Goal: Task Accomplishment & Management: Use online tool/utility

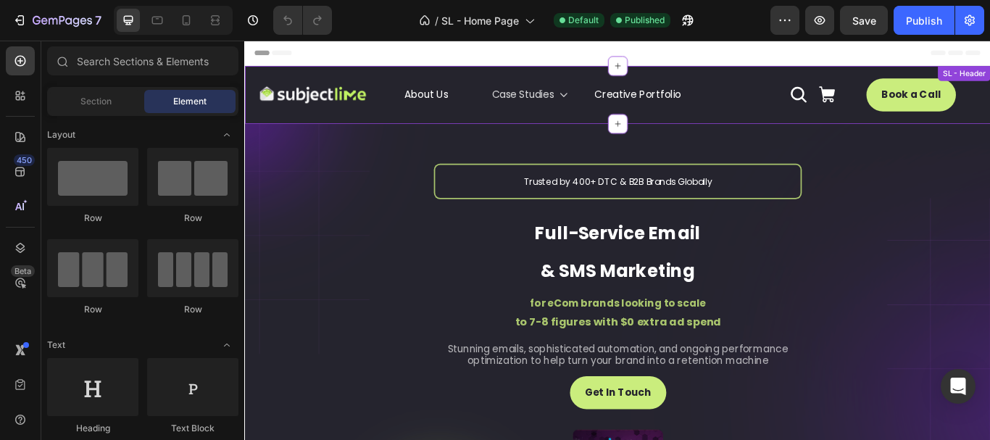
click at [609, 100] on div "Case Studies" at bounding box center [577, 104] width 90 height 21
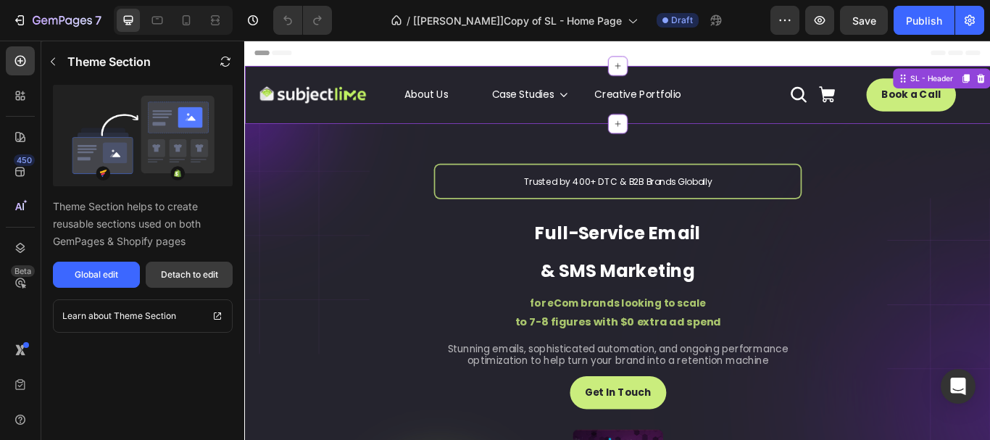
click at [177, 279] on div "Detach to edit" at bounding box center [189, 274] width 57 height 13
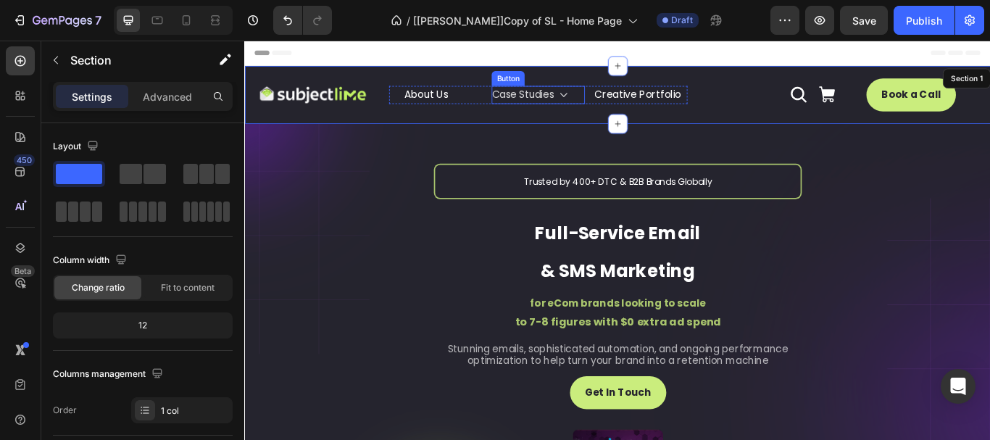
click at [617, 103] on icon at bounding box center [616, 104] width 12 height 12
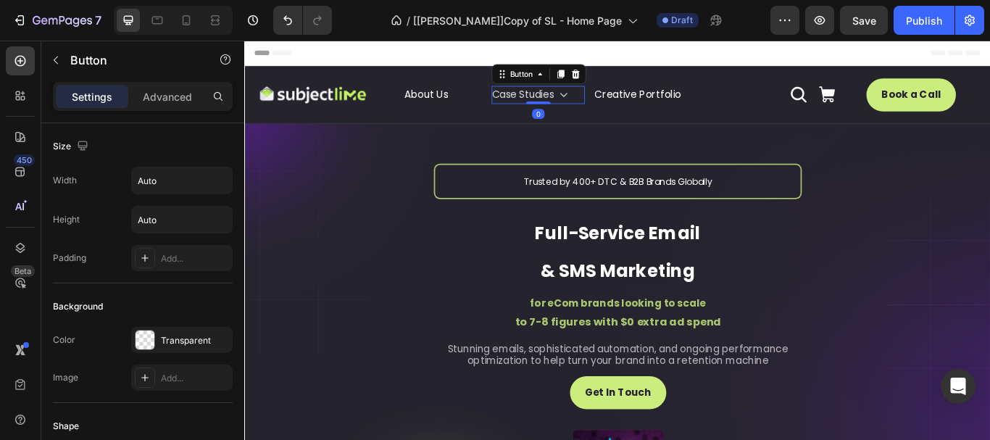
click at [613, 102] on icon at bounding box center [617, 104] width 9 height 5
click at [573, 102] on p "Case Studies" at bounding box center [568, 104] width 73 height 21
click at [568, 67] on div "Header" at bounding box center [679, 55] width 847 height 29
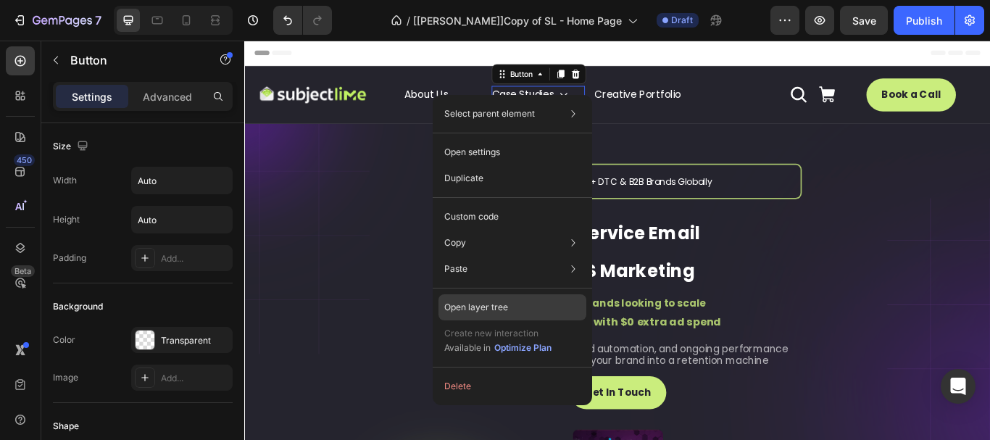
click at [510, 301] on div "Open layer tree" at bounding box center [513, 307] width 148 height 26
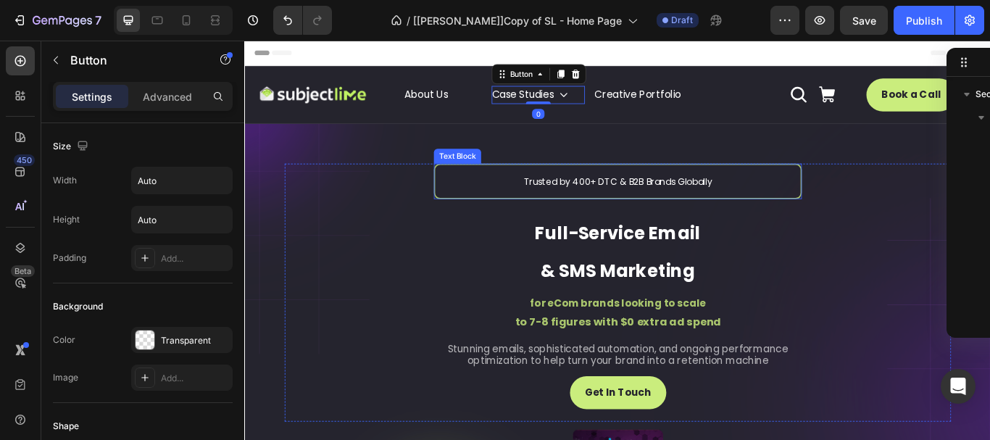
scroll to position [182, 0]
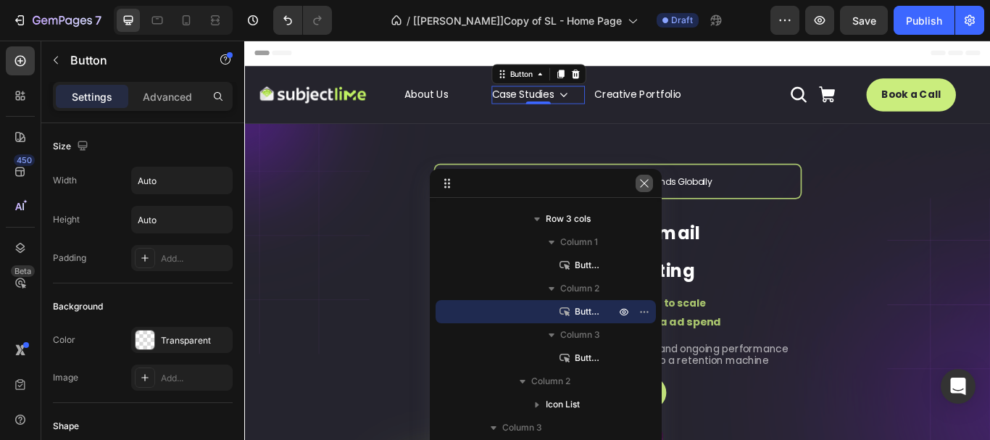
drag, startPoint x: 973, startPoint y: 58, endPoint x: 642, endPoint y: 179, distance: 352.1
click at [621, 104] on icon at bounding box center [616, 104] width 12 height 12
click at [619, 104] on icon at bounding box center [616, 104] width 12 height 12
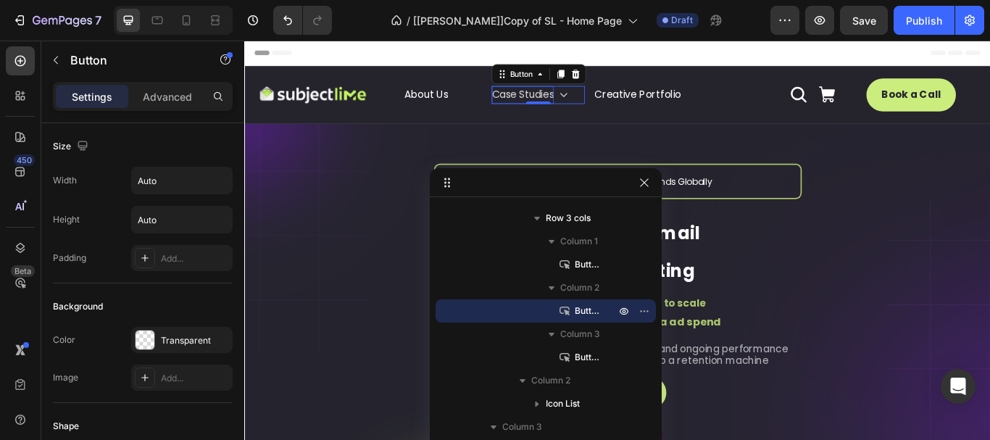
click at [619, 104] on icon at bounding box center [616, 104] width 12 height 12
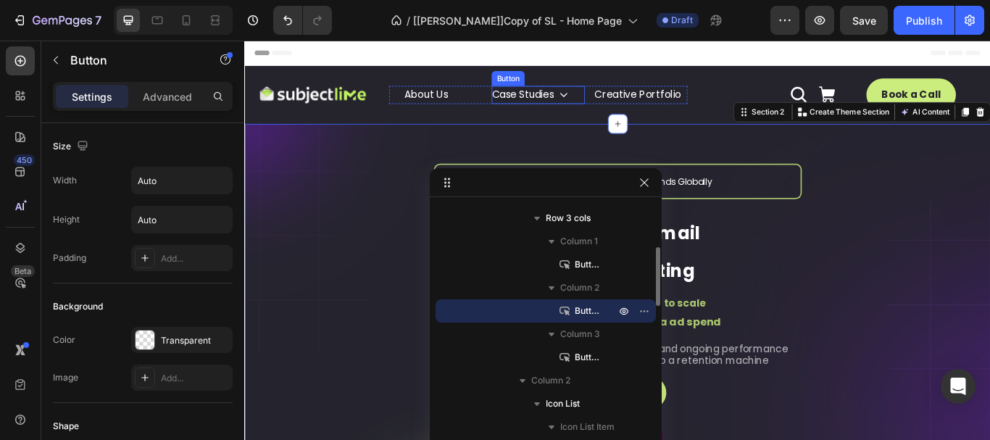
click at [601, 102] on p "Case Studies" at bounding box center [568, 104] width 73 height 21
click at [619, 100] on icon at bounding box center [616, 104] width 12 height 12
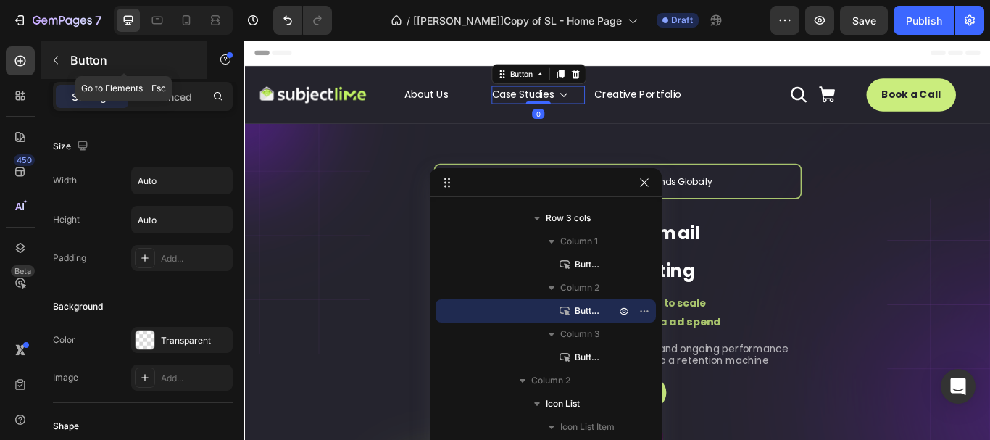
click at [55, 64] on icon "button" at bounding box center [56, 60] width 12 height 12
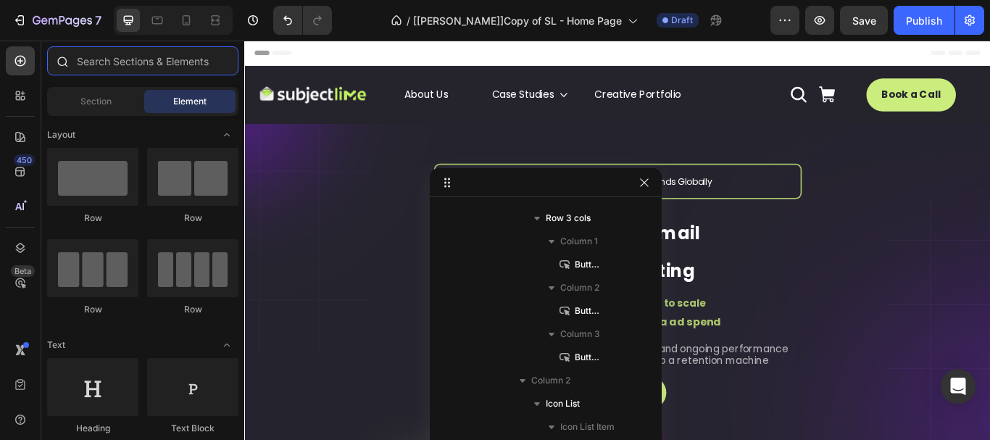
click at [133, 62] on input "text" at bounding box center [142, 60] width 191 height 29
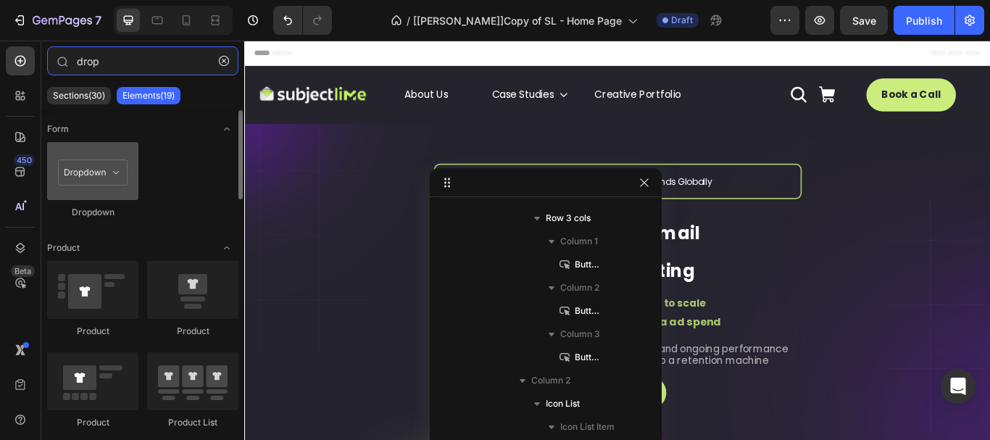
type input "drop"
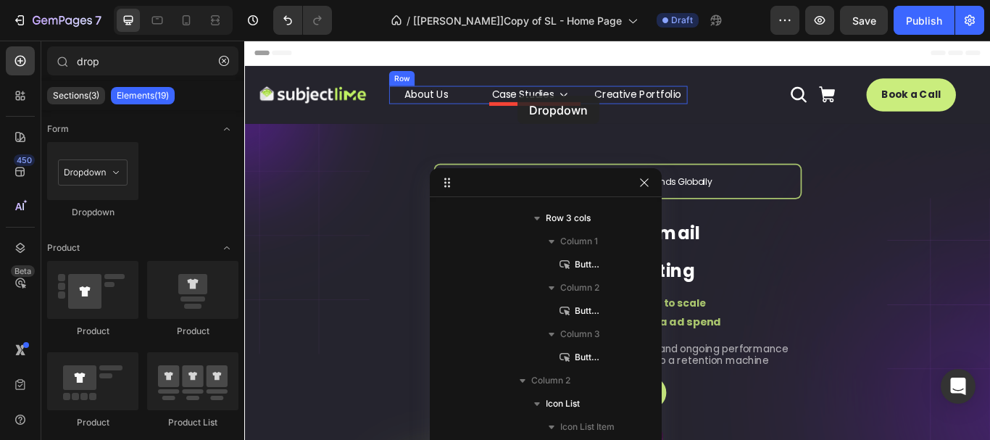
drag, startPoint x: 339, startPoint y: 211, endPoint x: 563, endPoint y: 105, distance: 248.4
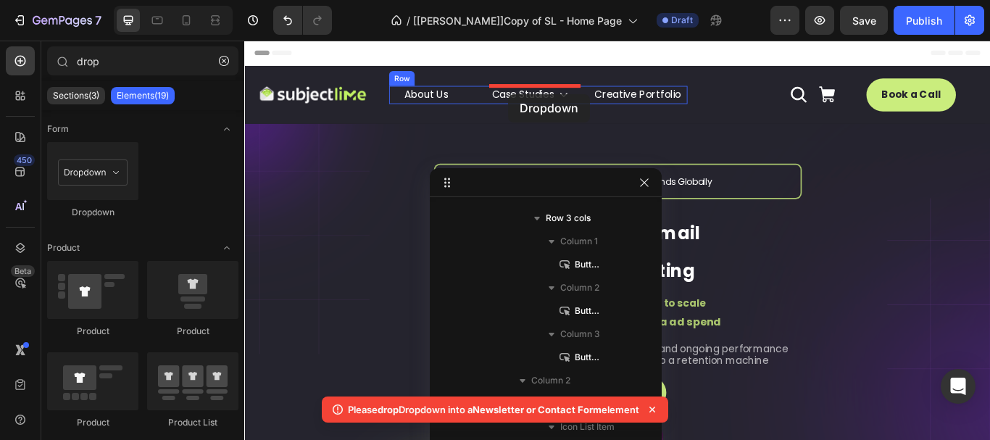
drag, startPoint x: 344, startPoint y: 227, endPoint x: 552, endPoint y: 103, distance: 242.2
click at [581, 98] on p "Case Studies" at bounding box center [568, 104] width 73 height 21
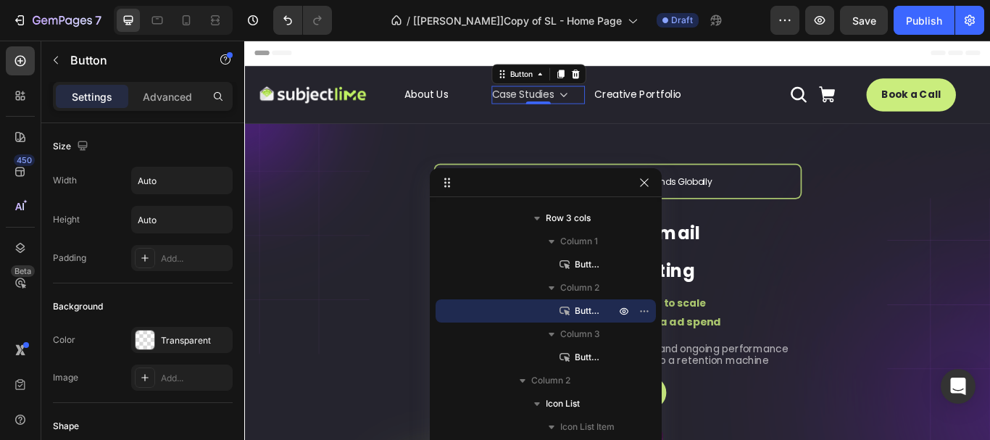
click at [616, 100] on icon at bounding box center [616, 104] width 12 height 12
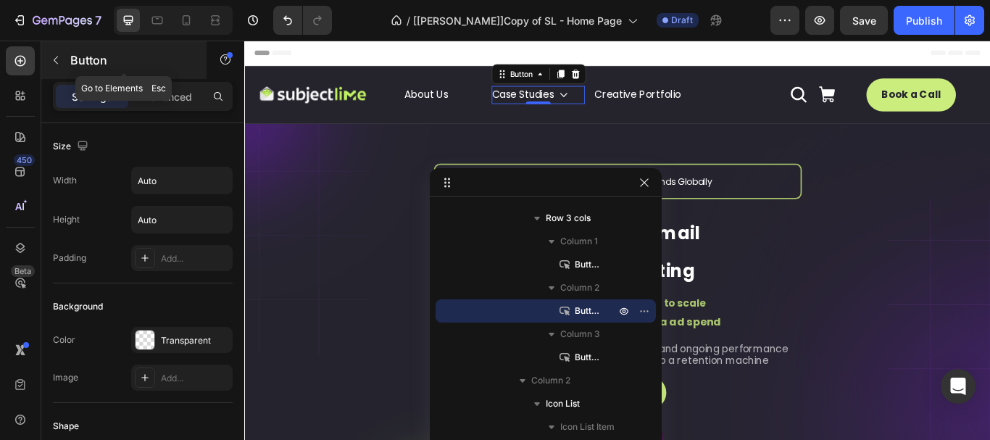
click at [54, 55] on icon "button" at bounding box center [56, 60] width 12 height 12
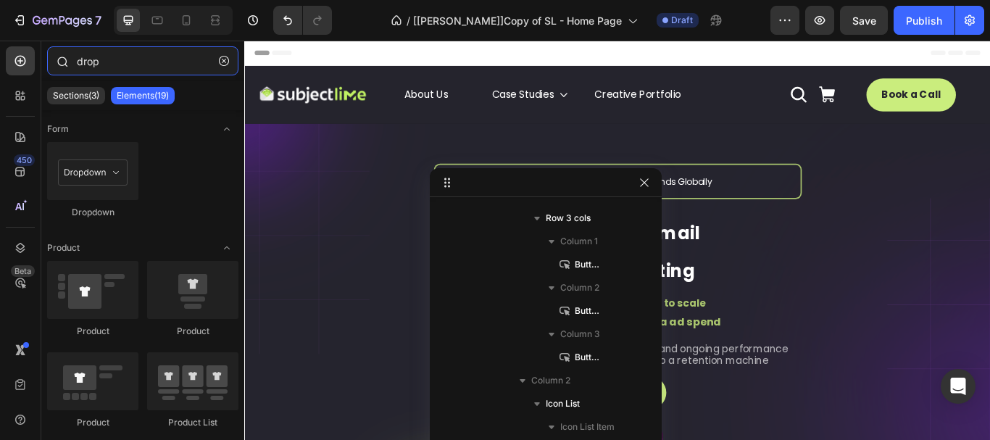
click at [124, 59] on input "drop" at bounding box center [142, 60] width 191 height 29
click at [32, 59] on div "450 Beta drop Sections(3) Elements(19) Form Dropdown Product Product Product Pr…" at bounding box center [122, 241] width 244 height 400
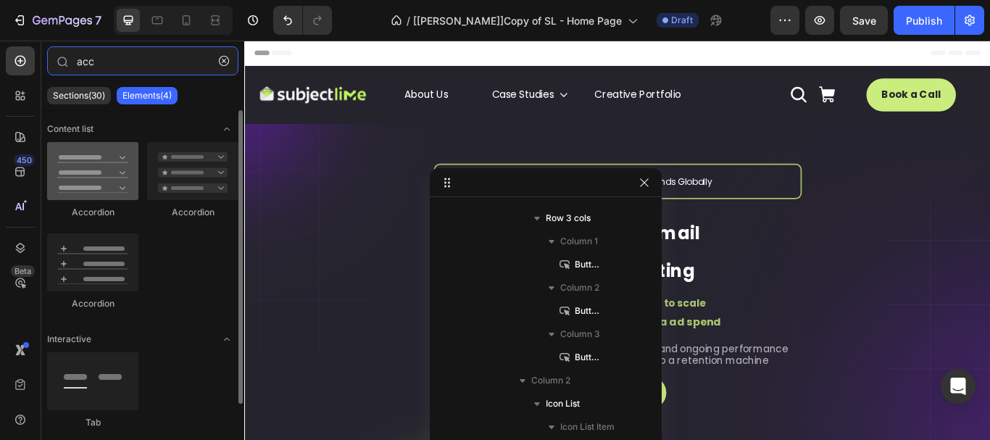
type input "acc"
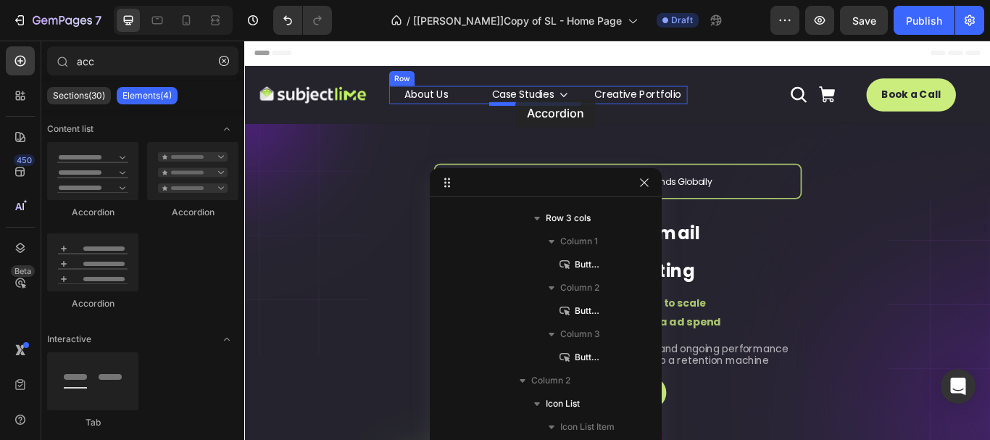
drag, startPoint x: 356, startPoint y: 207, endPoint x: 560, endPoint y: 109, distance: 227.0
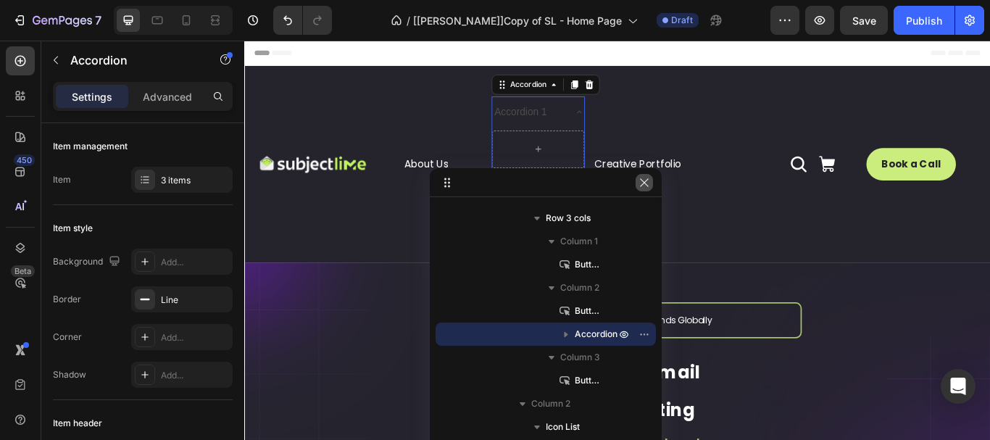
drag, startPoint x: 647, startPoint y: 179, endPoint x: 433, endPoint y: 101, distance: 227.8
click at [647, 179] on icon "button" at bounding box center [645, 183] width 12 height 12
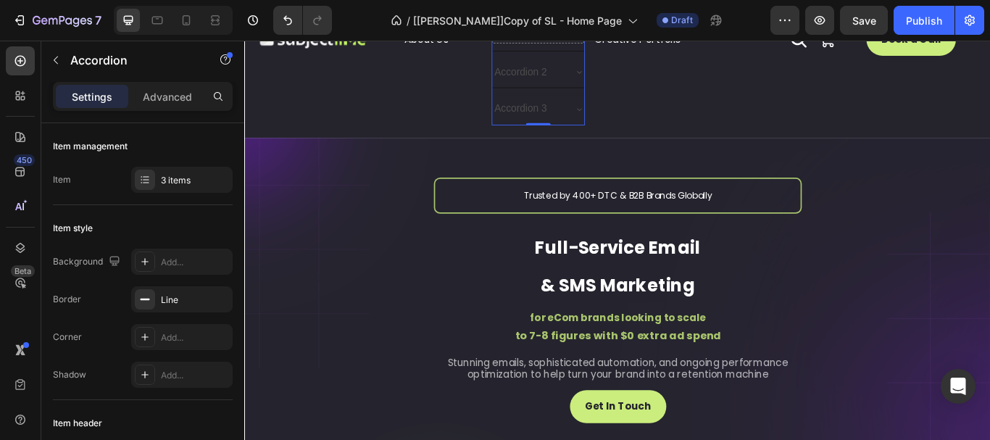
scroll to position [0, 0]
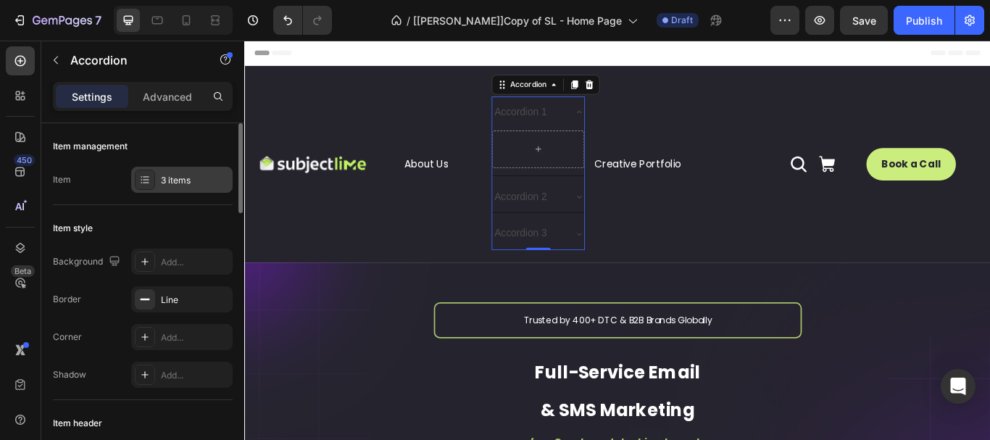
click at [188, 182] on div "3 items" at bounding box center [195, 180] width 68 height 13
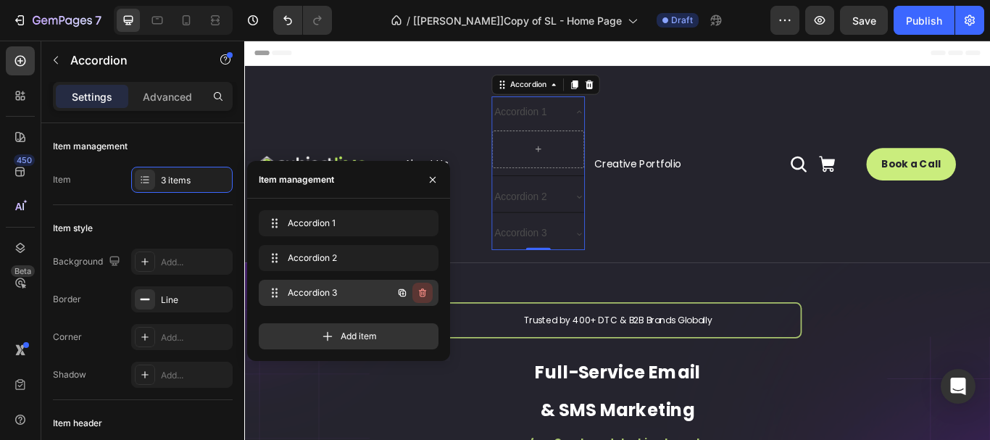
click at [418, 290] on icon "button" at bounding box center [423, 293] width 12 height 12
click at [422, 257] on icon "button" at bounding box center [421, 259] width 1 height 4
click at [424, 259] on div "Delete" at bounding box center [413, 258] width 27 height 13
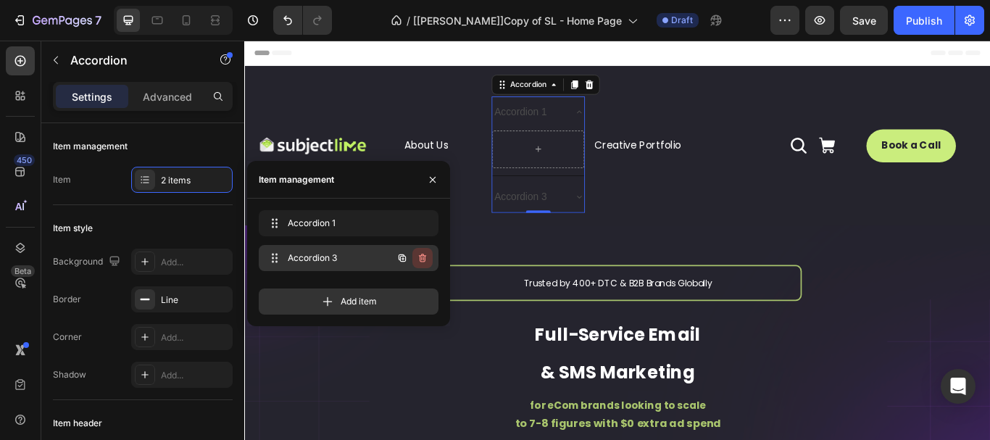
click at [418, 258] on icon "button" at bounding box center [423, 258] width 12 height 12
click at [411, 255] on div "Delete" at bounding box center [413, 258] width 27 height 13
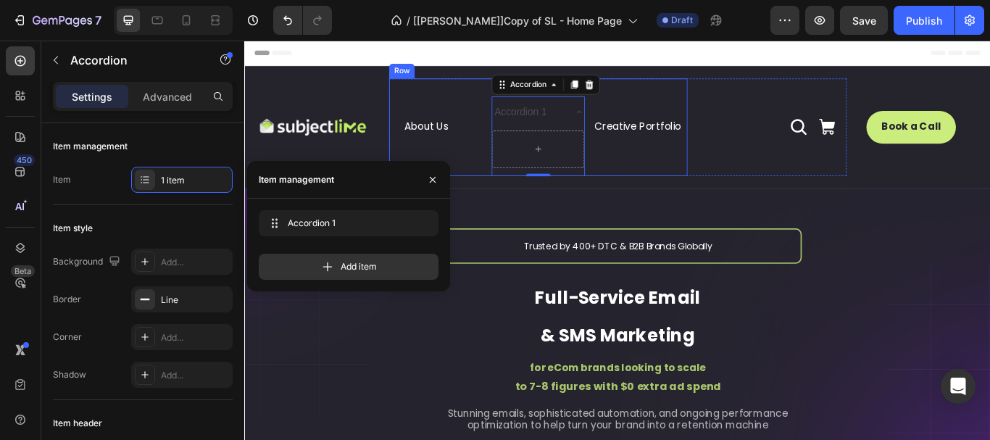
click at [715, 185] on div "Creative Portfolio Button" at bounding box center [707, 142] width 108 height 114
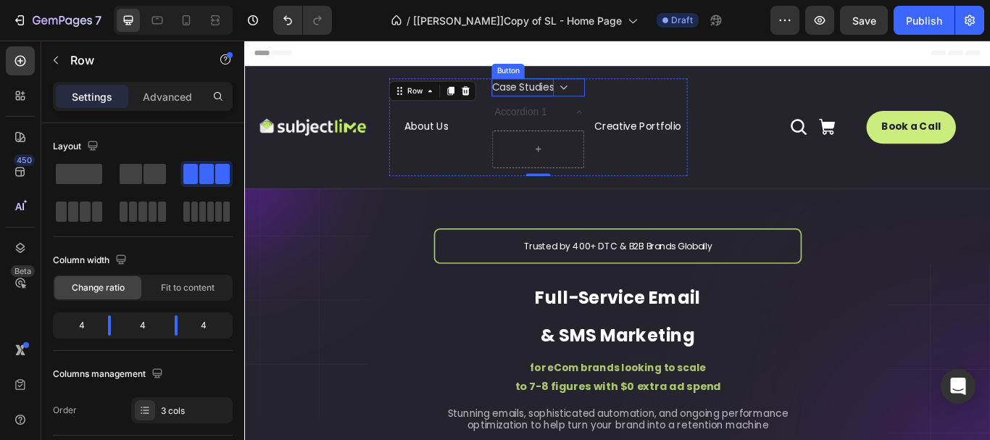
click at [576, 94] on p "Case Studies" at bounding box center [568, 95] width 73 height 21
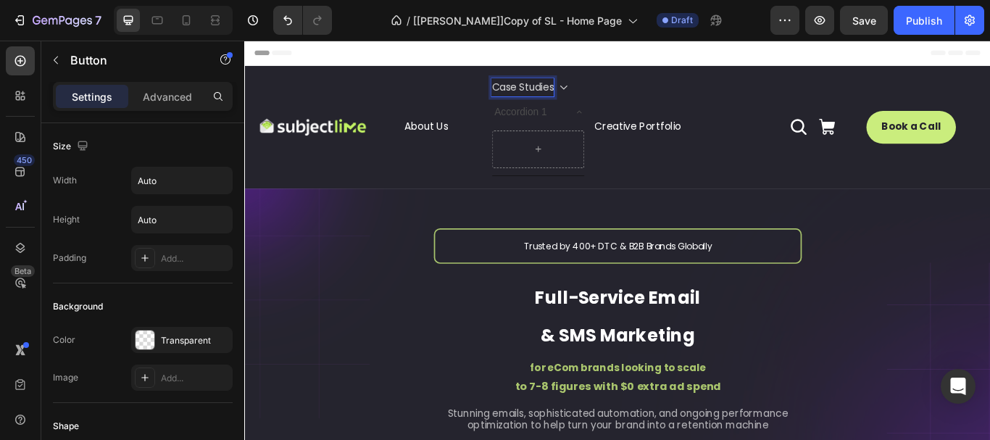
click at [576, 94] on p "Case Studies" at bounding box center [568, 95] width 73 height 21
click at [584, 92] on p "Case Studies" at bounding box center [568, 95] width 73 height 21
copy p "Case Studies"
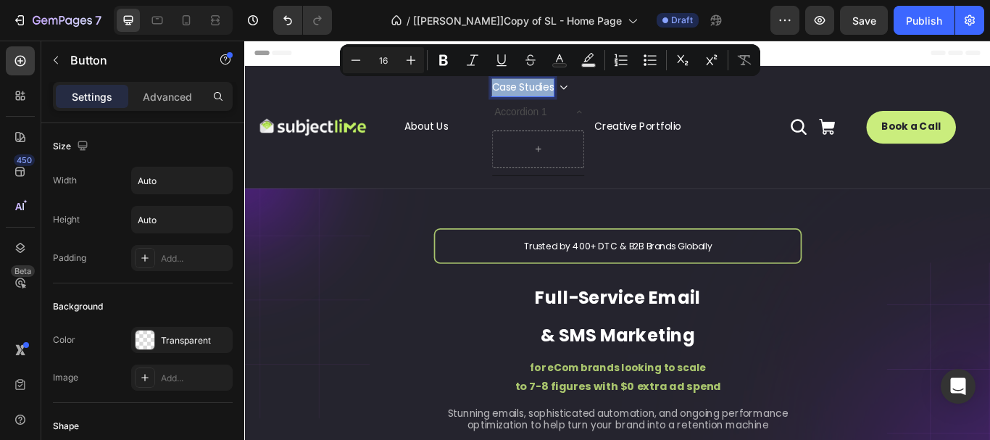
click at [568, 124] on div "Accordion 1" at bounding box center [566, 124] width 66 height 25
click at [558, 123] on p "Accordion 1" at bounding box center [566, 124] width 62 height 21
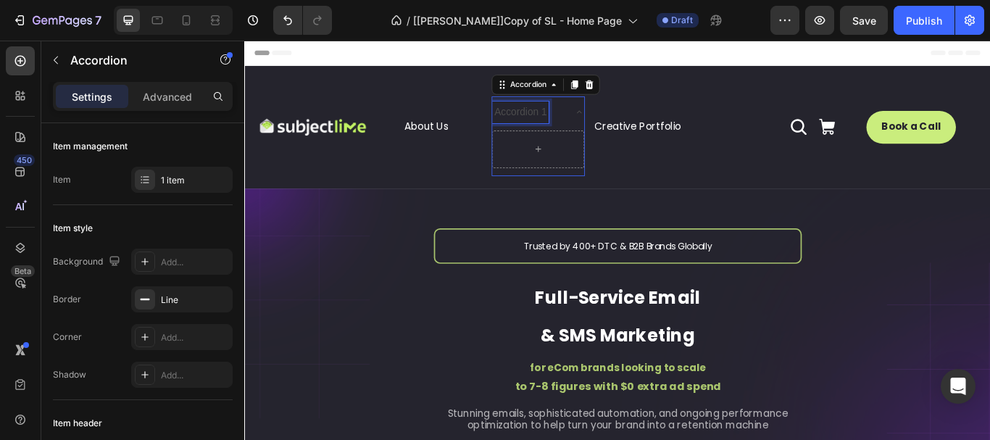
click at [558, 123] on p "Accordion 1" at bounding box center [566, 124] width 62 height 21
click at [563, 135] on p "Case Studies 1" at bounding box center [574, 124] width 79 height 21
click at [551, 135] on p "Case Studies 1" at bounding box center [574, 124] width 79 height 21
click at [568, 125] on p "Case Studies" at bounding box center [569, 124] width 69 height 21
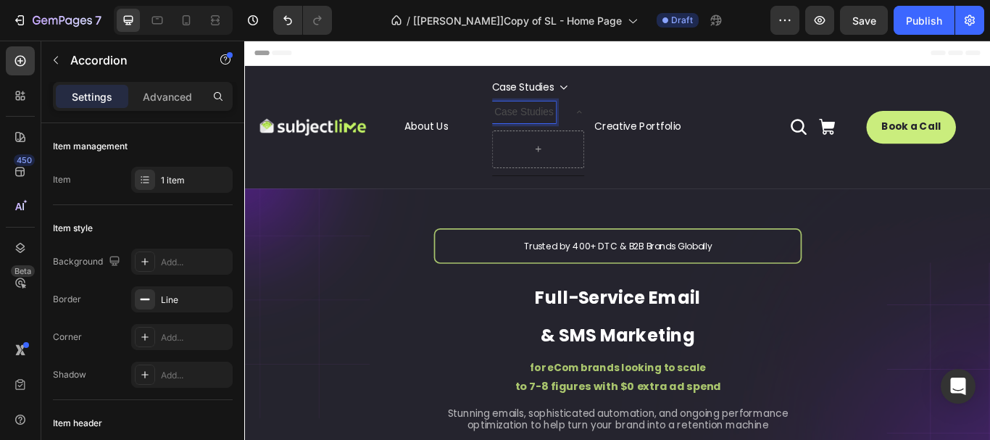
click at [568, 125] on p "Case Studies" at bounding box center [569, 124] width 69 height 21
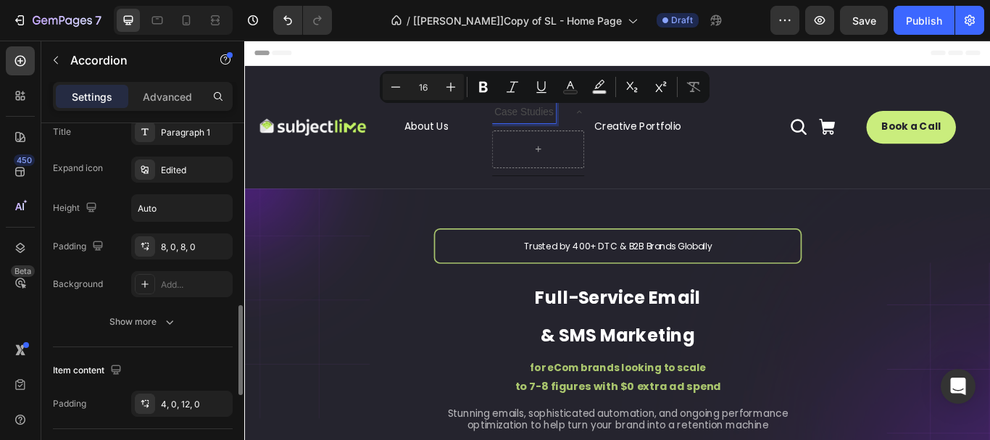
scroll to position [435, 0]
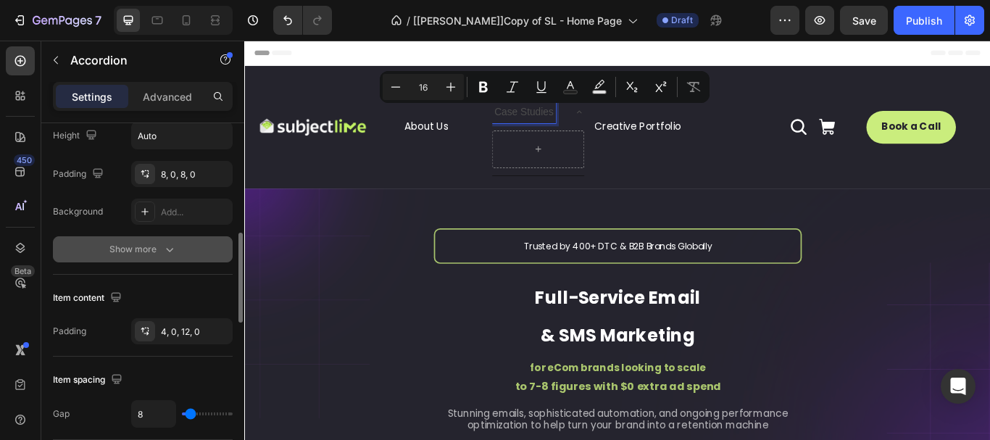
click at [160, 244] on div "Show more" at bounding box center [142, 249] width 67 height 15
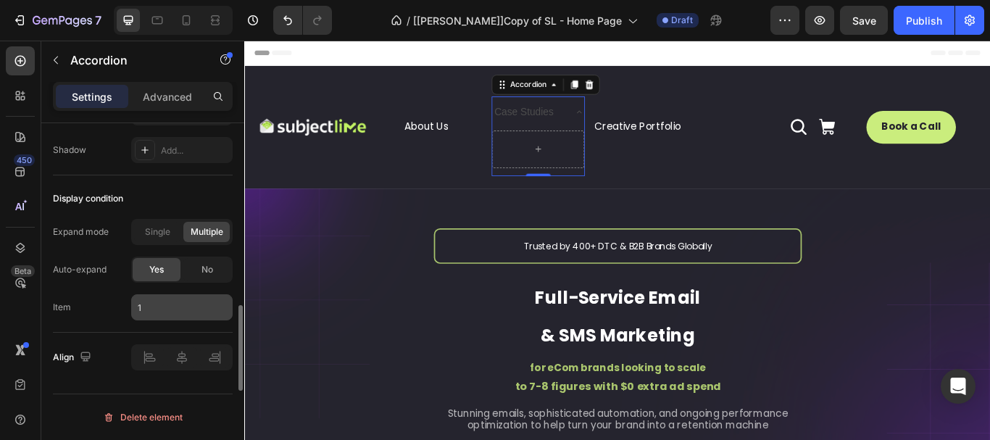
scroll to position [1135, 0]
click at [205, 268] on span "No" at bounding box center [208, 269] width 12 height 13
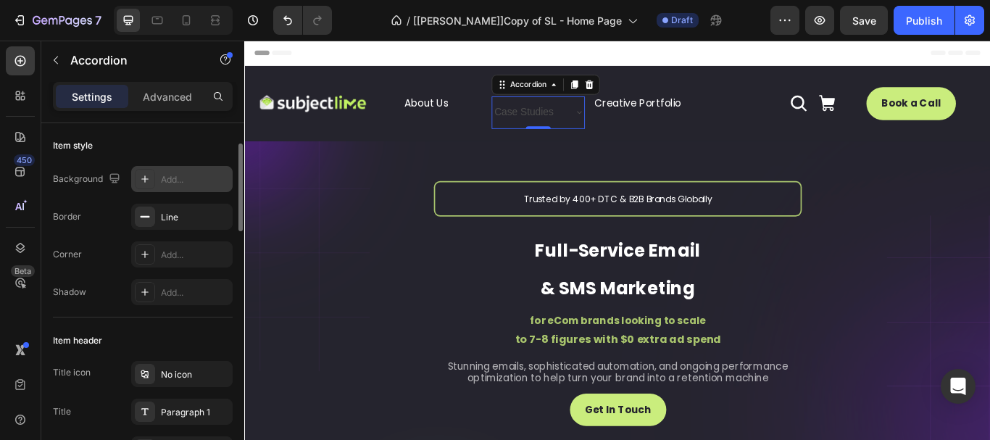
scroll to position [0, 0]
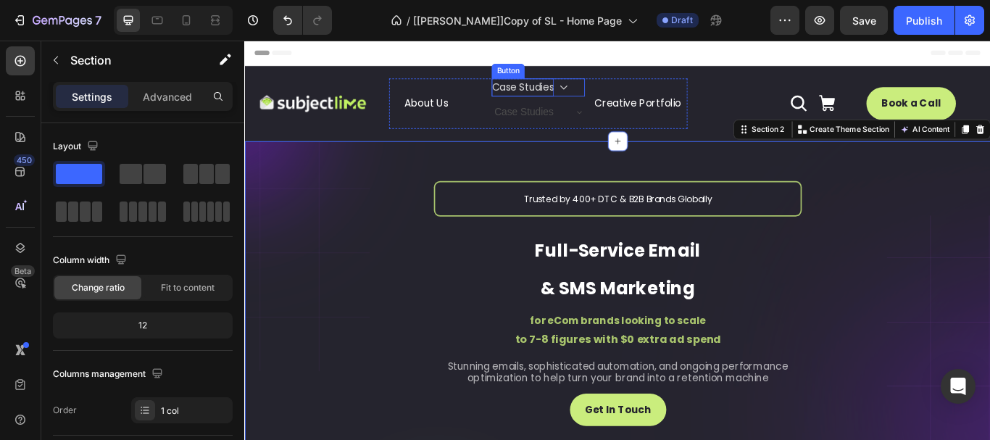
click at [583, 91] on p "Case Studies" at bounding box center [568, 95] width 73 height 21
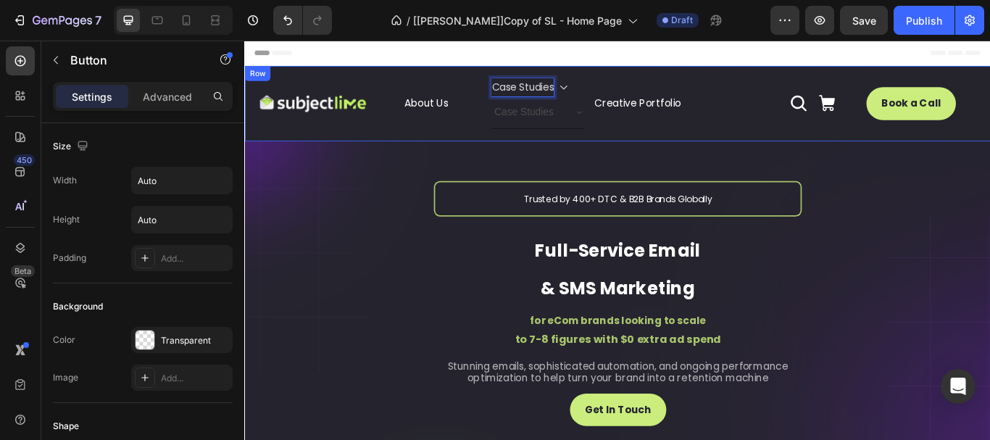
click at [629, 74] on div "Image About Us Button Case Studies Button 0 Case Studies Accordion Creative Por…" at bounding box center [679, 114] width 870 height 88
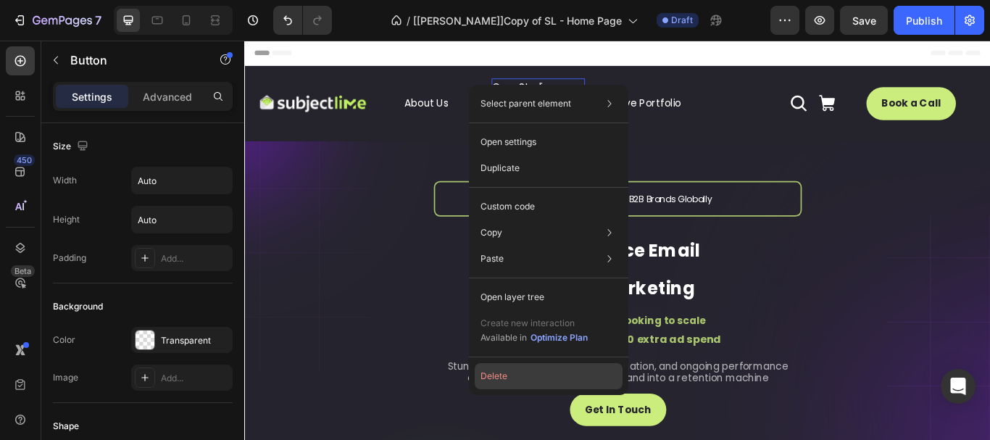
drag, startPoint x: 513, startPoint y: 368, endPoint x: 370, endPoint y: 145, distance: 264.5
click at [513, 368] on button "Delete" at bounding box center [549, 376] width 148 height 26
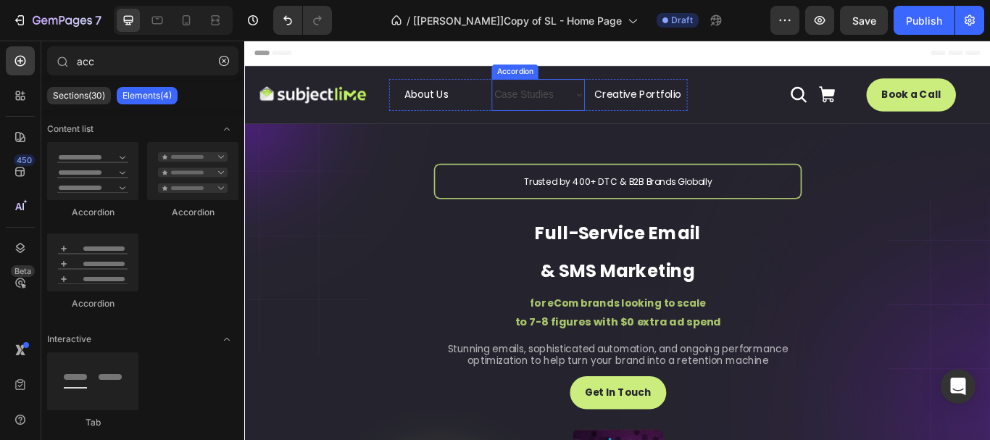
click at [578, 105] on p "Case Studies" at bounding box center [569, 104] width 69 height 21
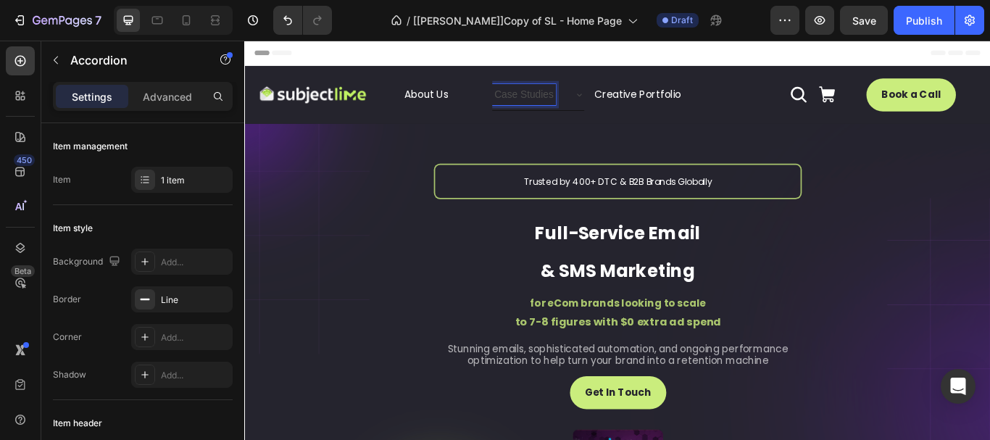
click at [629, 102] on icon at bounding box center [635, 104] width 12 height 12
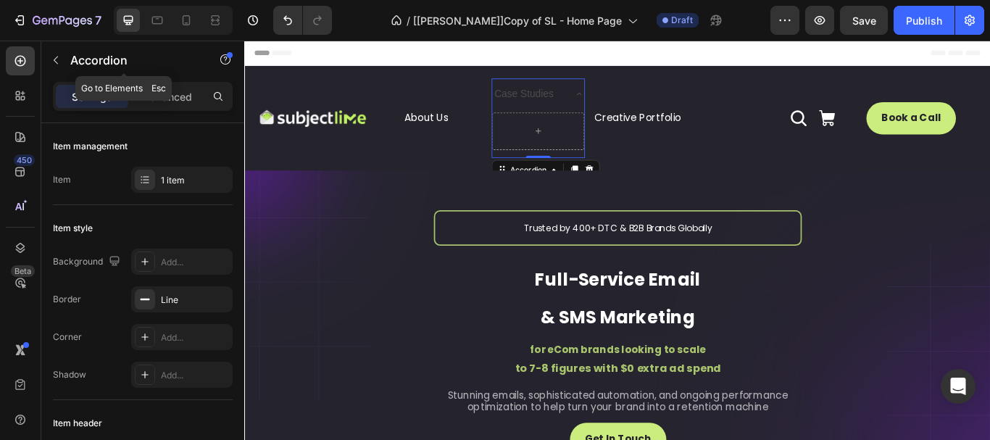
click at [61, 59] on icon "button" at bounding box center [56, 60] width 12 height 12
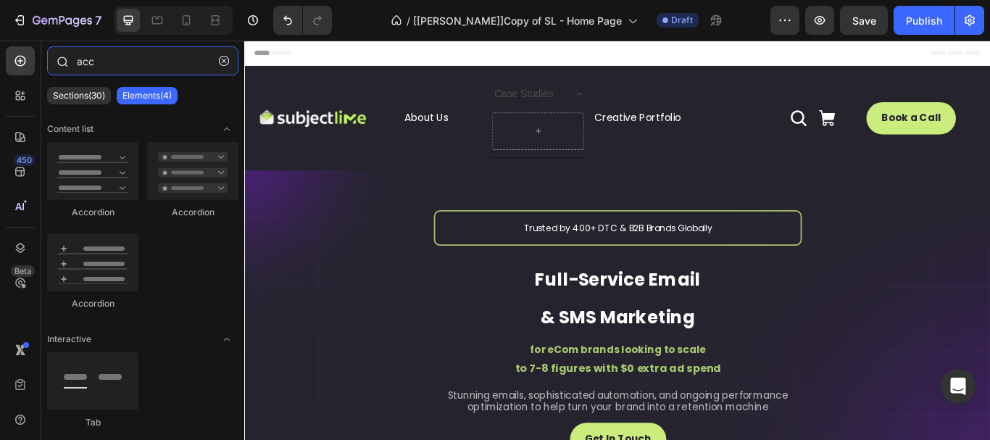
click at [113, 62] on input "acc" at bounding box center [142, 60] width 191 height 29
drag, startPoint x: 132, startPoint y: 63, endPoint x: 79, endPoint y: 66, distance: 53.0
click at [79, 66] on input "acc" at bounding box center [142, 60] width 191 height 29
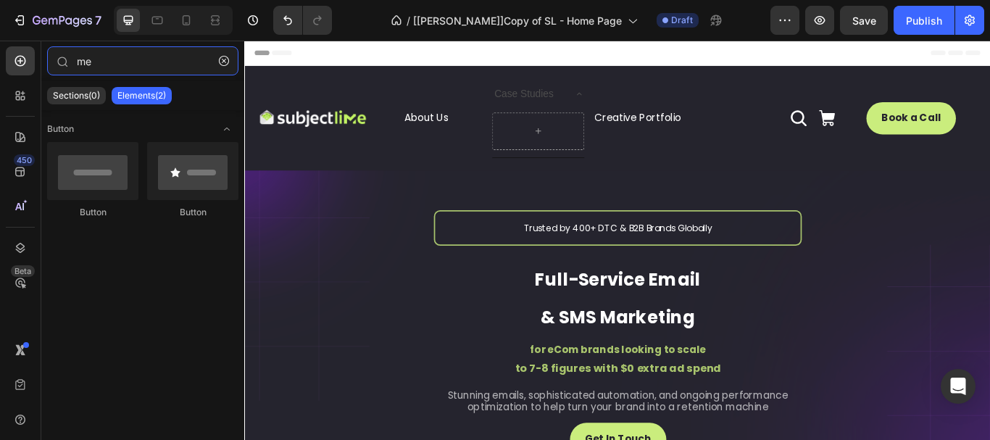
type input "m"
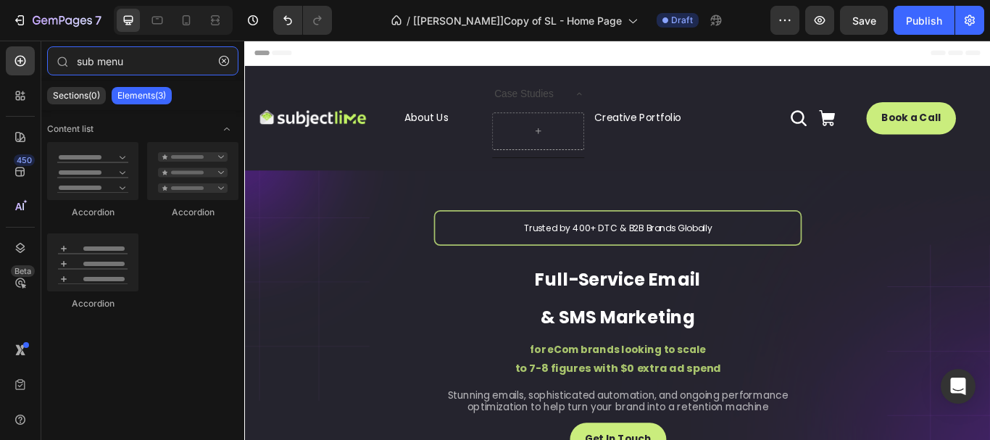
type input "sub menu 1"
drag, startPoint x: 158, startPoint y: 61, endPoint x: 0, endPoint y: 50, distance: 158.4
click at [0, 50] on div "450 Beta sub menu 1 Sections(0) Elements(3) We couldn’t find any matches for “s…" at bounding box center [122, 241] width 244 height 400
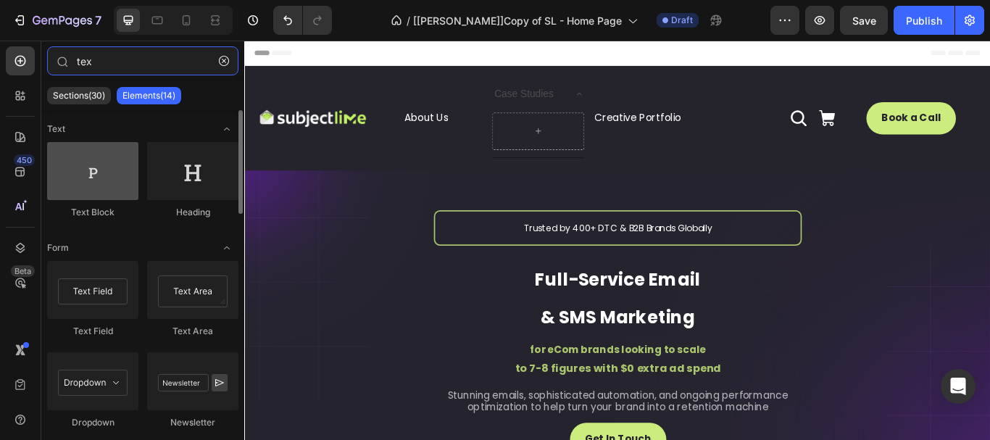
type input "tex"
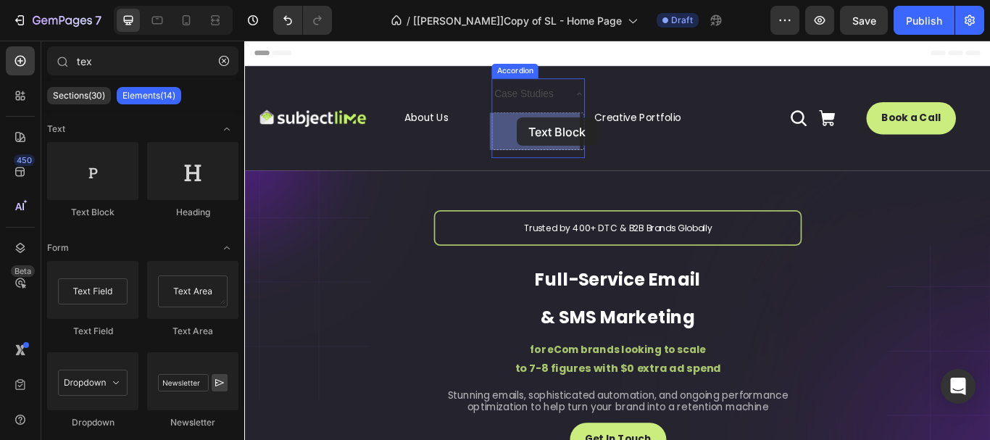
drag, startPoint x: 349, startPoint y: 215, endPoint x: 562, endPoint y: 131, distance: 228.5
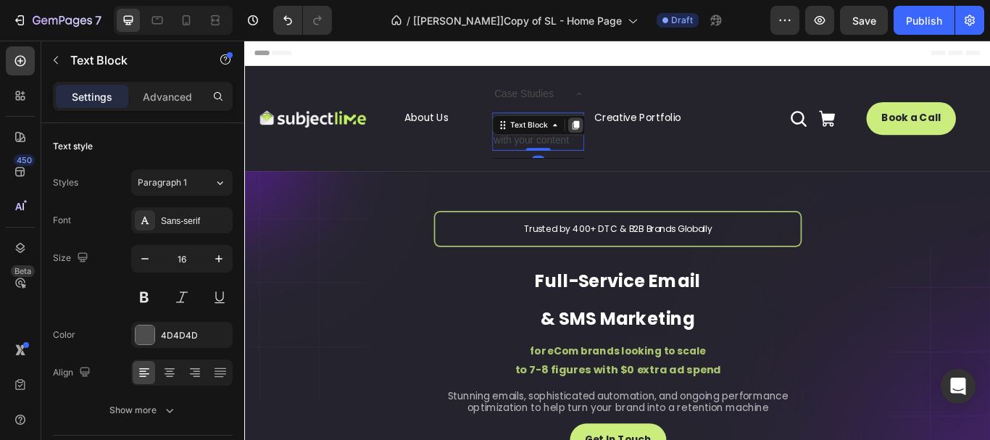
click at [628, 144] on icon at bounding box center [630, 139] width 8 height 10
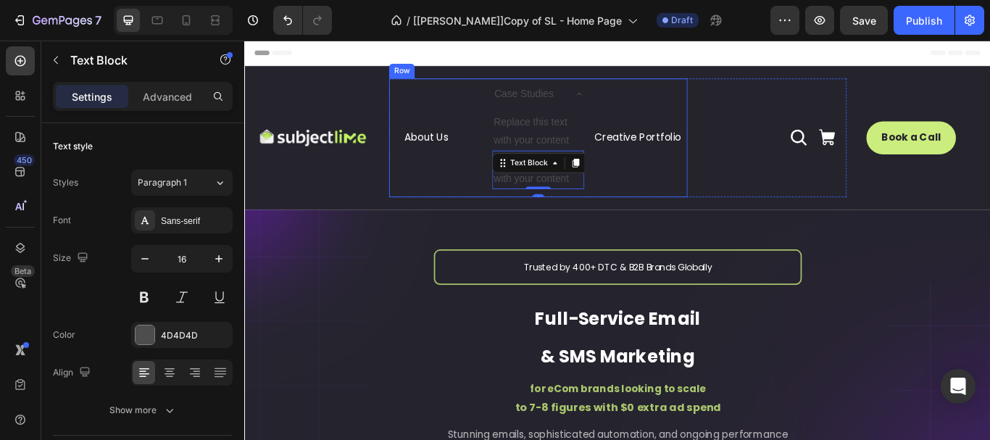
click at [698, 200] on div "Creative Portfolio Button" at bounding box center [707, 154] width 108 height 138
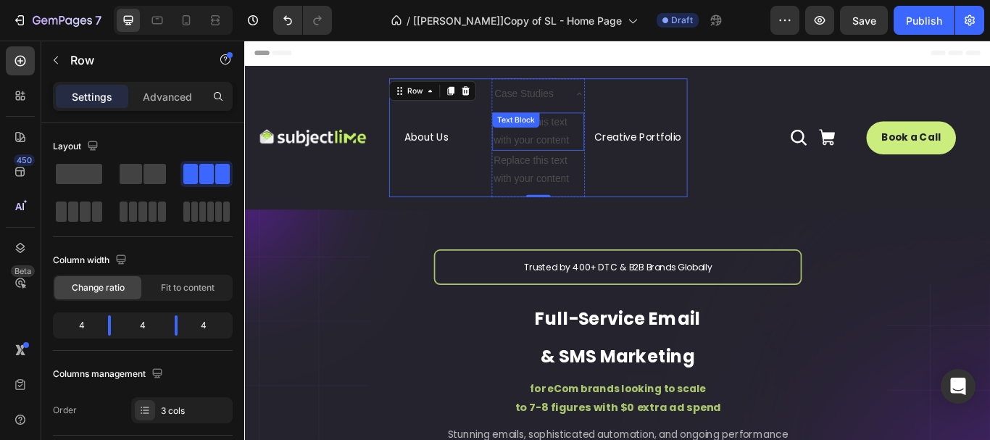
click at [588, 134] on div "Replace this text with your content Text Block" at bounding box center [586, 147] width 107 height 45
click at [588, 134] on div "Text Block" at bounding box center [560, 133] width 55 height 17
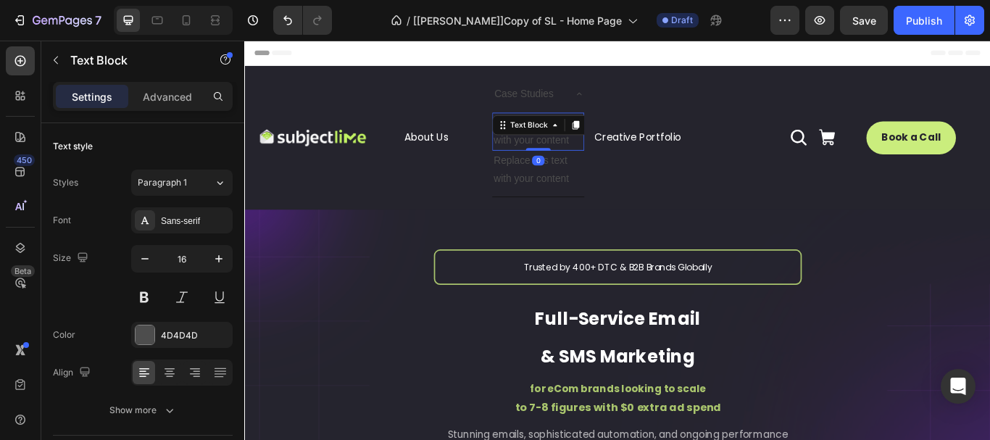
click at [614, 156] on div "Replace this text with your content" at bounding box center [586, 147] width 107 height 45
click at [614, 156] on p "Replace this text with your content" at bounding box center [586, 147] width 104 height 42
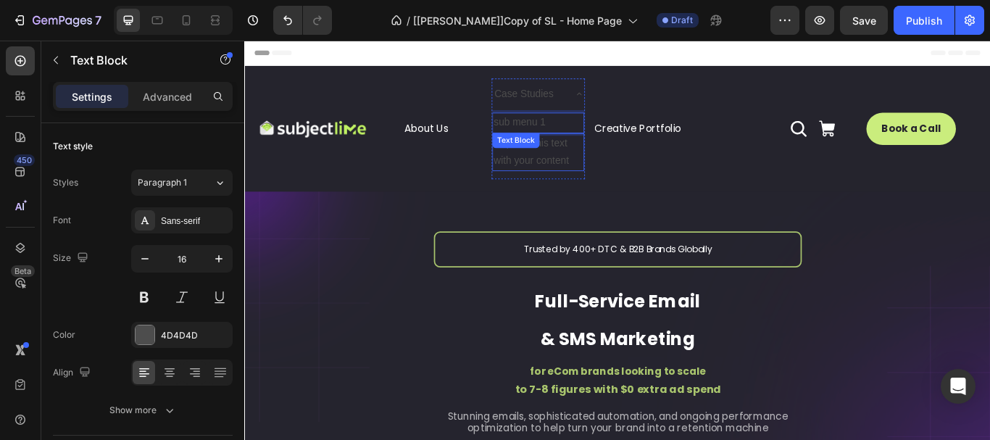
click at [594, 161] on div "Replace this text with your content Text Block" at bounding box center [586, 171] width 107 height 45
click at [588, 161] on div "Text Block" at bounding box center [560, 157] width 55 height 17
click at [579, 182] on div "Replace this text with your content" at bounding box center [586, 171] width 107 height 45
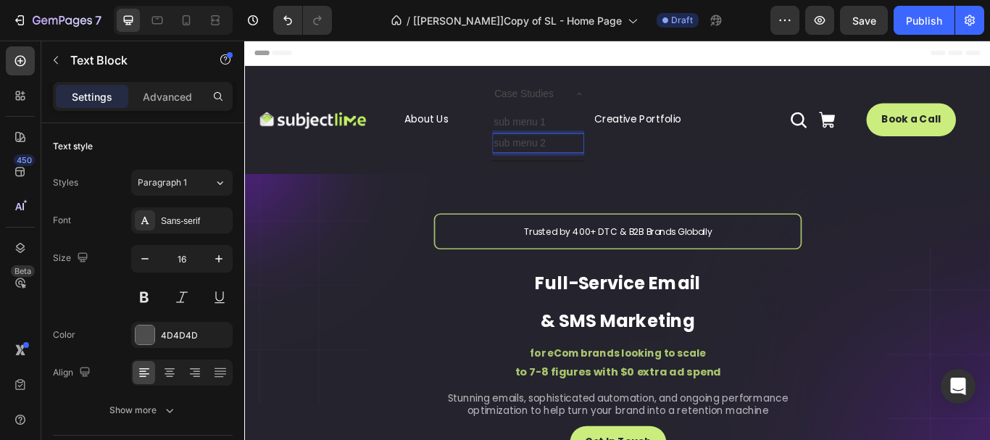
click at [671, 178] on div "Creative Portfolio Button" at bounding box center [707, 133] width 108 height 96
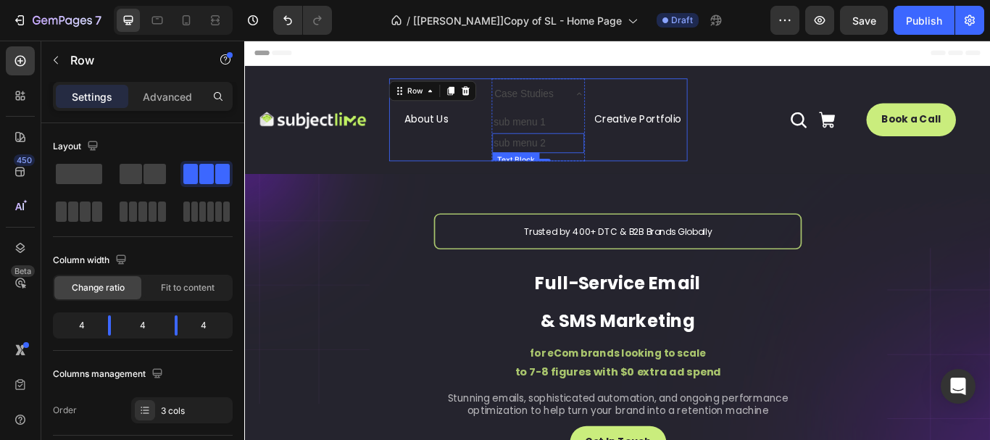
click at [613, 152] on p "sub menu 2" at bounding box center [586, 160] width 104 height 21
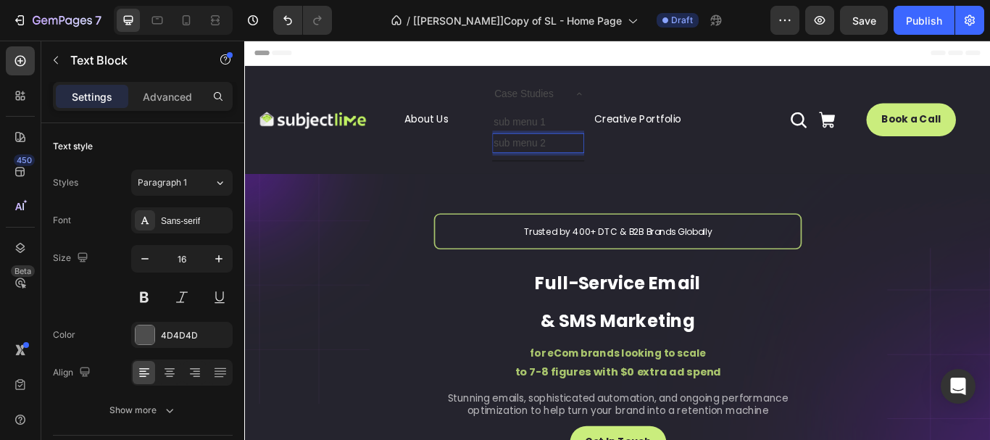
click at [535, 154] on p "sub menu 2" at bounding box center [586, 160] width 104 height 21
click at [613, 123] on div "sub menu 1 Text Block sub menu 2 Text Block 0" at bounding box center [586, 151] width 107 height 59
click at [569, 133] on p "sub menu 1" at bounding box center [586, 136] width 104 height 21
click at [626, 166] on icon at bounding box center [630, 162] width 8 height 10
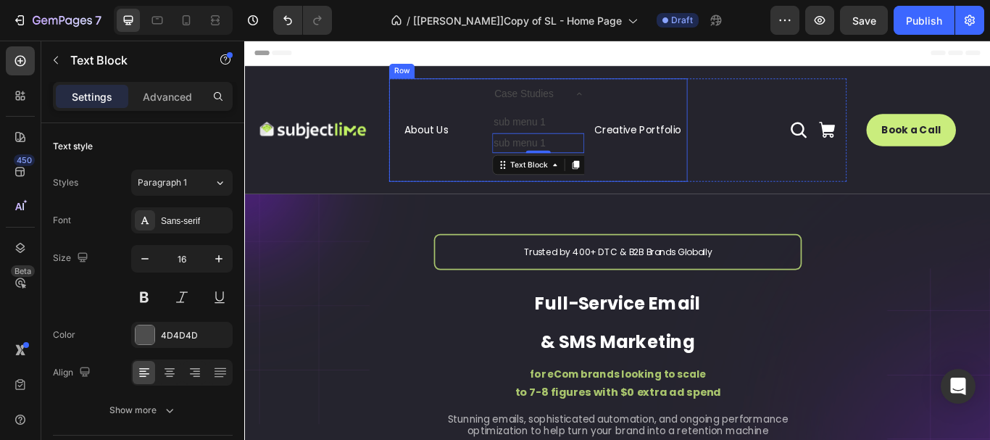
click at [685, 189] on div "Creative Portfolio Button" at bounding box center [707, 145] width 108 height 120
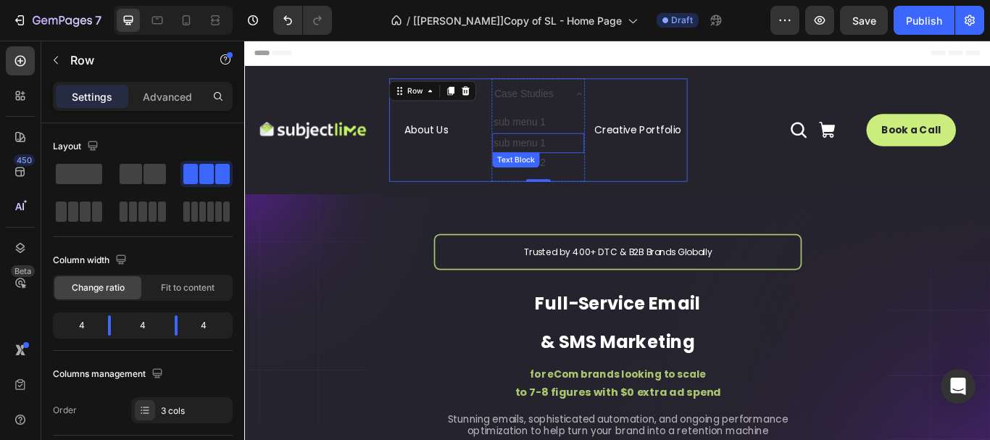
click at [598, 157] on p "sub menu 1" at bounding box center [586, 160] width 104 height 21
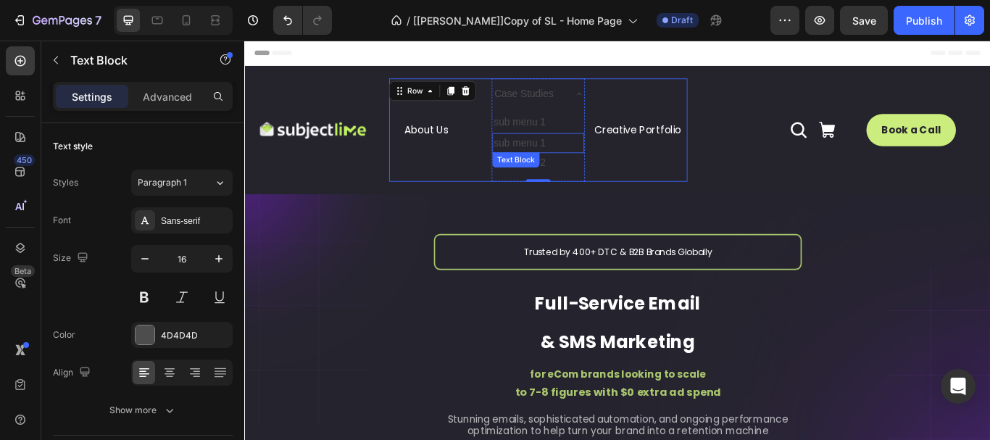
click at [598, 157] on p "sub menu 1" at bounding box center [586, 160] width 104 height 21
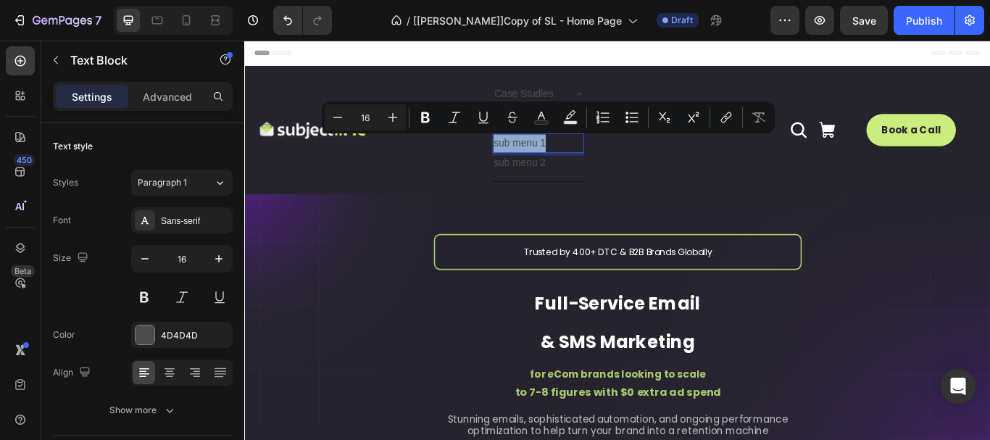
click at [598, 157] on p "sub menu 1" at bounding box center [586, 160] width 104 height 21
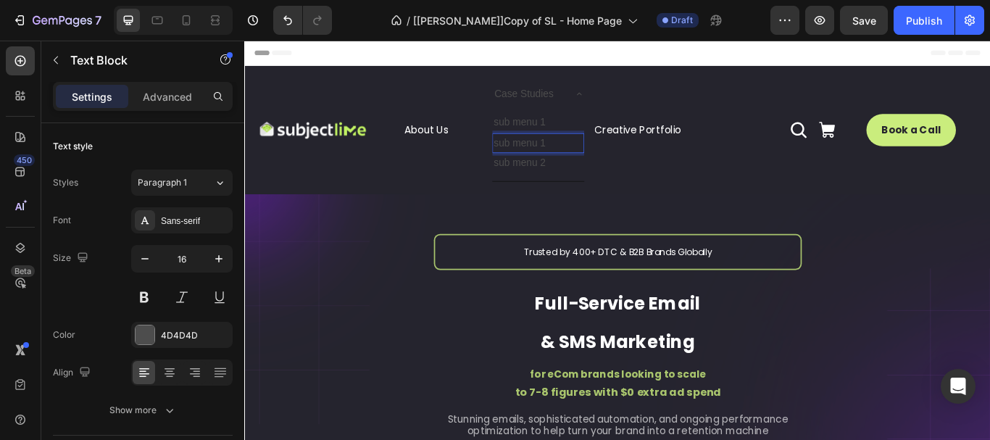
click at [607, 157] on p "sub menu 1" at bounding box center [586, 160] width 104 height 21
click at [608, 159] on p "sub menu 1" at bounding box center [586, 160] width 104 height 21
click at [601, 181] on p "sub menu 2" at bounding box center [586, 183] width 104 height 21
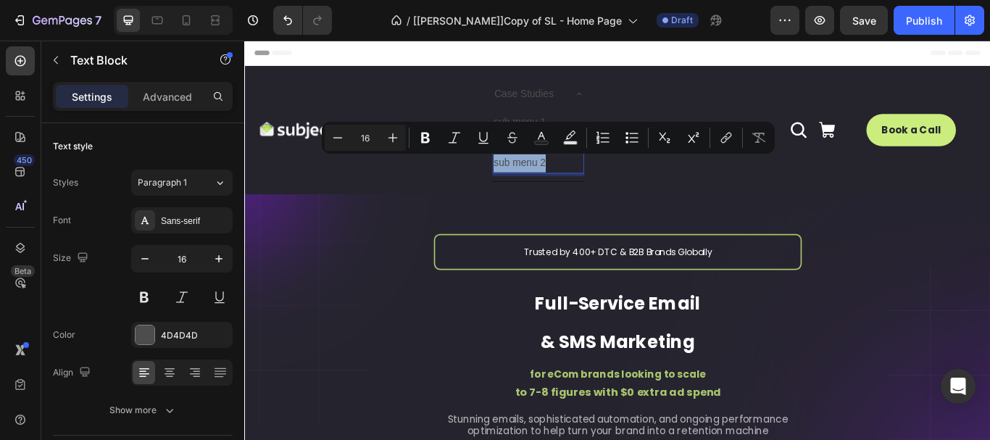
click at [616, 185] on p "sub menu 2" at bounding box center [586, 183] width 104 height 21
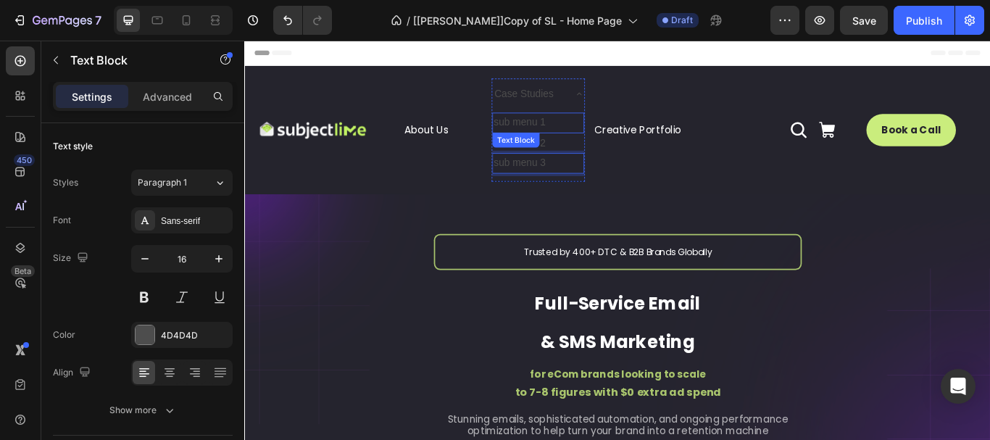
click at [557, 135] on p "sub menu 1" at bounding box center [586, 136] width 104 height 21
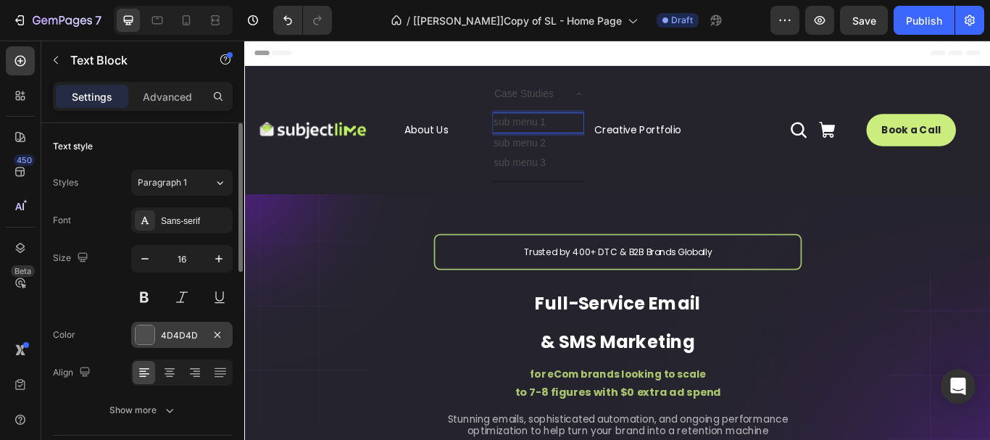
click at [146, 332] on div at bounding box center [145, 335] width 19 height 19
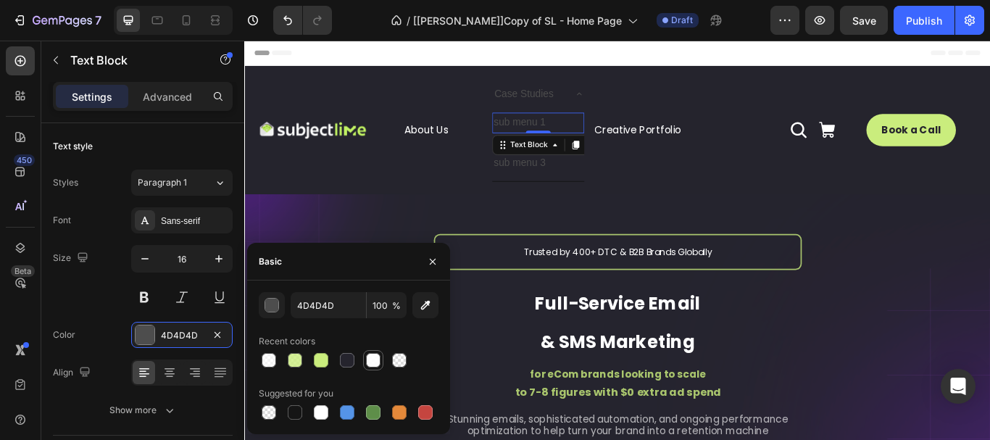
drag, startPoint x: 365, startPoint y: 367, endPoint x: 349, endPoint y: 191, distance: 177.0
click at [365, 367] on div at bounding box center [373, 360] width 17 height 17
type input "FFFFFF"
type input "90"
click at [569, 182] on p "sub menu 3" at bounding box center [586, 183] width 104 height 21
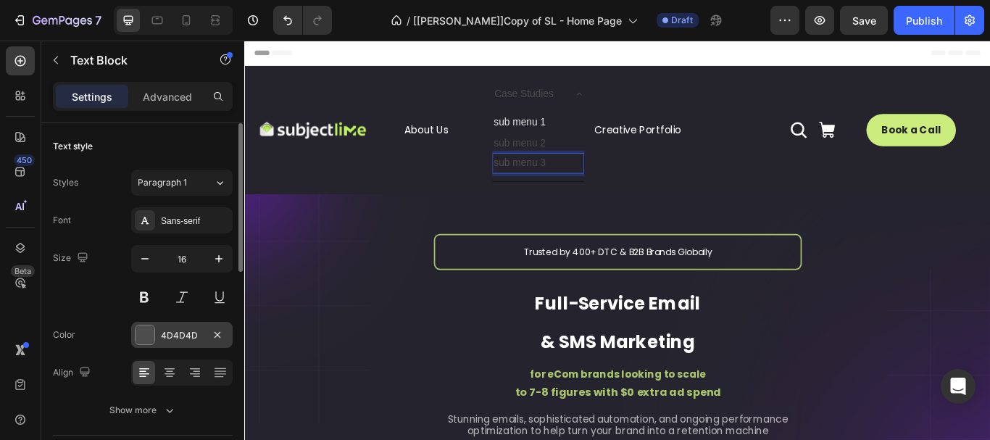
click at [148, 334] on div at bounding box center [145, 335] width 19 height 19
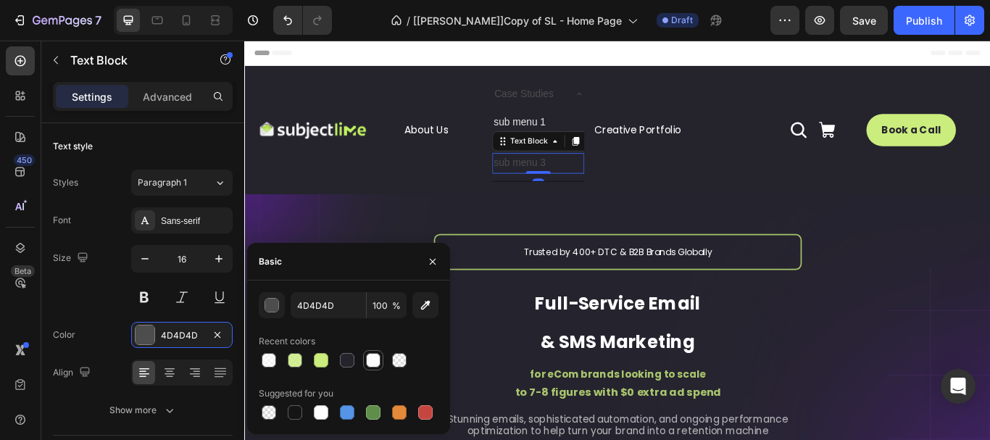
click at [373, 362] on div at bounding box center [373, 360] width 15 height 15
type input "FFFFFF"
type input "90"
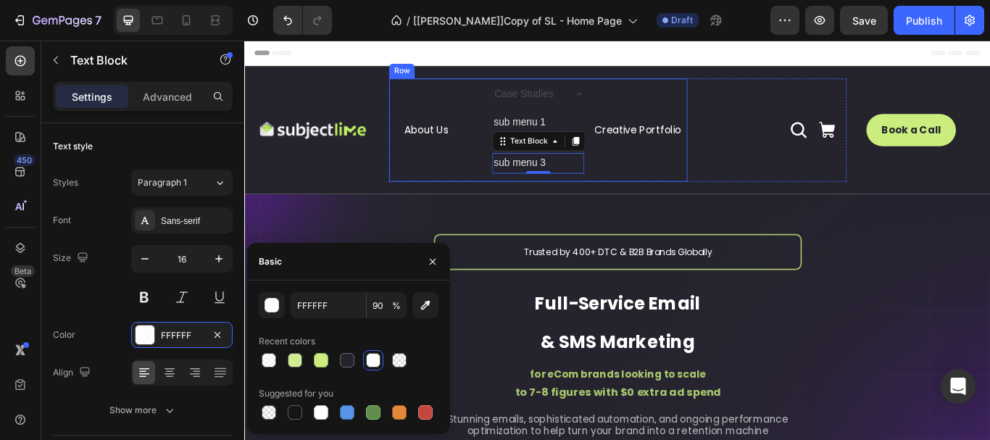
click at [518, 156] on div "About Us Button Case Studies sub menu 1 Text Block sub menu 2 Text Block sub me…" at bounding box center [587, 145] width 348 height 120
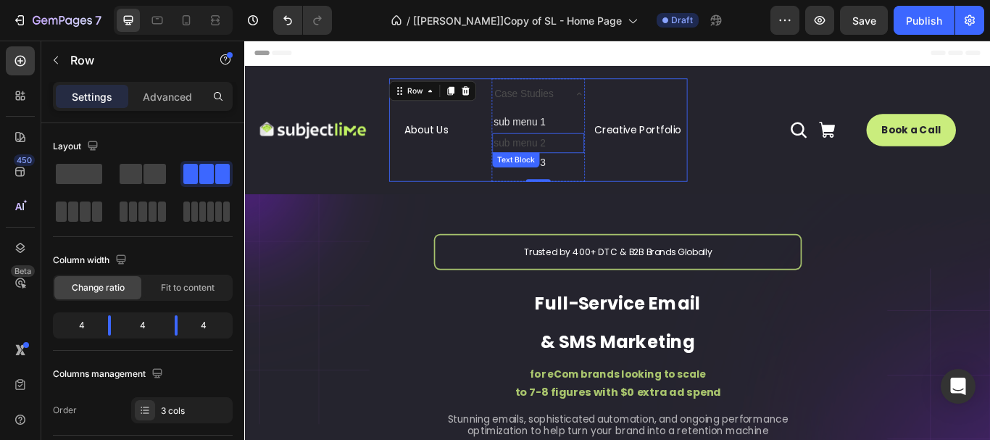
click at [577, 160] on p "sub menu 2" at bounding box center [586, 160] width 104 height 21
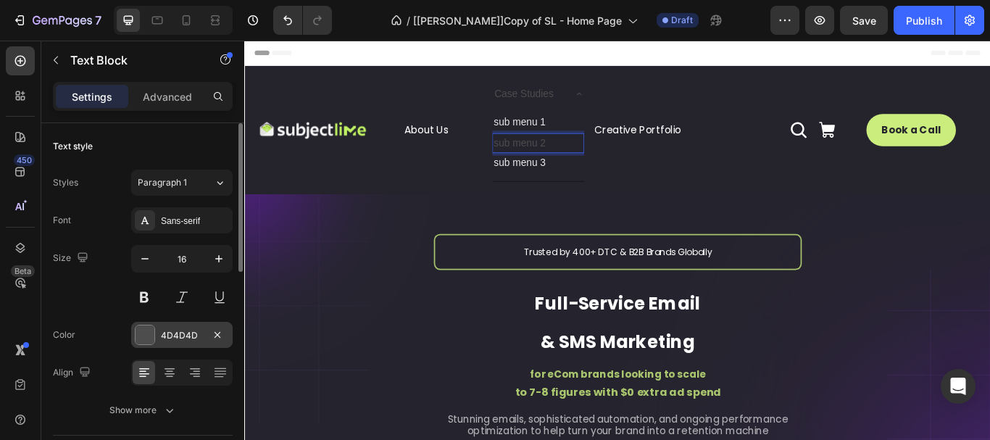
click at [144, 334] on div at bounding box center [145, 335] width 19 height 19
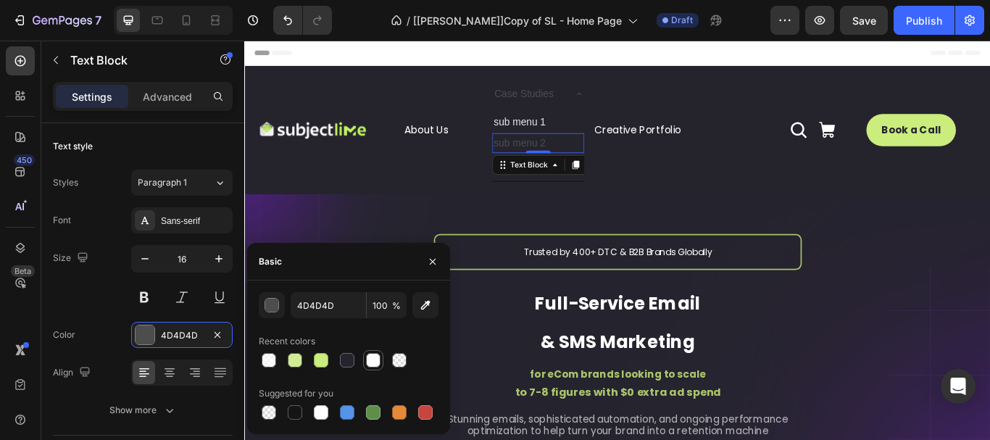
click at [382, 359] on div at bounding box center [373, 360] width 20 height 20
type input "FFFFFF"
type input "90"
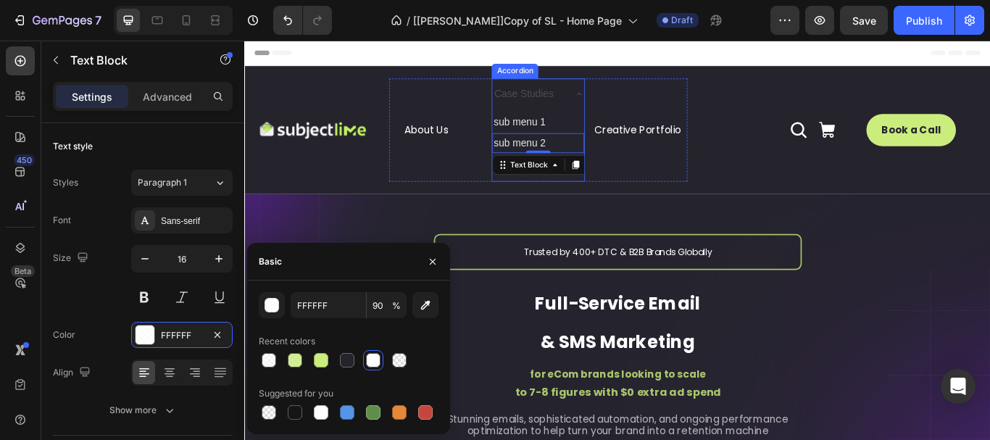
click at [568, 103] on div "Case Studies sub menu 1 Text Block sub menu 2 Text Block 0 sub menu 3 Text Bloc…" at bounding box center [586, 145] width 108 height 120
click at [568, 83] on div "Accordion" at bounding box center [559, 76] width 49 height 13
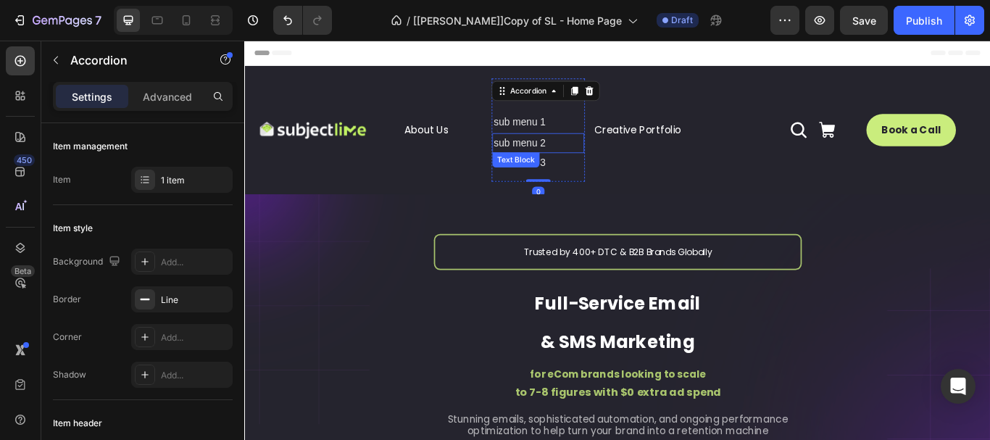
click at [605, 141] on p "sub menu 1" at bounding box center [586, 136] width 104 height 21
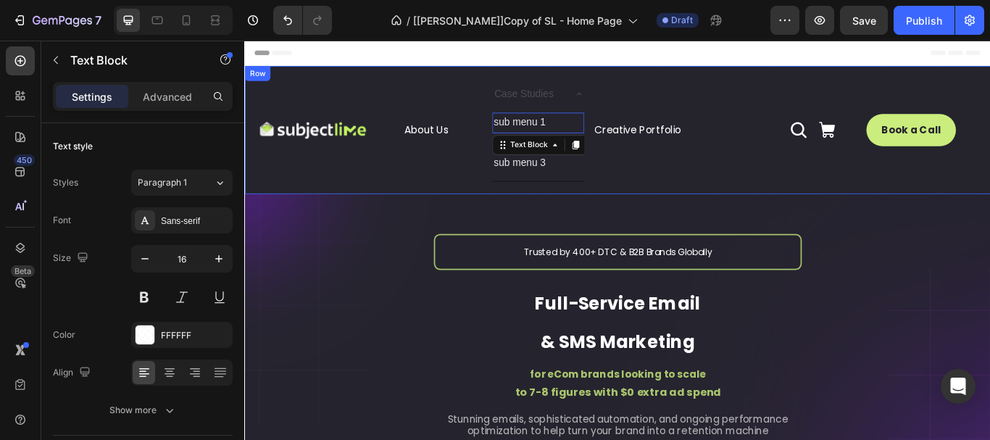
click at [685, 90] on div "Creative Portfolio Button" at bounding box center [707, 145] width 108 height 120
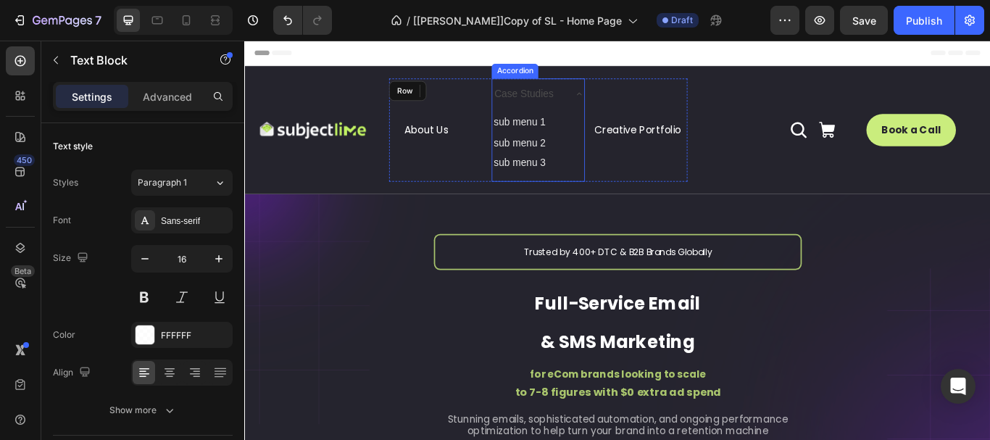
click at [560, 103] on div "Case Studies sub menu 1 Text Block 0 sub menu 2 Text Block sub menu 3 Text Bloc…" at bounding box center [586, 145] width 108 height 120
click at [560, 83] on div "Accordion" at bounding box center [559, 76] width 49 height 13
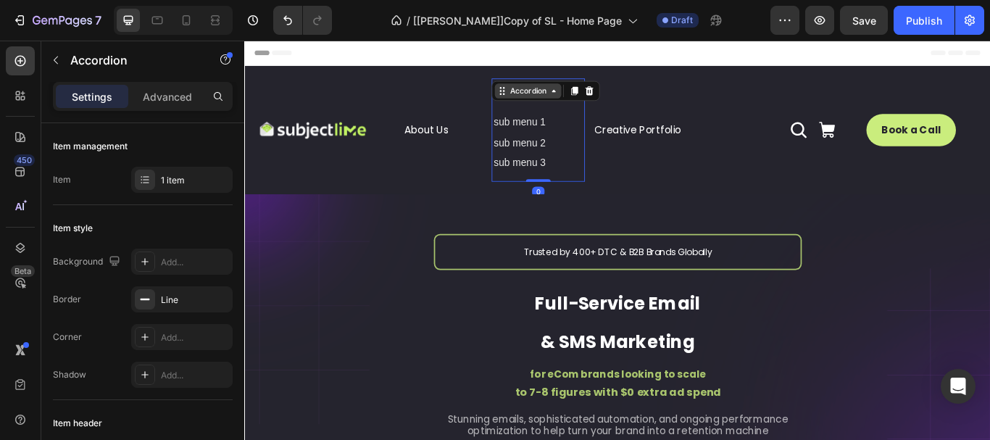
click at [577, 101] on div "Accordion" at bounding box center [574, 99] width 49 height 13
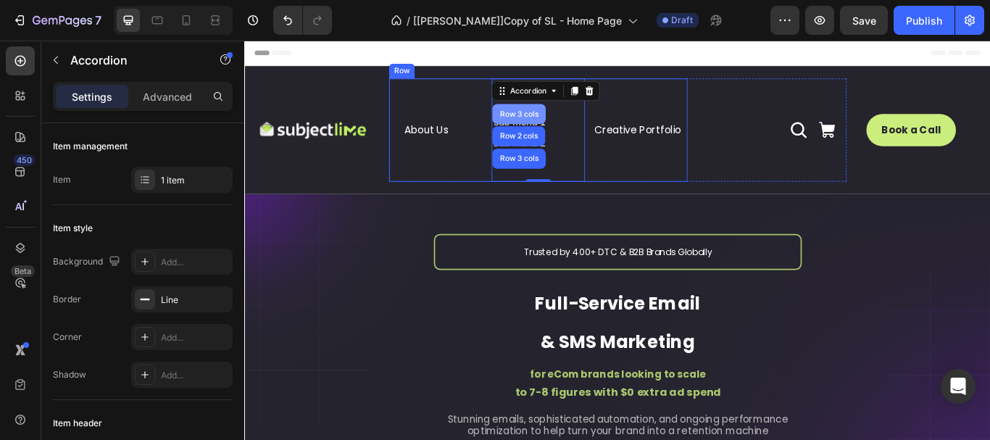
click at [708, 90] on div "Creative Portfolio Button" at bounding box center [707, 145] width 108 height 120
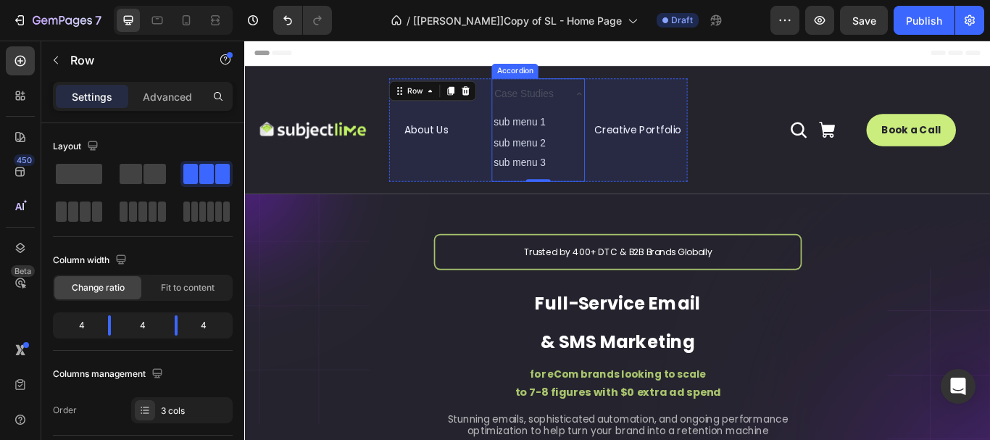
click at [560, 102] on div "Case Studies sub menu 1 Text Block sub menu 2 Text Block sub menu 3 Text Block …" at bounding box center [586, 145] width 108 height 120
click at [560, 83] on div "Accordion" at bounding box center [559, 76] width 49 height 13
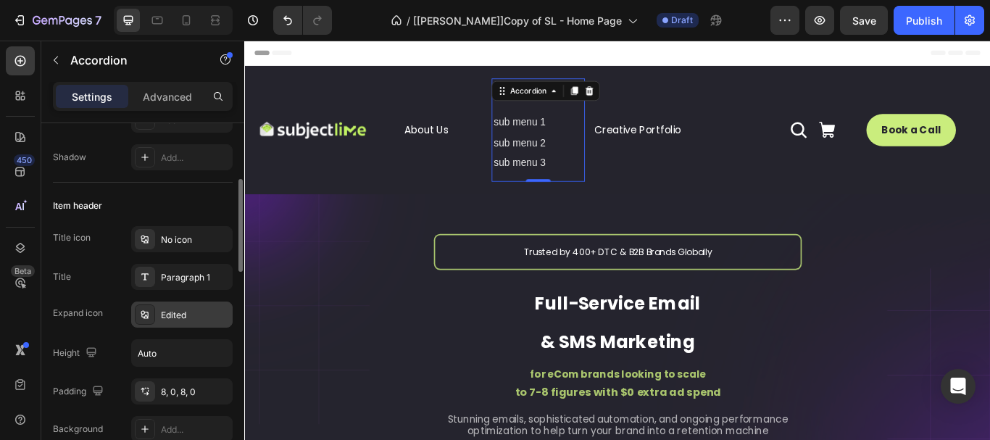
scroll to position [363, 0]
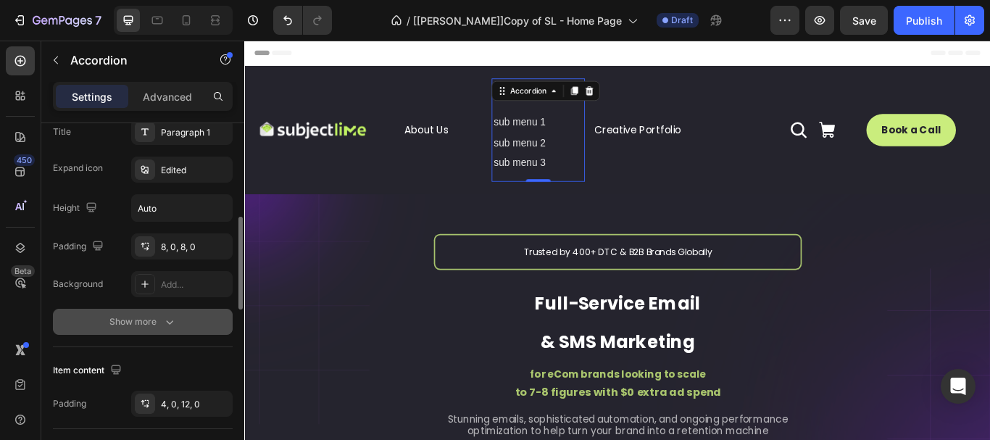
click at [150, 319] on div "Show more" at bounding box center [142, 322] width 67 height 15
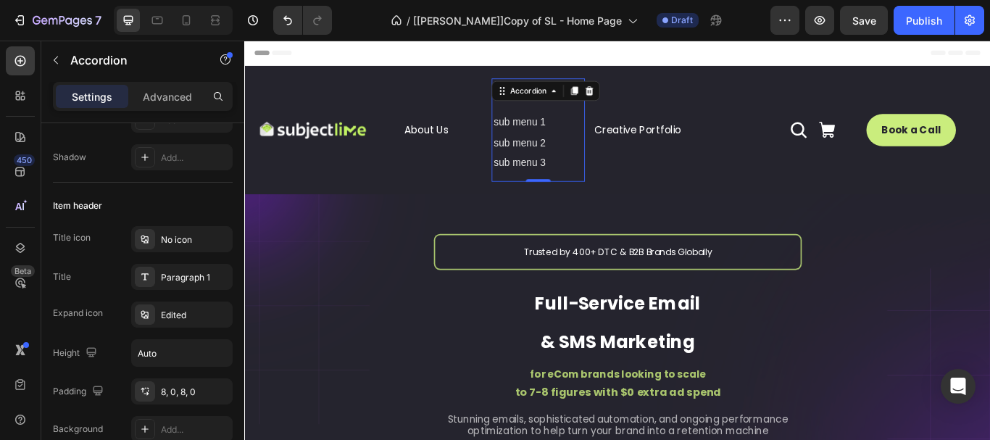
scroll to position [0, 0]
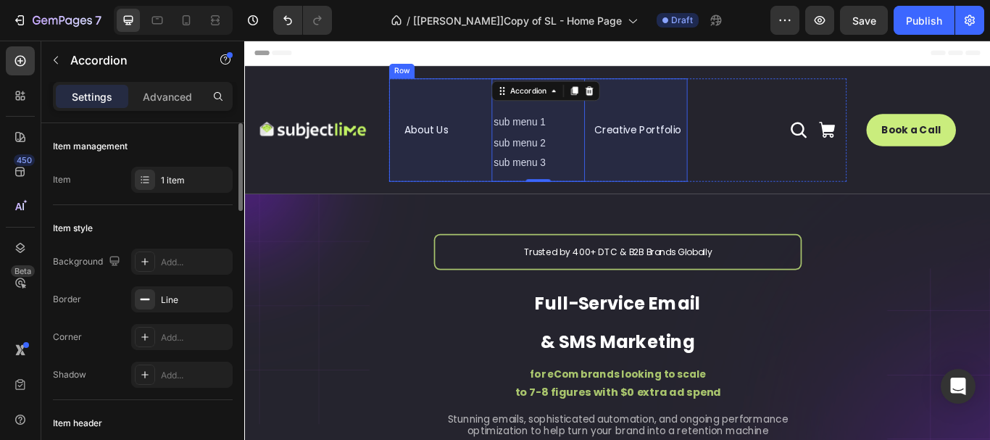
click at [740, 108] on div "Creative Portfolio Button" at bounding box center [707, 145] width 108 height 120
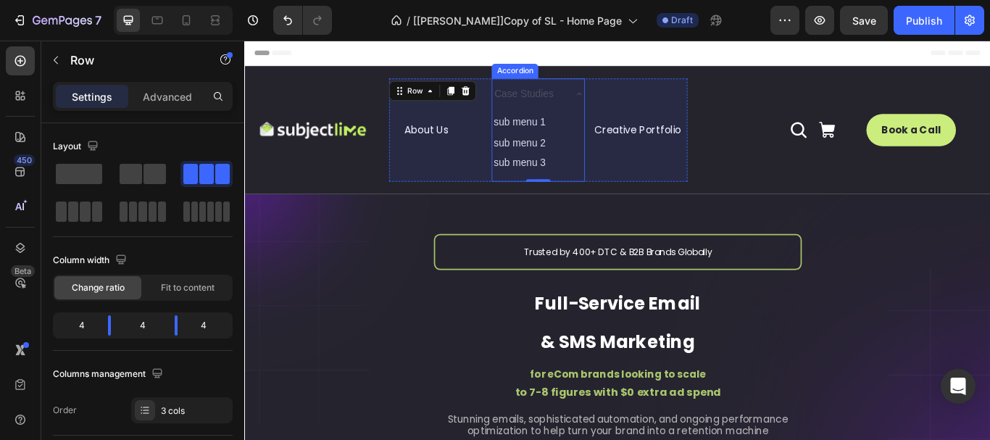
click at [630, 102] on icon at bounding box center [635, 103] width 12 height 12
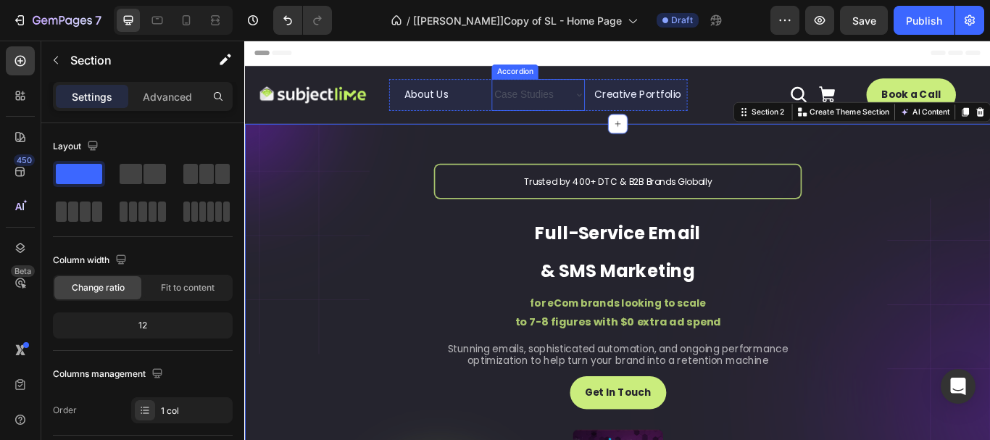
click at [550, 101] on p "Case Studies" at bounding box center [569, 104] width 69 height 21
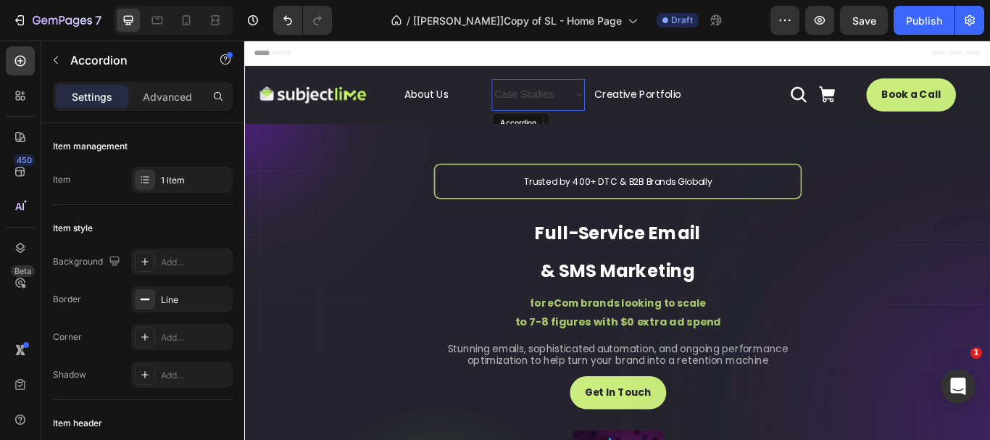
click at [562, 78] on div "Image About Us Button Case Studies Accordion Creative Portfolio Button Row Icon…" at bounding box center [679, 103] width 870 height 67
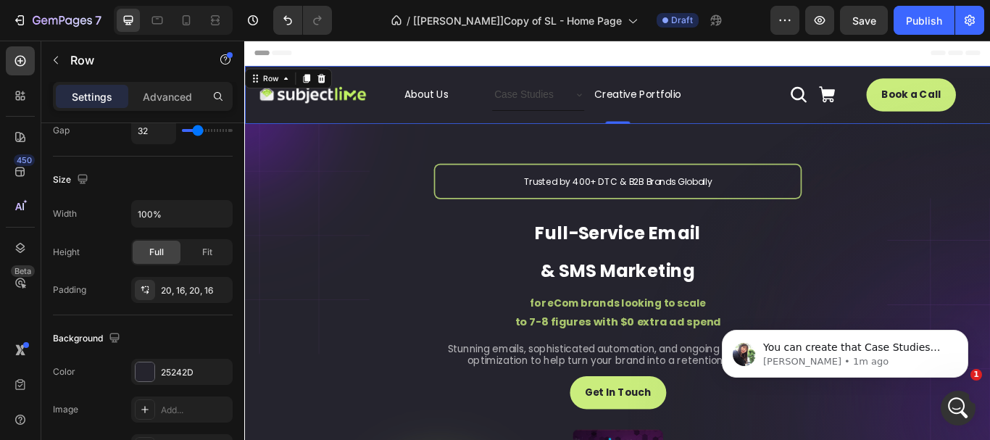
scroll to position [580, 0]
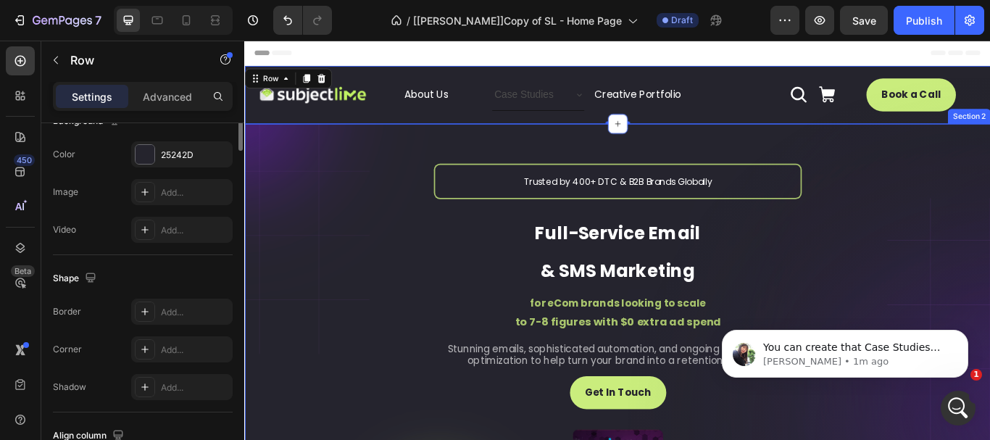
click at [561, 99] on p "Case Studies" at bounding box center [569, 104] width 69 height 21
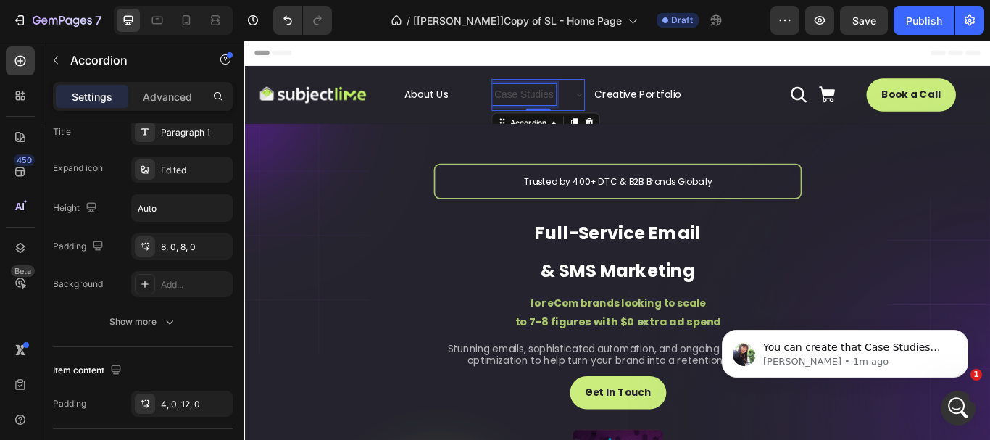
scroll to position [0, 0]
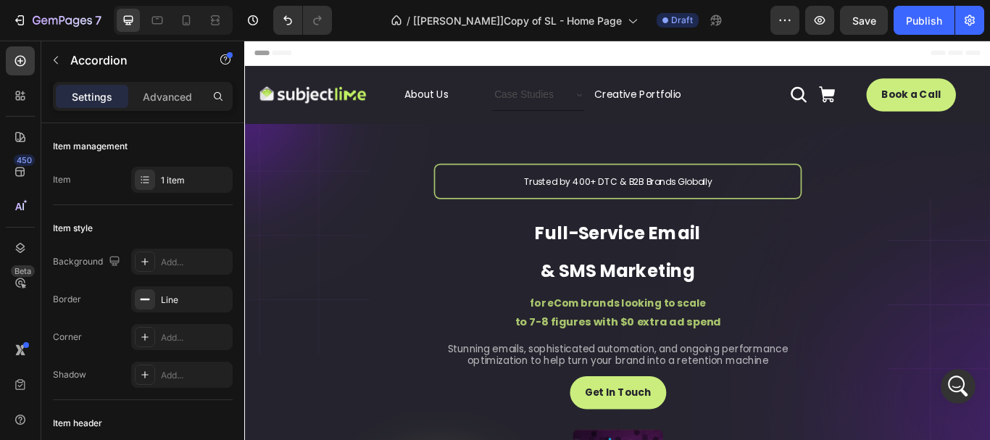
click at [629, 104] on icon at bounding box center [635, 104] width 12 height 12
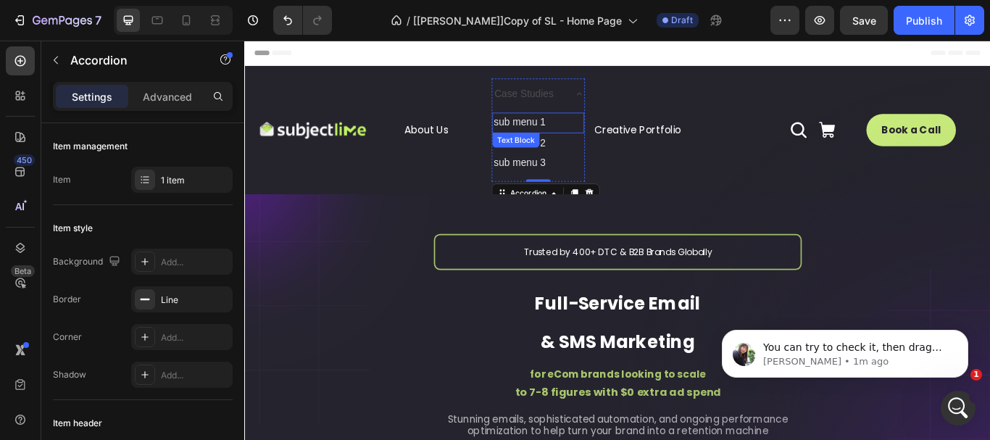
click at [584, 140] on p "sub menu 1" at bounding box center [586, 136] width 104 height 21
click at [584, 139] on p "sub menu 1" at bounding box center [586, 136] width 104 height 21
click at [594, 126] on p "sub menu 1" at bounding box center [586, 136] width 104 height 21
click at [602, 133] on p "sub menu 1" at bounding box center [586, 136] width 104 height 21
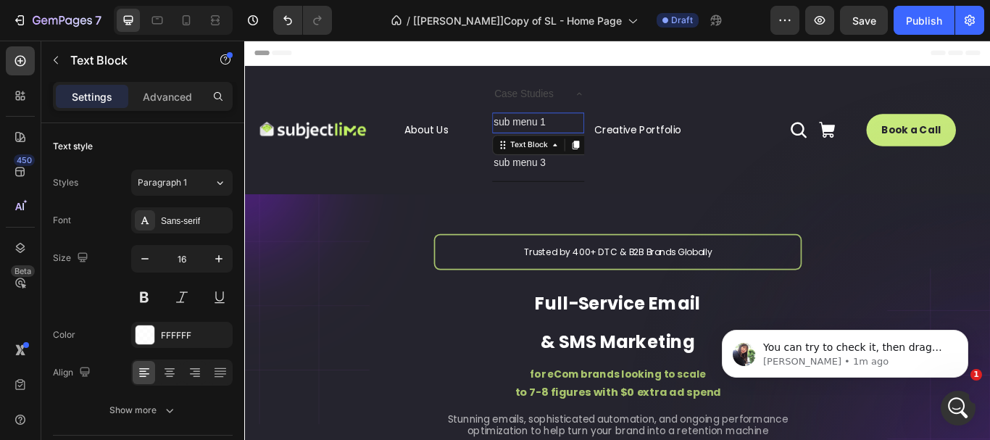
drag, startPoint x: 602, startPoint y: 133, endPoint x: 767, endPoint y: 112, distance: 166.6
click at [521, 136] on div "About Us Button Case Studies sub menu 1 Text Block 0 sub menu 2 Text Block sub …" at bounding box center [587, 145] width 348 height 120
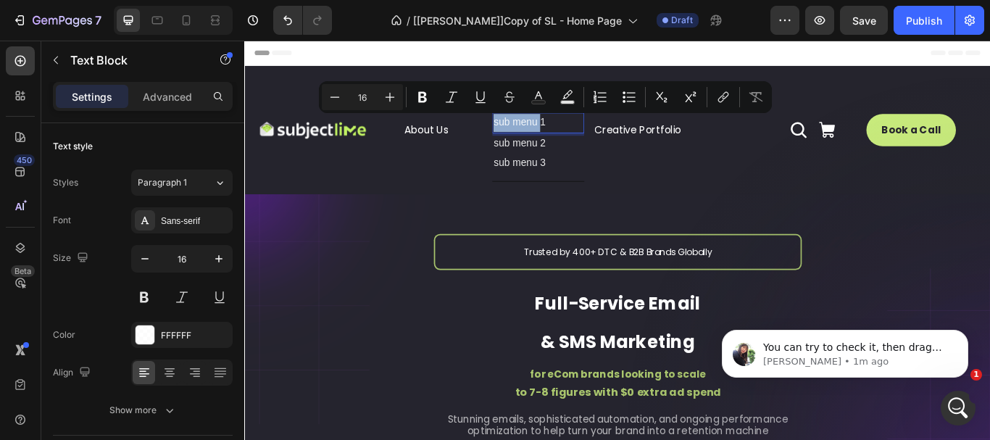
click at [603, 136] on p "sub menu 1" at bounding box center [586, 136] width 104 height 21
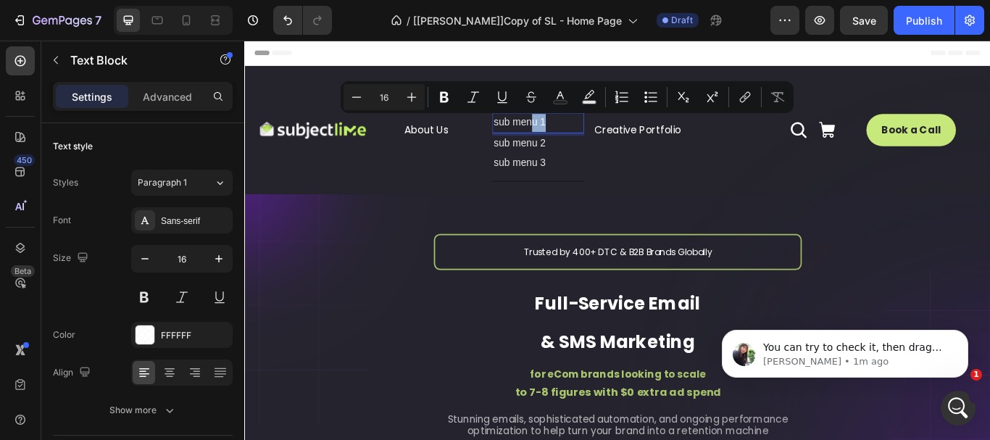
drag, startPoint x: 613, startPoint y: 135, endPoint x: 551, endPoint y: 135, distance: 61.6
click at [551, 135] on p "sub menu 1" at bounding box center [586, 136] width 104 height 21
click at [618, 128] on p "sub menu 1" at bounding box center [586, 136] width 104 height 21
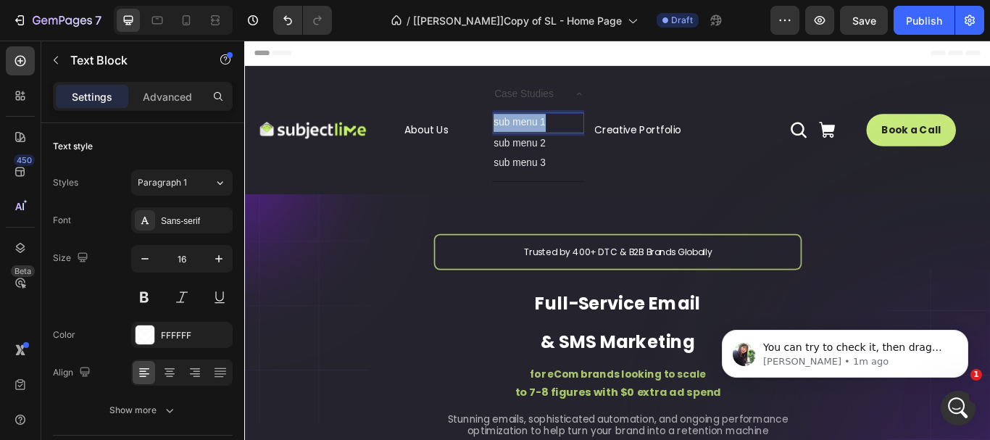
drag, startPoint x: 621, startPoint y: 140, endPoint x: 531, endPoint y: 133, distance: 90.2
click at [534, 133] on p "sub menu 1" at bounding box center [586, 136] width 104 height 21
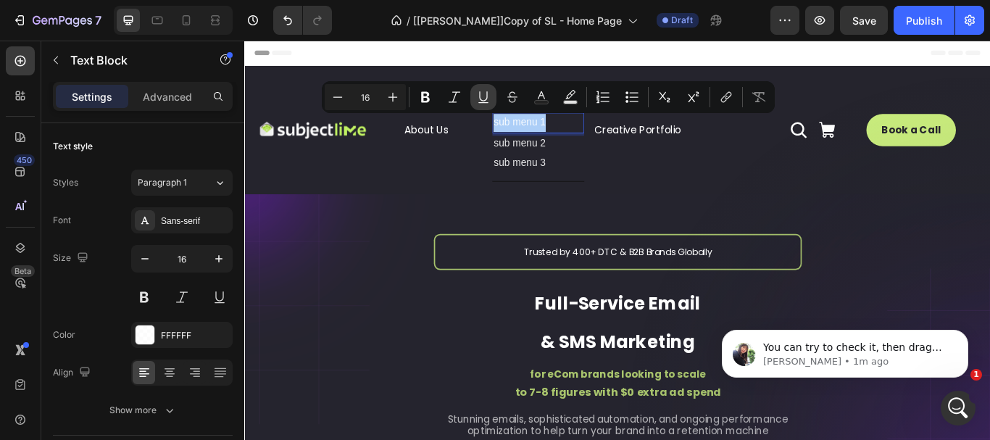
click at [481, 96] on icon "Editor contextual toolbar" at bounding box center [483, 97] width 15 height 15
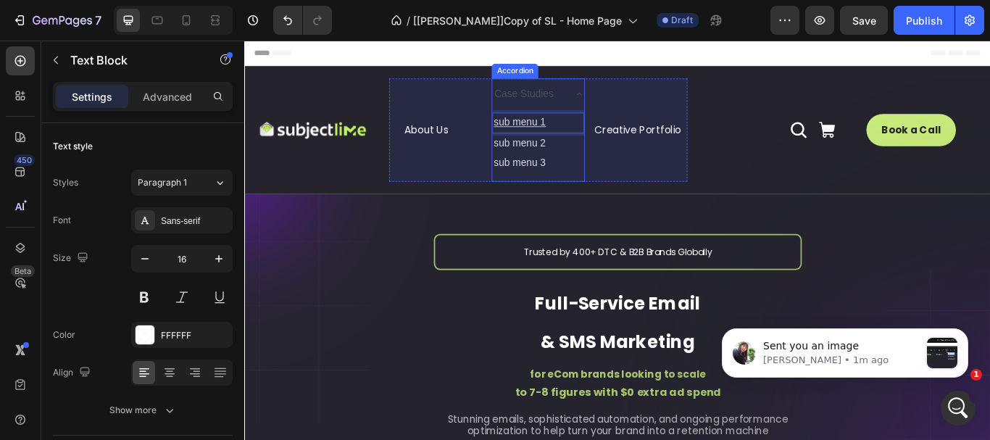
click at [581, 99] on div "Case Studies sub menu 1 Text Block 0 sub menu 2 Text Block sub menu 3 Text Bloc…" at bounding box center [586, 145] width 108 height 120
click at [581, 83] on div "Accordion" at bounding box center [559, 76] width 49 height 13
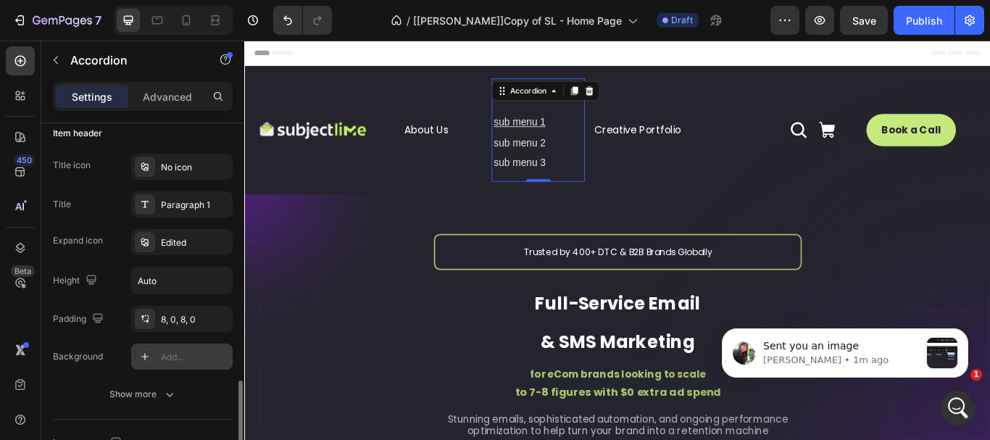
scroll to position [435, 0]
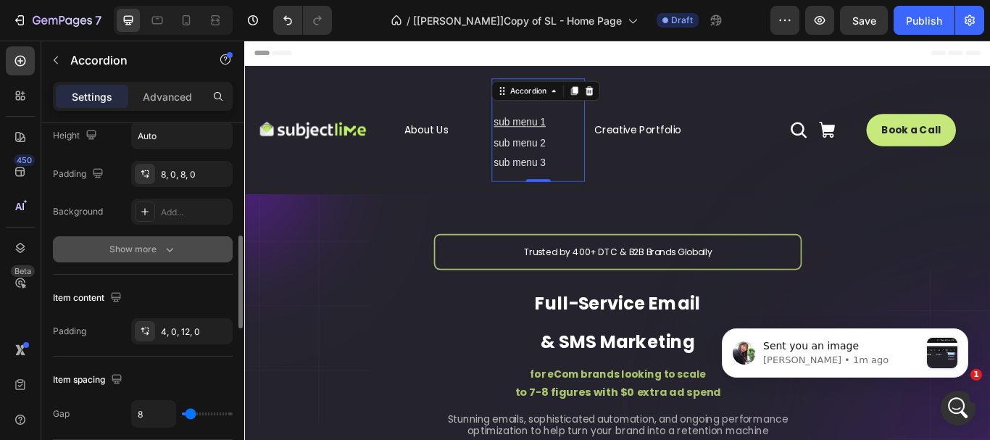
click at [156, 252] on div "Show more" at bounding box center [142, 249] width 67 height 15
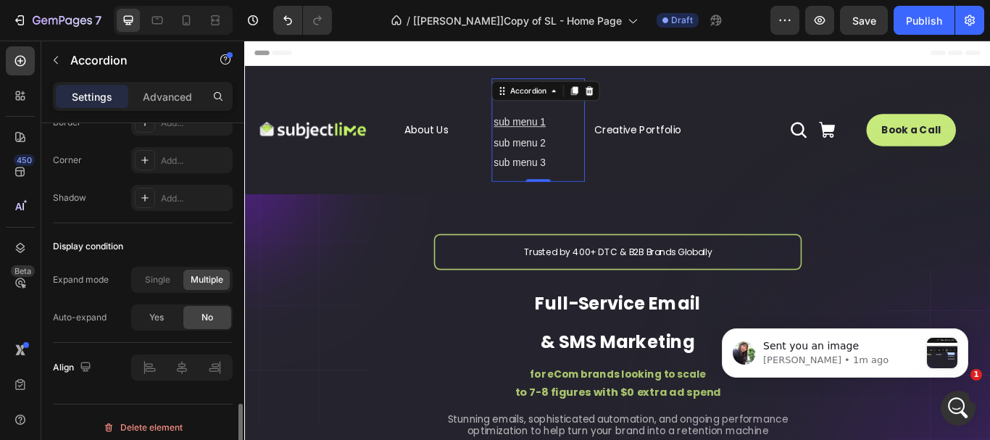
scroll to position [1098, 0]
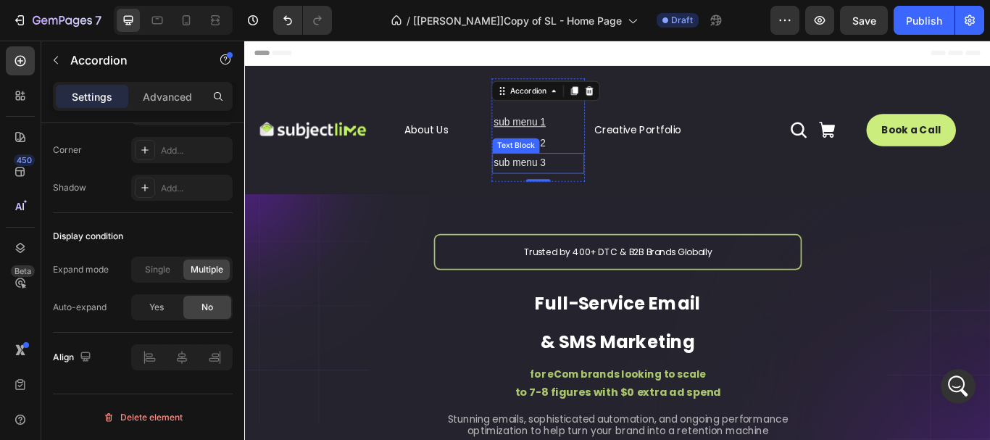
click at [576, 164] on div "Text Block" at bounding box center [560, 163] width 49 height 13
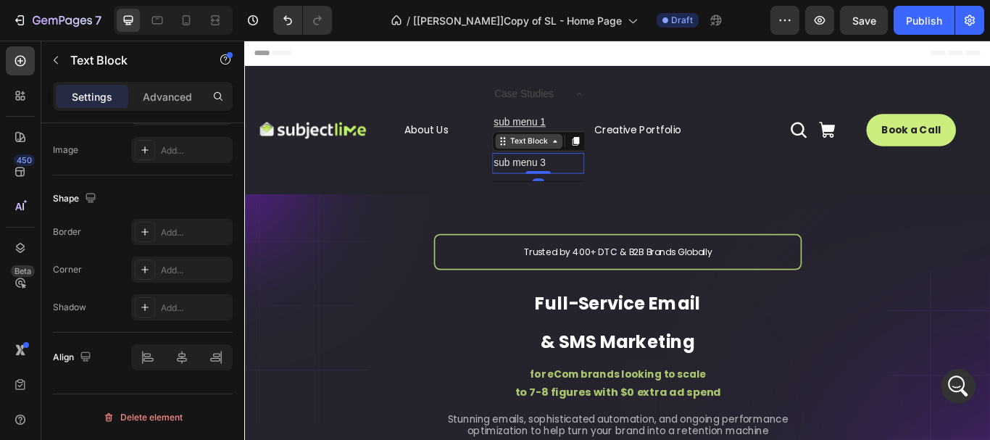
scroll to position [0, 0]
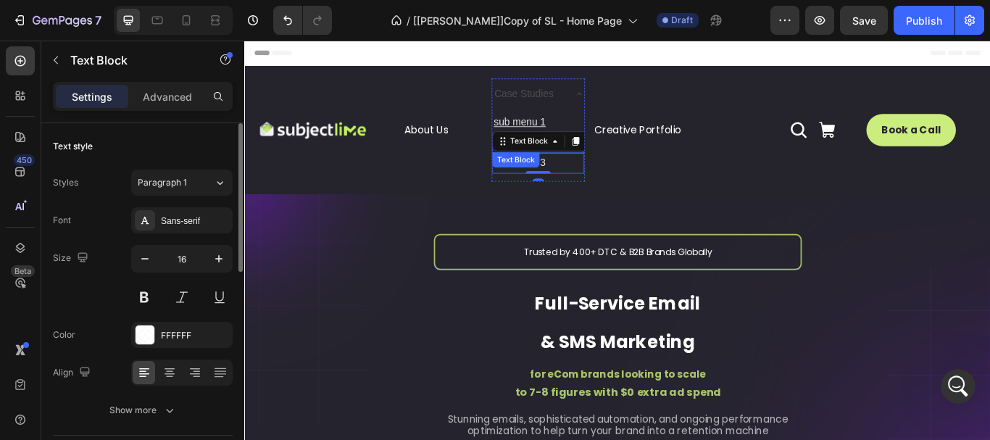
click at [582, 182] on div "Text Block" at bounding box center [560, 179] width 55 height 17
click at [582, 182] on div "Text Block" at bounding box center [560, 179] width 49 height 13
click at [613, 165] on p "sub menu 2" at bounding box center [586, 160] width 104 height 21
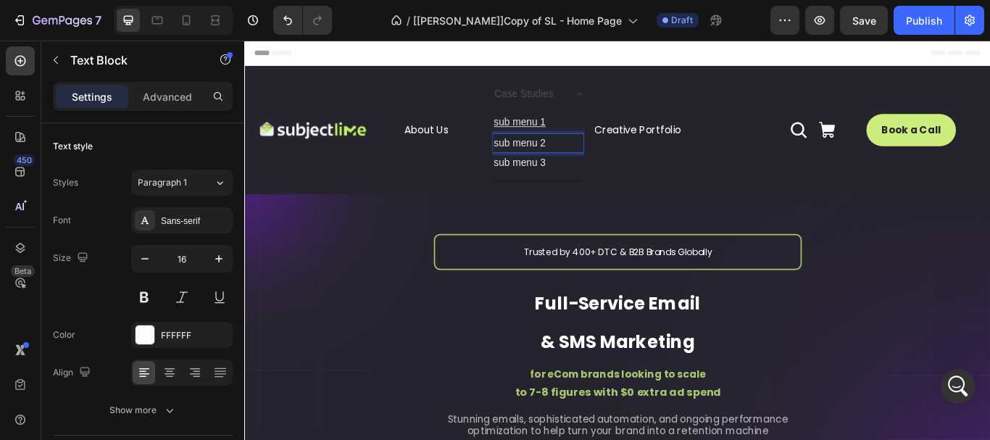
click at [614, 152] on p "sub menu 2" at bounding box center [586, 160] width 104 height 21
drag, startPoint x: 609, startPoint y: 157, endPoint x: 527, endPoint y: 161, distance: 82.0
click at [527, 161] on div "About Us Button Case Studies sub menu 1 Text Block sub menu 2 Text Block Accord…" at bounding box center [587, 145] width 348 height 120
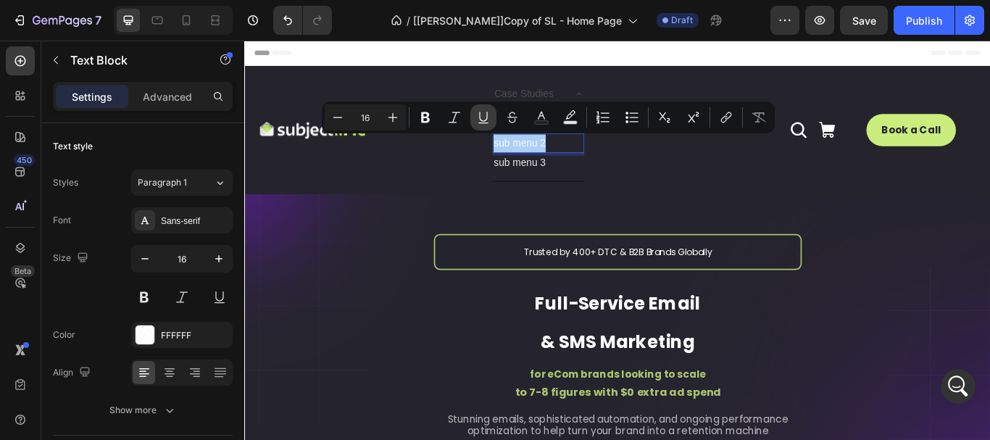
click at [484, 122] on icon "Editor contextual toolbar" at bounding box center [483, 117] width 15 height 15
click at [599, 187] on p "sub menu 3" at bounding box center [586, 183] width 104 height 21
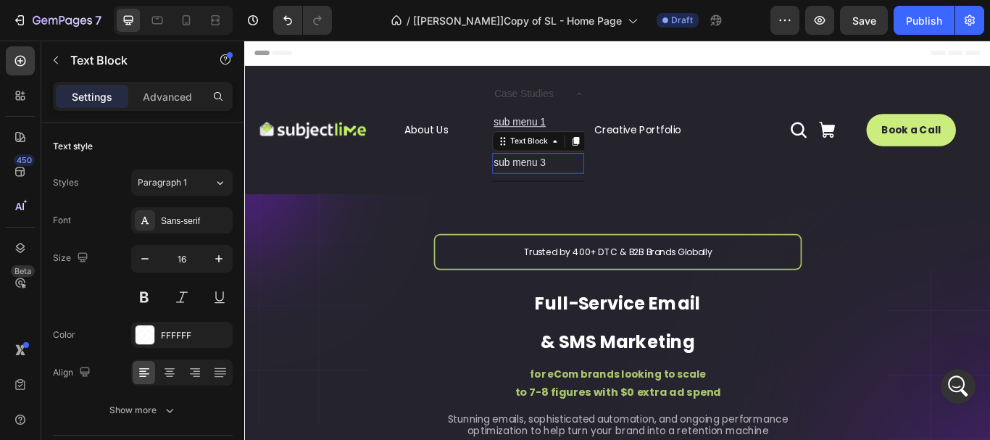
click at [603, 183] on p "sub menu 3" at bounding box center [586, 183] width 104 height 21
drag, startPoint x: 605, startPoint y: 181, endPoint x: 537, endPoint y: 177, distance: 68.3
click at [537, 177] on p "sub menu 3" at bounding box center [586, 183] width 104 height 21
drag, startPoint x: 608, startPoint y: 180, endPoint x: 530, endPoint y: 177, distance: 78.4
click at [533, 177] on div "sub menu 3" at bounding box center [586, 184] width 107 height 24
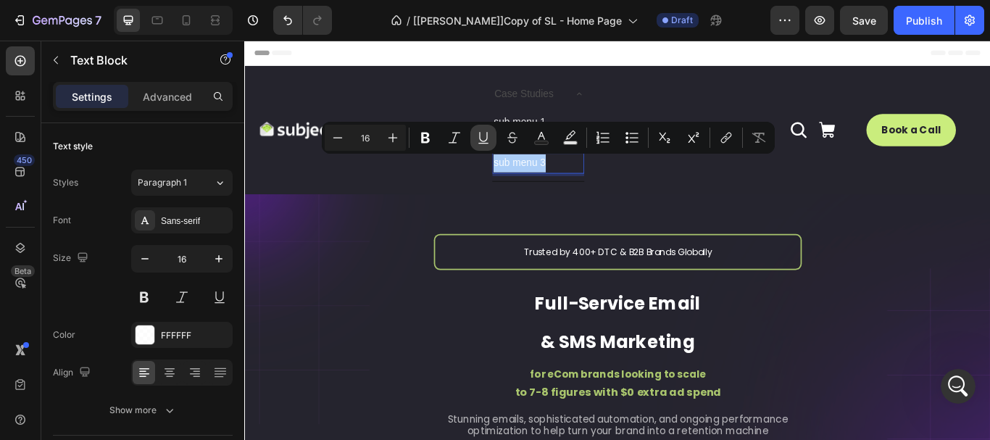
click at [483, 138] on icon "Editor contextual toolbar" at bounding box center [483, 138] width 15 height 15
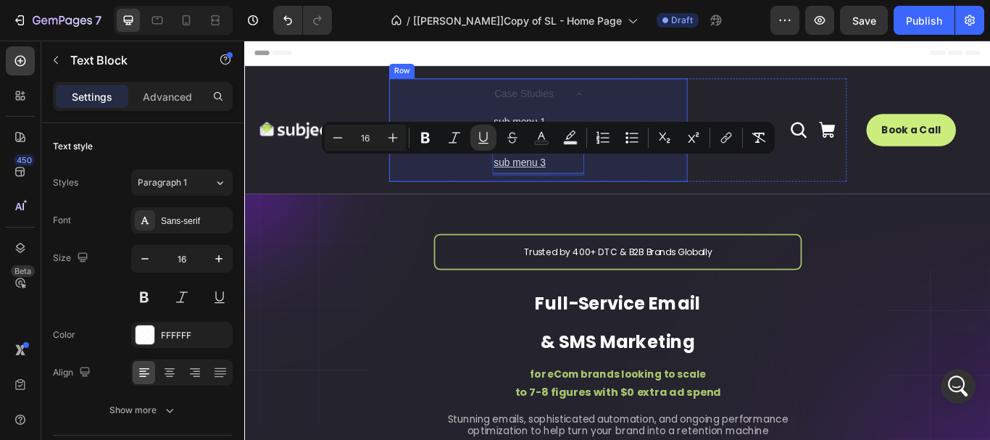
click at [669, 207] on div "Image About Us Button Case Studies sub menu 1 Text Block sub menu 2 Text Block …" at bounding box center [679, 144] width 870 height 149
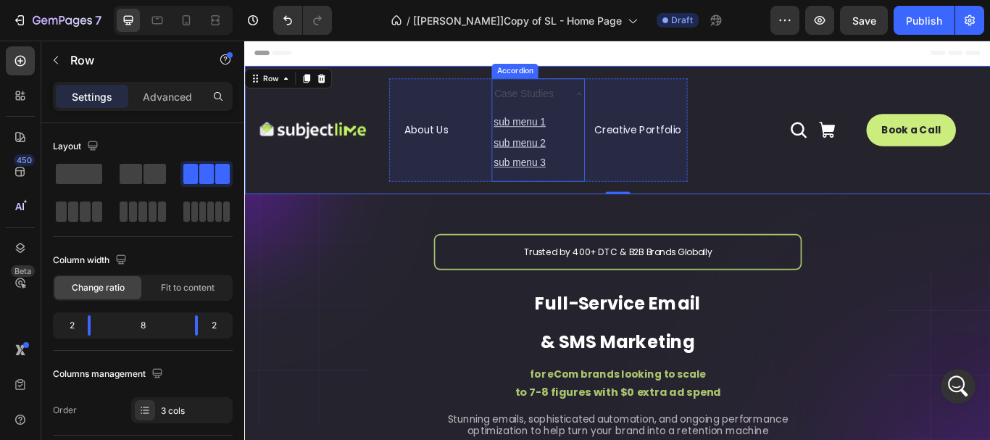
click at [548, 99] on div "Case Studies sub menu 1 Text Block sub menu 2 Text Block sub menu 3 Text Block …" at bounding box center [586, 145] width 108 height 120
click at [548, 83] on div "Accordion" at bounding box center [559, 76] width 49 height 13
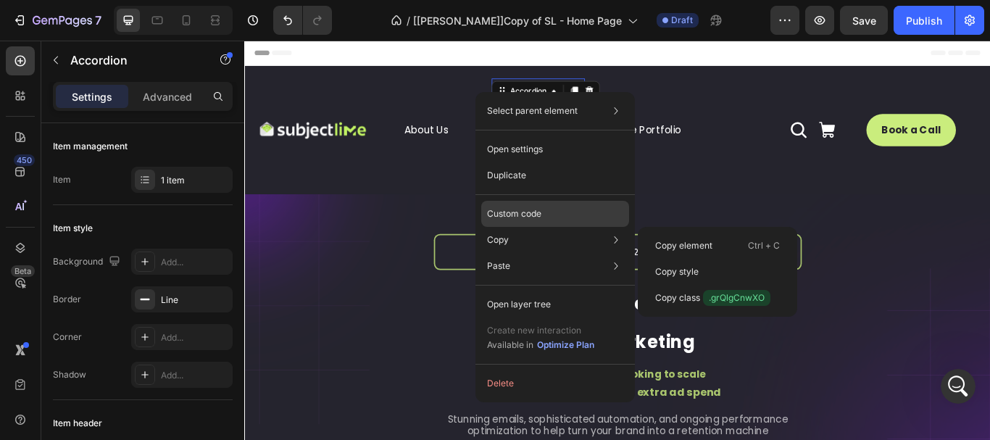
click at [540, 214] on p "Custom code" at bounding box center [514, 213] width 54 height 13
type input "100%"
type input "100"
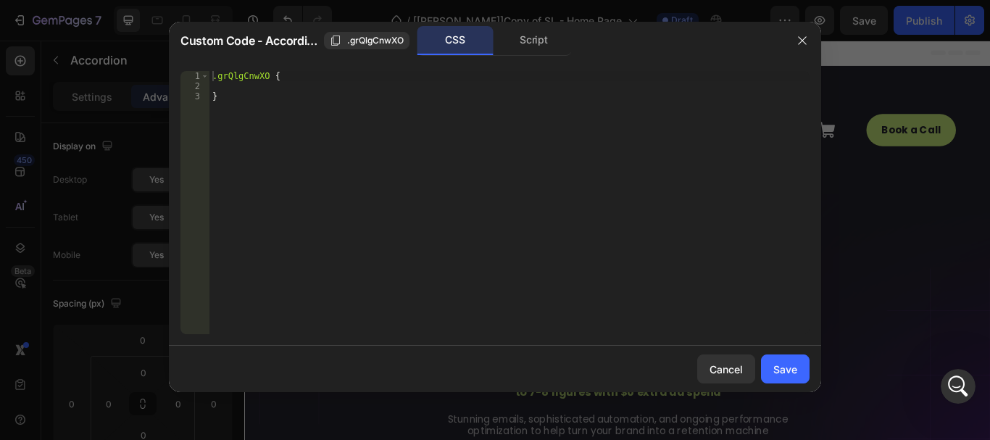
click at [805, 38] on icon "button" at bounding box center [803, 41] width 12 height 12
type input "8"
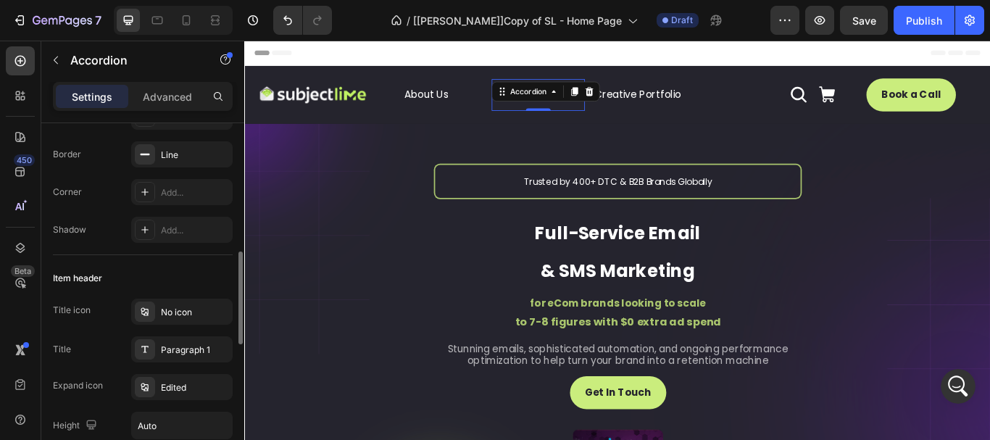
scroll to position [218, 0]
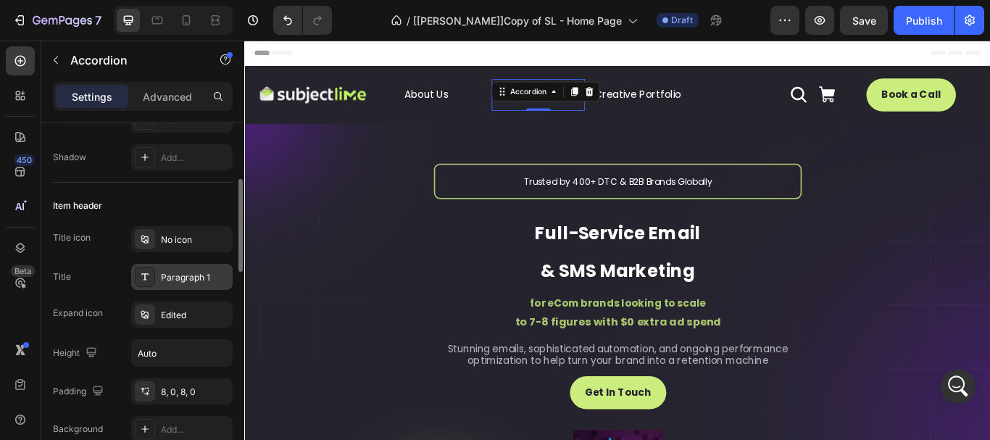
click at [199, 277] on div "Paragraph 1" at bounding box center [195, 277] width 68 height 13
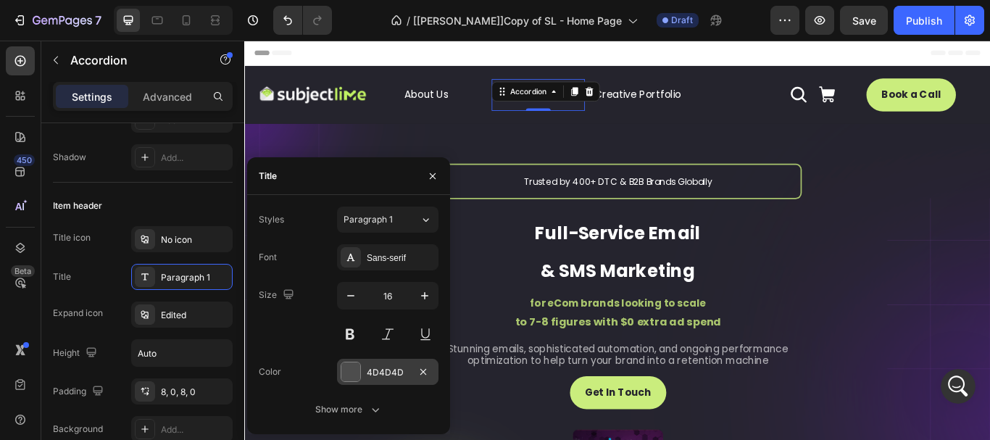
click at [347, 365] on div at bounding box center [351, 372] width 19 height 19
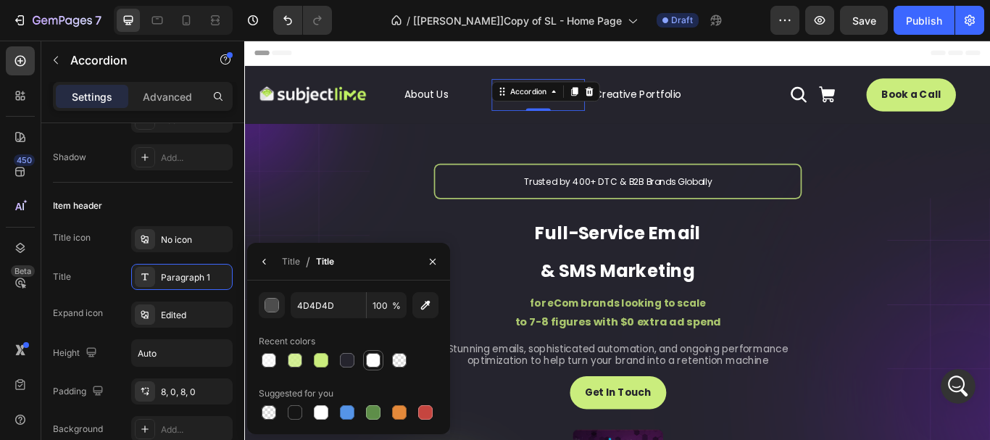
drag, startPoint x: 374, startPoint y: 358, endPoint x: 605, endPoint y: 239, distance: 259.4
click at [374, 358] on div at bounding box center [373, 360] width 15 height 15
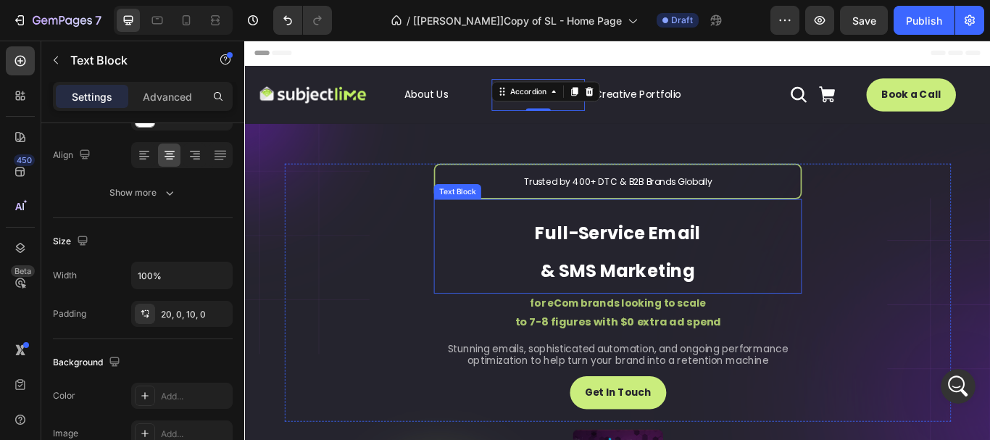
click at [849, 280] on p "Full-Service Email" at bounding box center [679, 262] width 429 height 44
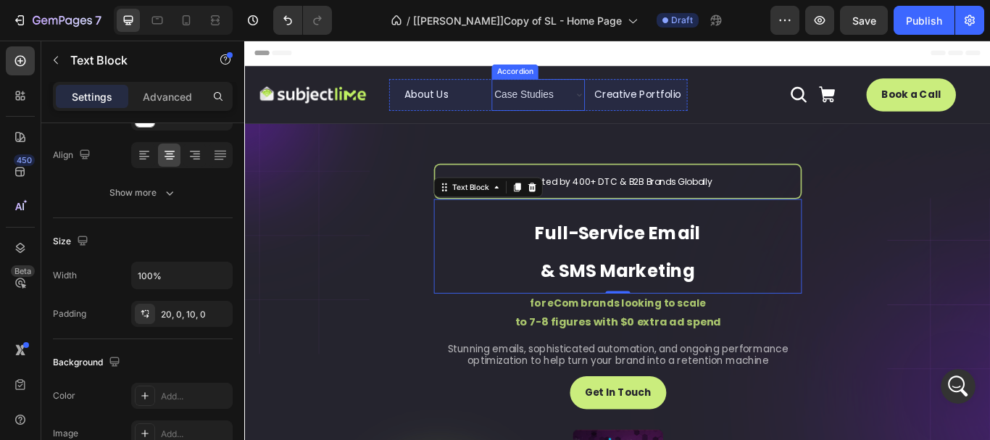
click at [567, 77] on div "Image About Us Button Case Studies Accordion Creative Portfolio Button Row Icon…" at bounding box center [679, 103] width 870 height 67
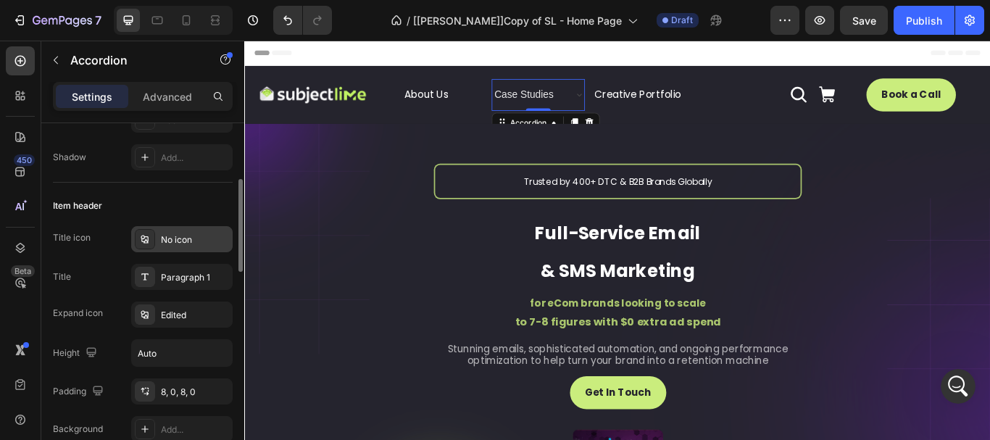
click at [188, 238] on div "No icon" at bounding box center [195, 239] width 68 height 13
click at [178, 194] on div "Item header" at bounding box center [143, 205] width 180 height 23
click at [173, 315] on div "Edited" at bounding box center [195, 315] width 68 height 13
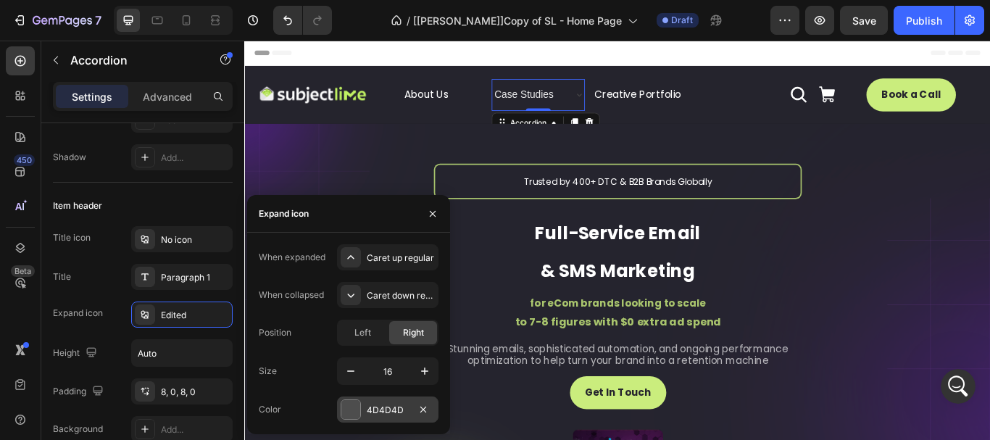
click at [344, 413] on div at bounding box center [351, 409] width 19 height 19
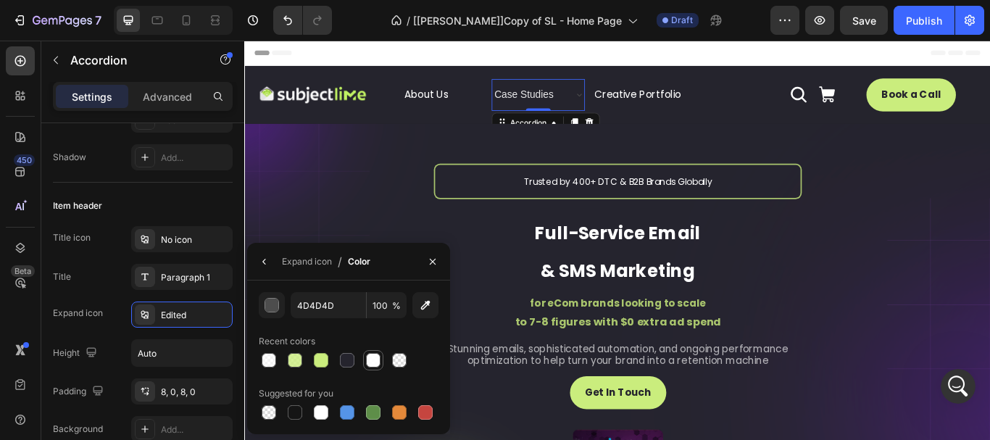
drag, startPoint x: 372, startPoint y: 359, endPoint x: 390, endPoint y: 220, distance: 139.7
click at [372, 359] on div at bounding box center [373, 360] width 15 height 15
type input "FFFFFF"
type input "90"
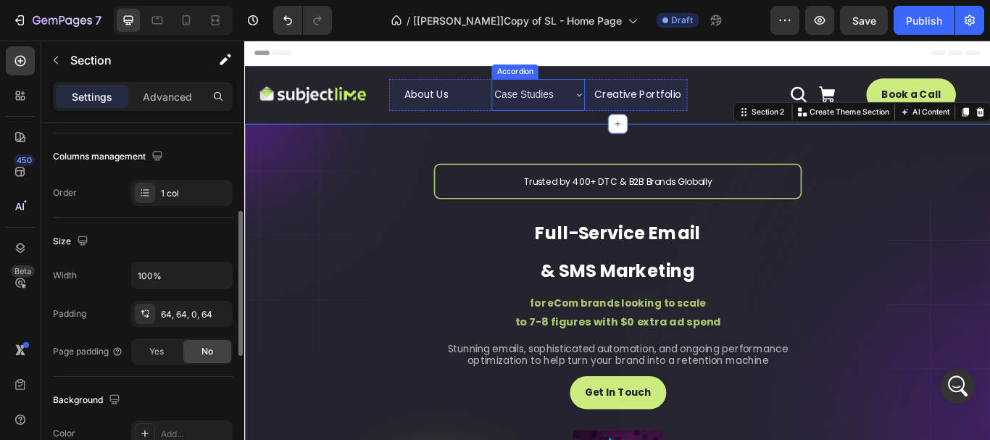
click at [573, 97] on p "Case Studies" at bounding box center [569, 104] width 69 height 21
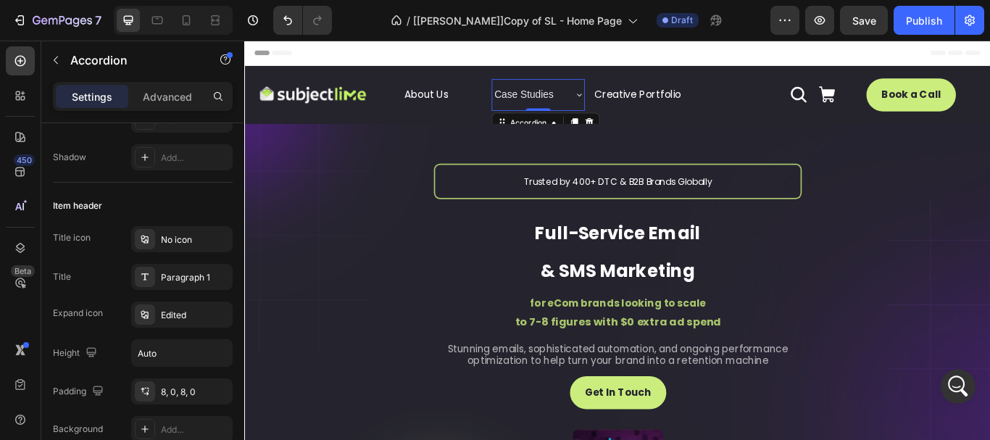
scroll to position [0, 0]
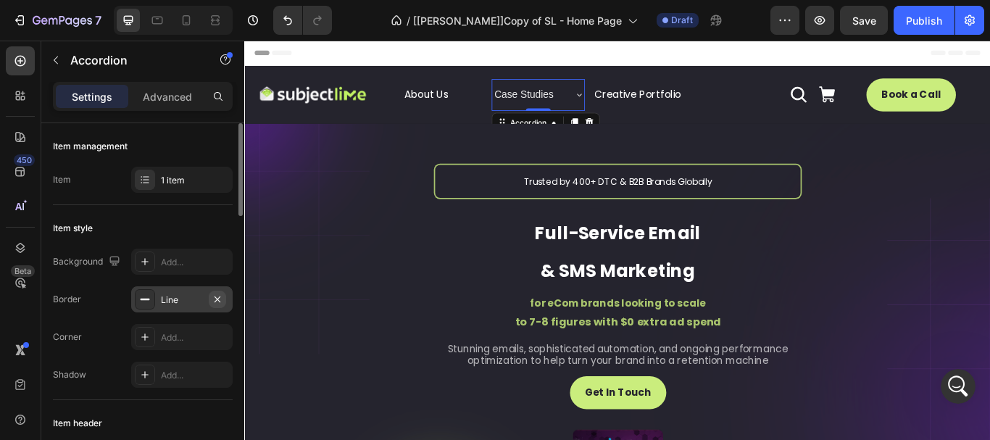
click at [217, 297] on icon "button" at bounding box center [218, 300] width 12 height 12
drag, startPoint x: 207, startPoint y: 220, endPoint x: 256, endPoint y: 130, distance: 102.8
click at [207, 220] on div "Item style" at bounding box center [143, 228] width 180 height 23
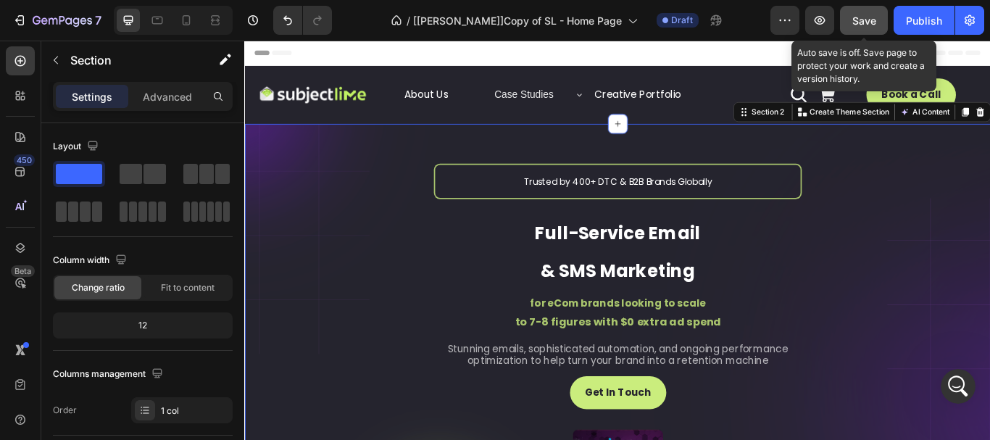
click at [863, 24] on span "Save" at bounding box center [865, 21] width 24 height 12
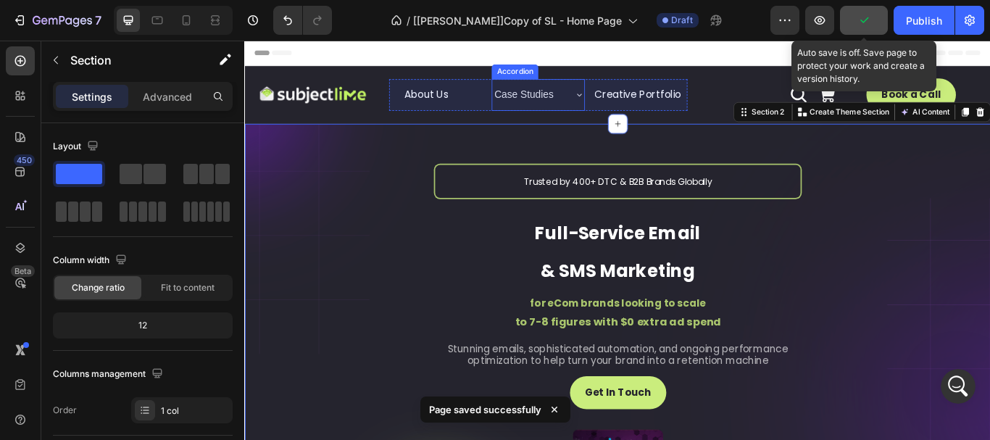
click at [556, 102] on p "Case Studies" at bounding box center [569, 104] width 69 height 21
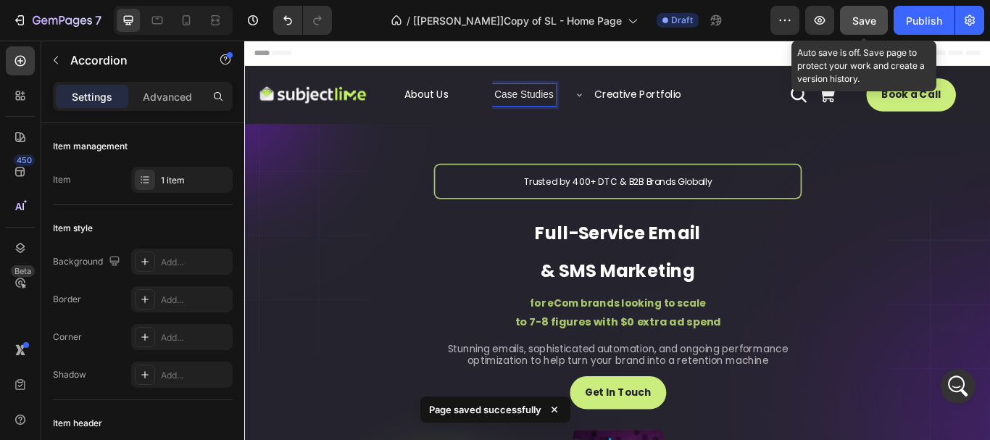
click at [550, 104] on p "Case Studies" at bounding box center [569, 104] width 69 height 21
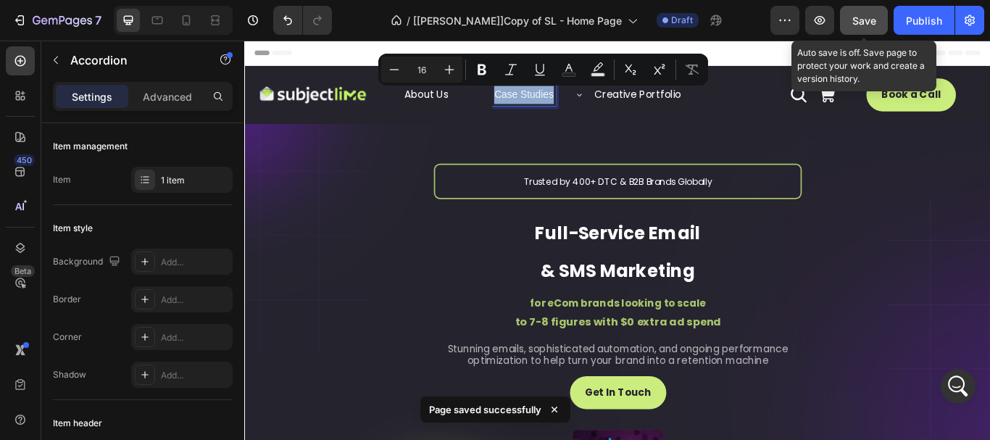
drag, startPoint x: 531, startPoint y: 100, endPoint x: 600, endPoint y: 103, distance: 68.2
click at [600, 103] on div "Case Studies" at bounding box center [569, 103] width 73 height 25
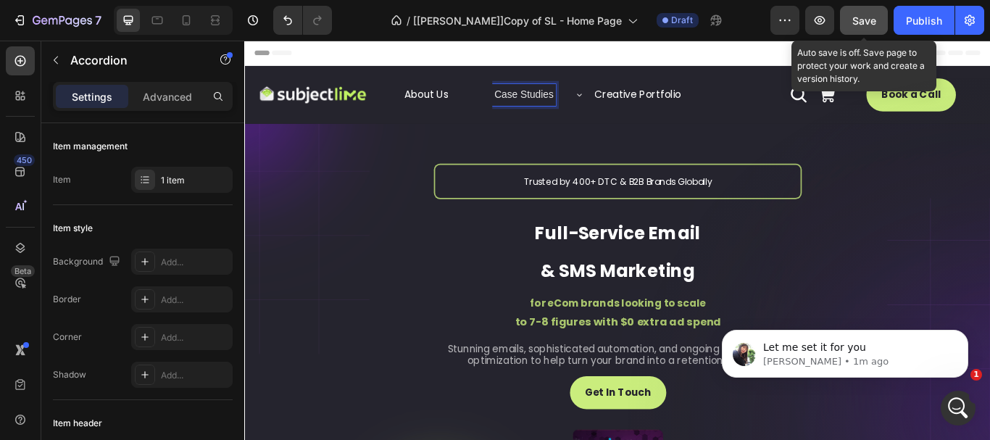
click at [584, 98] on p "Case Studies" at bounding box center [569, 104] width 69 height 21
click at [583, 99] on p "Case Studies" at bounding box center [569, 104] width 69 height 21
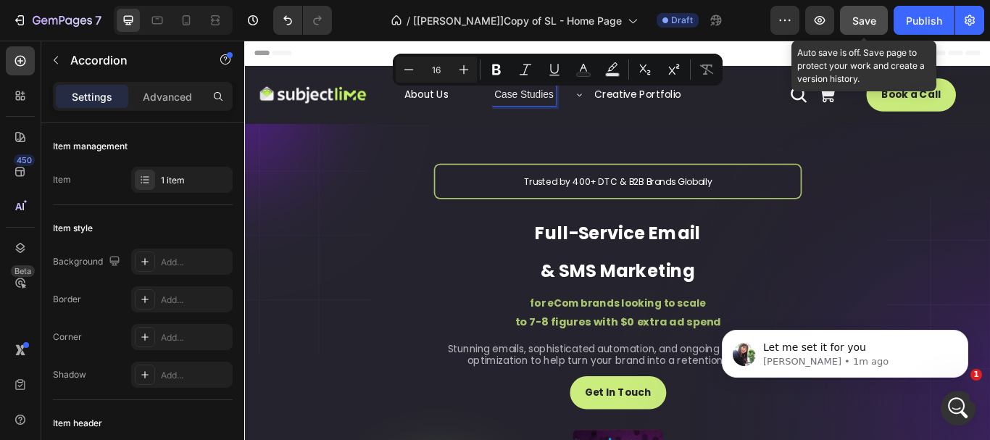
click at [599, 103] on p "Case Studies" at bounding box center [569, 104] width 69 height 21
drag, startPoint x: 599, startPoint y: 103, endPoint x: 537, endPoint y: 107, distance: 62.5
click at [537, 107] on p "Case Studies" at bounding box center [569, 104] width 69 height 21
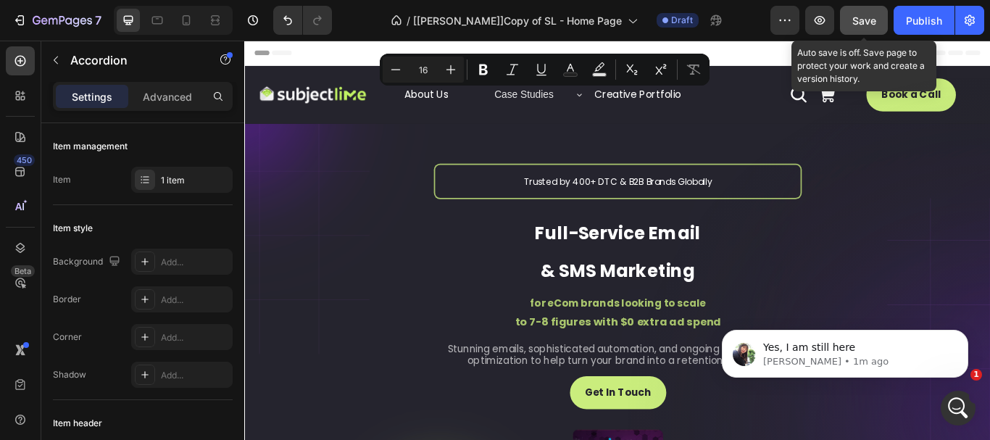
click at [632, 104] on icon at bounding box center [635, 104] width 6 height 3
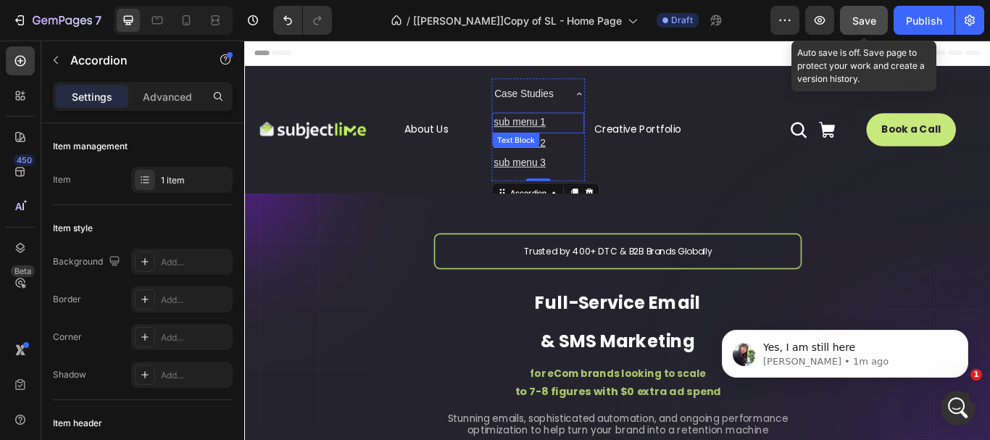
click at [592, 133] on p "sub menu 1" at bounding box center [586, 136] width 104 height 21
click at [606, 135] on p "sub menu 1" at bounding box center [586, 136] width 104 height 21
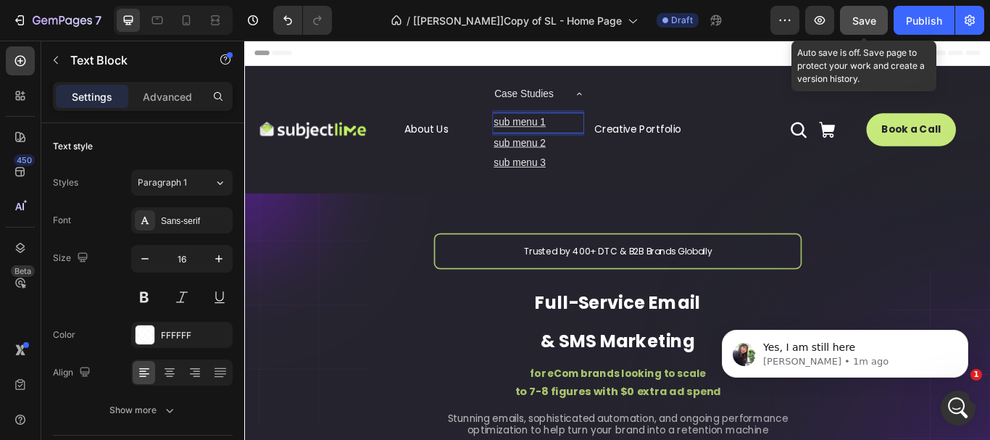
click at [592, 133] on p "sub menu 1" at bounding box center [586, 136] width 104 height 21
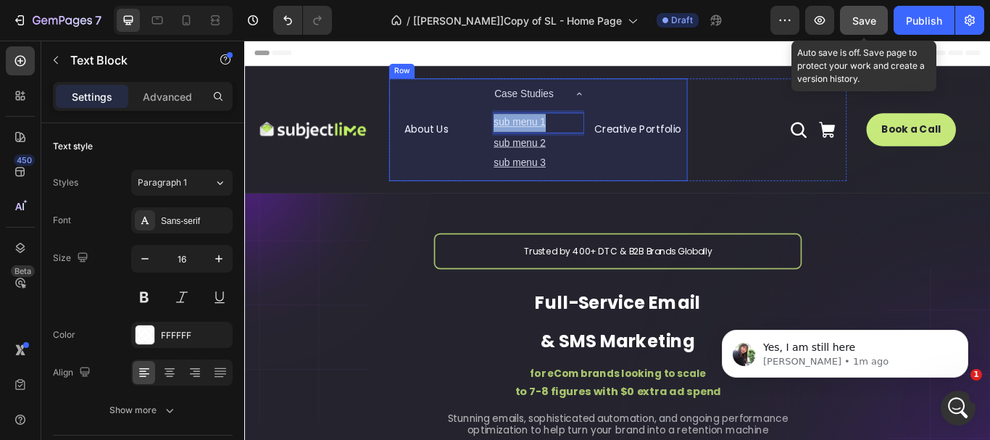
drag, startPoint x: 607, startPoint y: 133, endPoint x: 513, endPoint y: 138, distance: 94.4
click at [513, 138] on div "About Us Button Case Studies sub menu 1 Text Block 0 sub menu 2 Text Block sub …" at bounding box center [587, 145] width 348 height 120
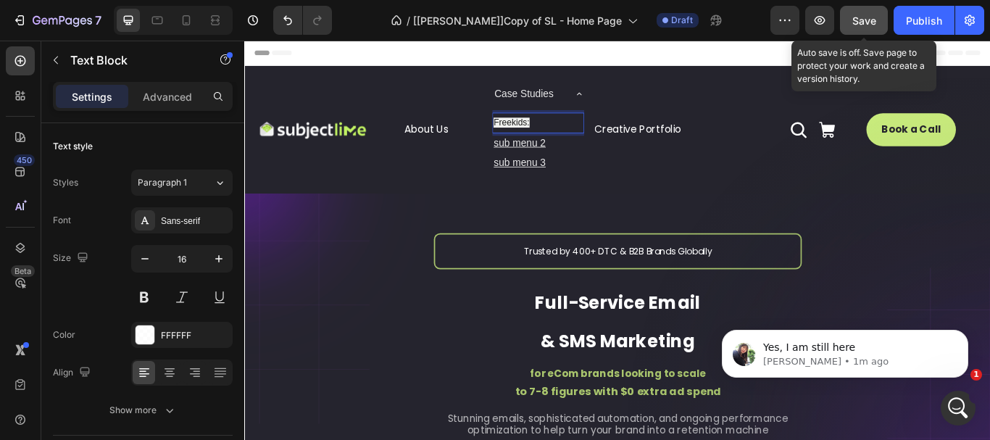
click at [592, 130] on p "Freekids:" at bounding box center [586, 136] width 104 height 21
drag, startPoint x: 546, startPoint y: 134, endPoint x: 534, endPoint y: 134, distance: 11.6
click at [534, 134] on p "Freekids:" at bounding box center [586, 136] width 104 height 21
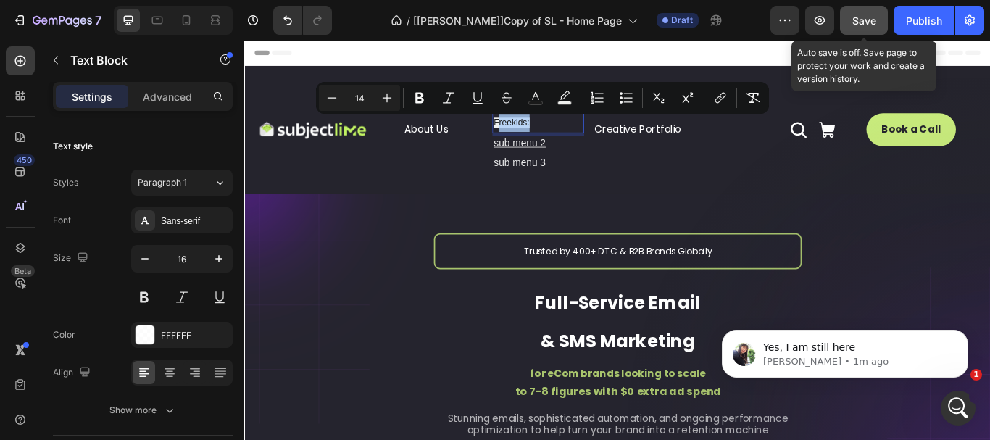
click at [578, 136] on p "Freekids:" at bounding box center [586, 136] width 104 height 21
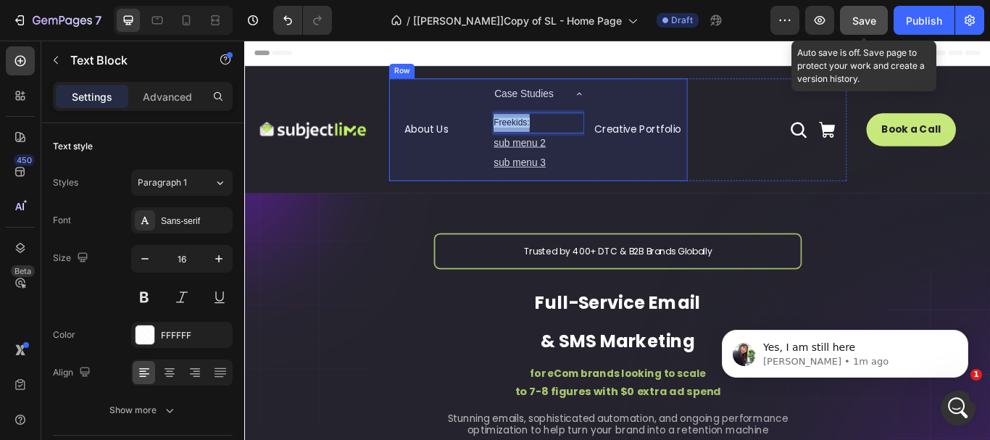
drag, startPoint x: 592, startPoint y: 136, endPoint x: 521, endPoint y: 138, distance: 71.1
click at [521, 138] on div "About Us Button Case Studies Freekids: Text Block 0 sub menu 2 Text Block sub m…" at bounding box center [587, 145] width 348 height 120
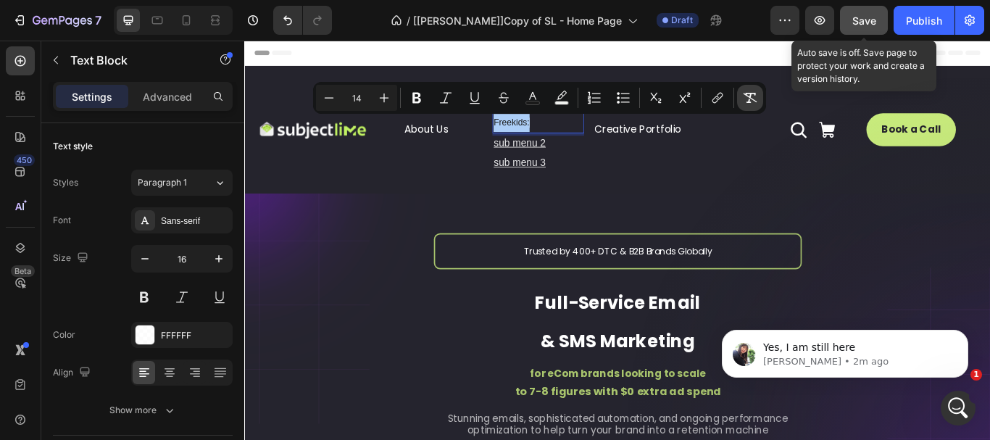
click at [744, 94] on icon "Editor contextual toolbar" at bounding box center [751, 98] width 14 height 10
type input "16"
click at [719, 98] on icon "Editor contextual toolbar" at bounding box center [716, 99] width 7 height 7
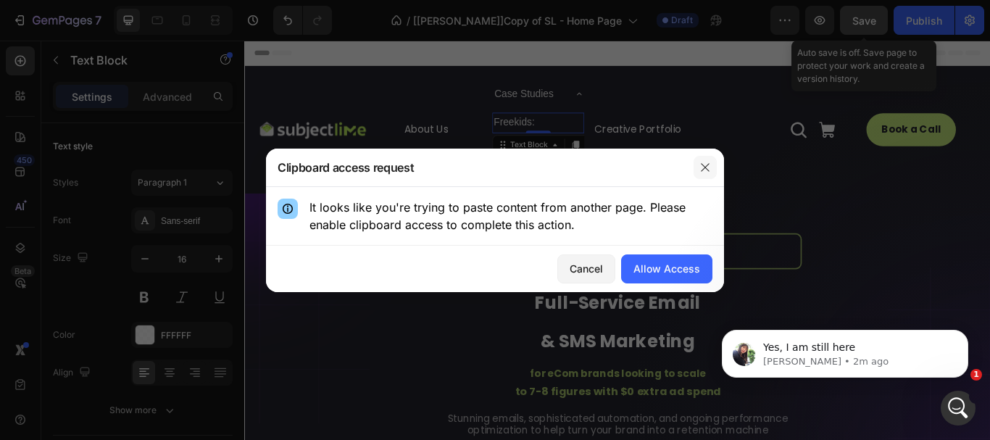
click at [703, 162] on icon "button" at bounding box center [706, 168] width 12 height 12
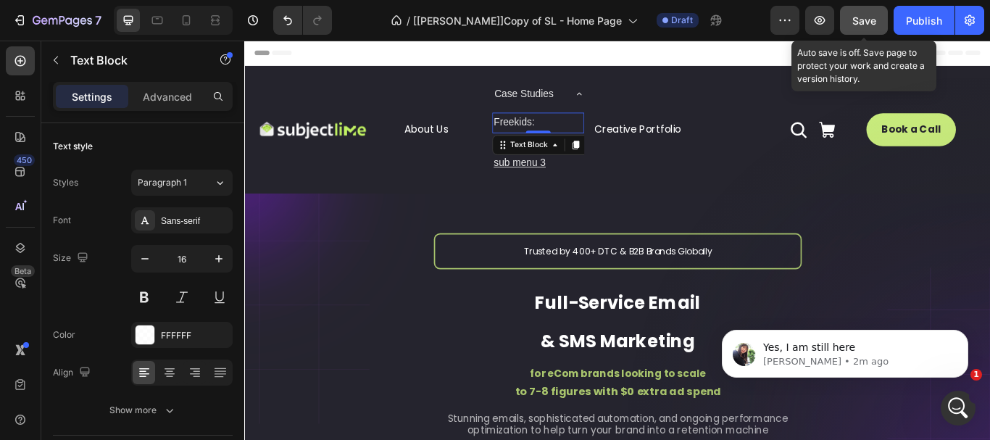
click at [586, 138] on p "Freekids:" at bounding box center [586, 136] width 104 height 21
drag, startPoint x: 609, startPoint y: 133, endPoint x: 516, endPoint y: 135, distance: 92.8
click at [516, 135] on div "About Us Button Case Studies Freekids: Text Block 0 sub menu 2 Text Block sub m…" at bounding box center [587, 145] width 348 height 120
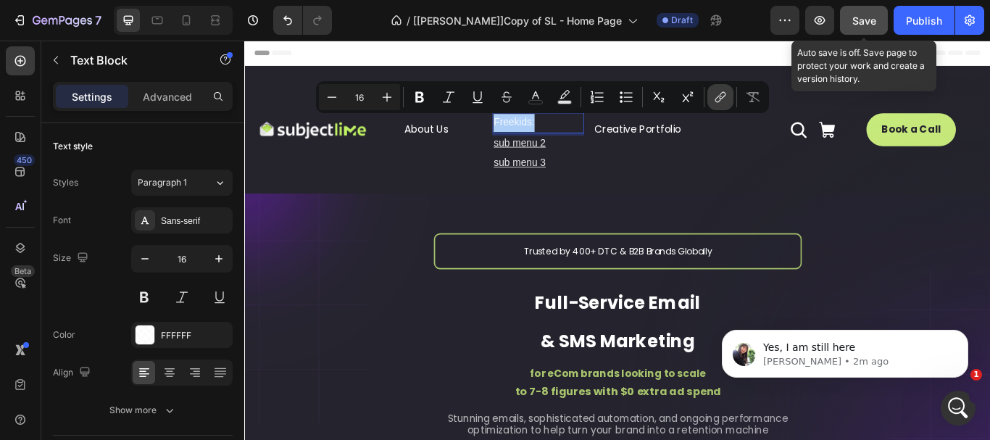
click at [711, 100] on button "link" at bounding box center [721, 97] width 26 height 26
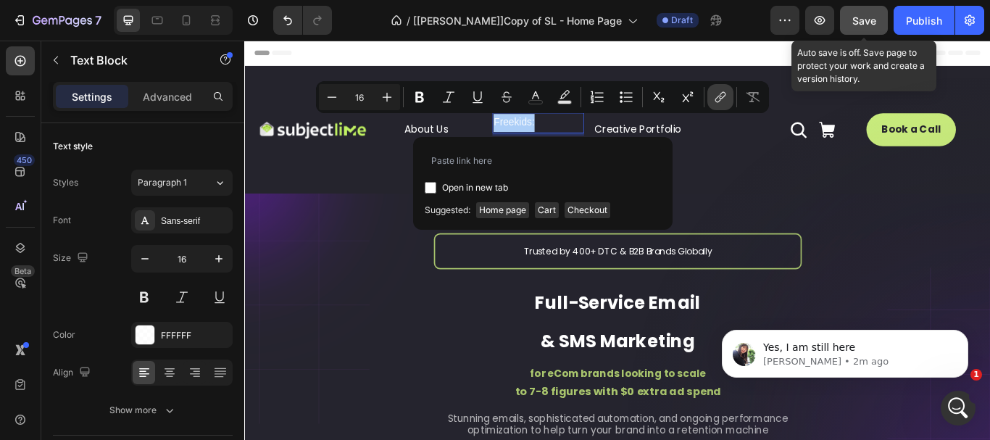
type input "https://www.subjectlime.com/pages/case-studies-freekids"
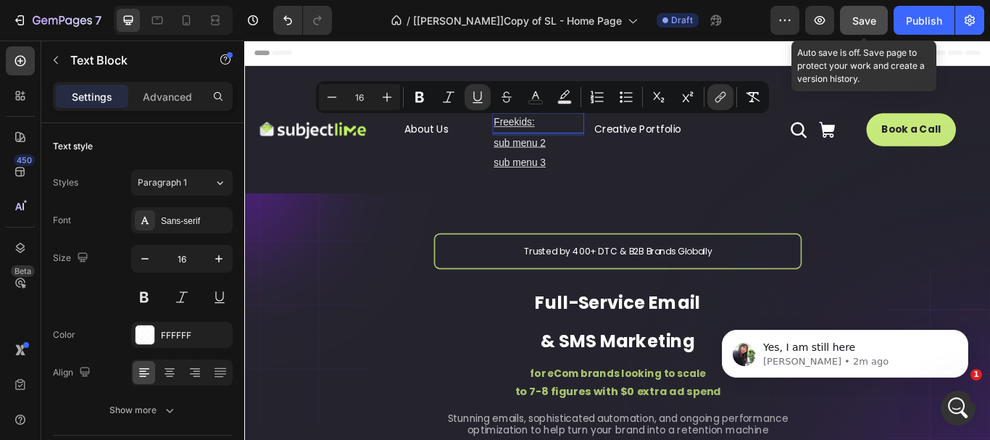
click at [587, 136] on p "Freekids:" at bounding box center [586, 136] width 104 height 21
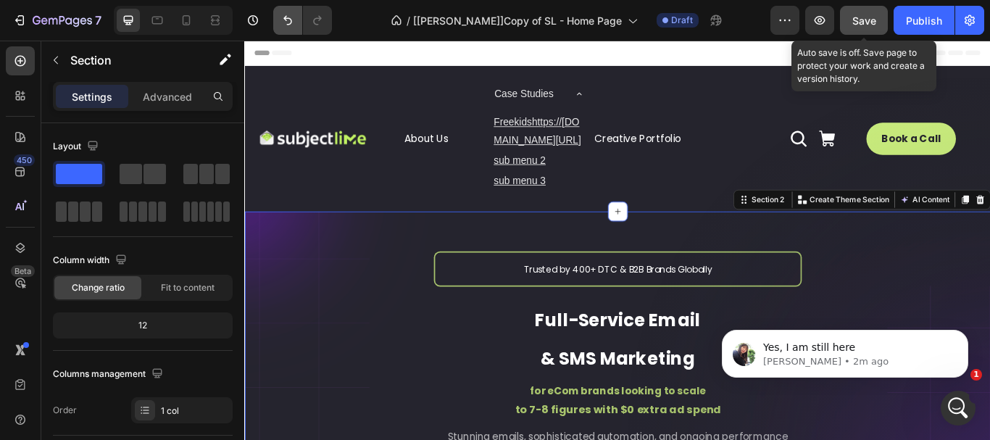
drag, startPoint x: 289, startPoint y: 23, endPoint x: 319, endPoint y: 63, distance: 49.7
click at [289, 23] on icon "Undo/Redo" at bounding box center [288, 20] width 15 height 15
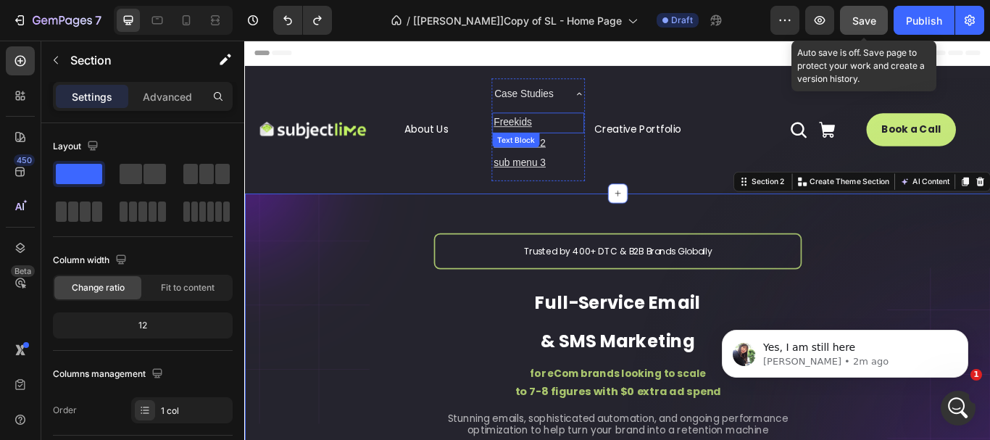
click at [549, 135] on u "Freekids" at bounding box center [556, 136] width 44 height 12
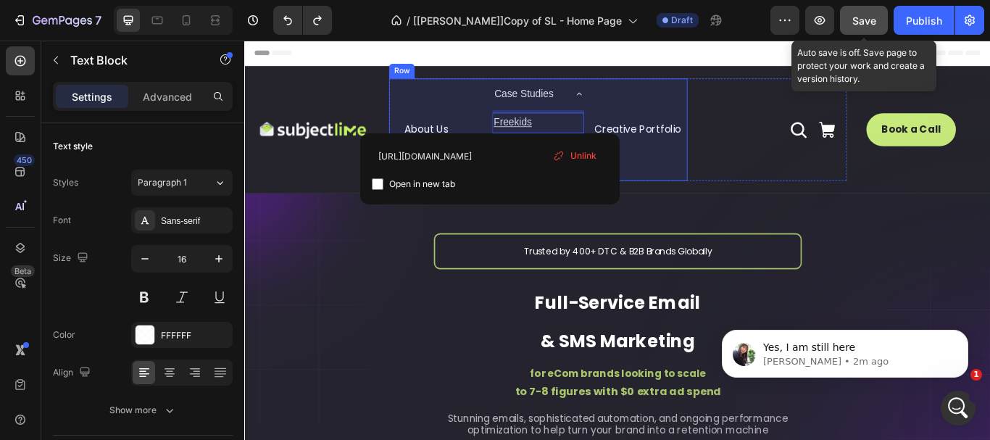
click at [692, 117] on div "Creative Portfolio Button" at bounding box center [707, 145] width 108 height 120
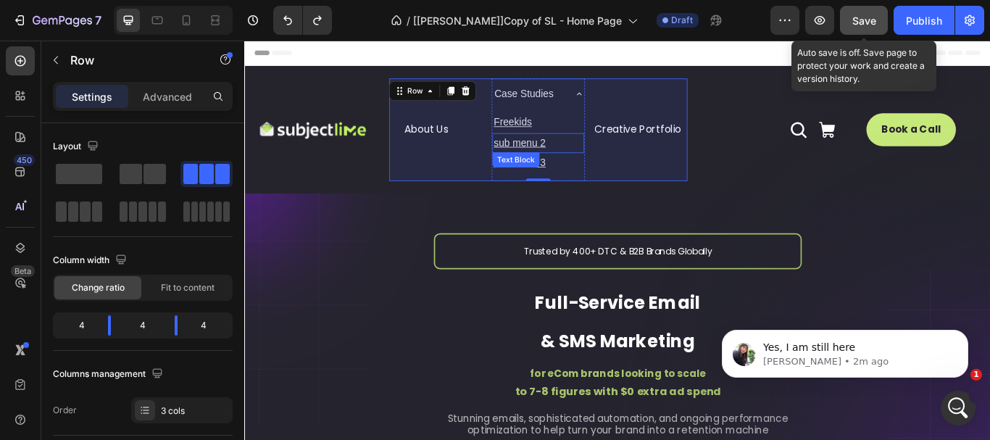
click at [562, 161] on u "sub menu 2" at bounding box center [564, 160] width 61 height 12
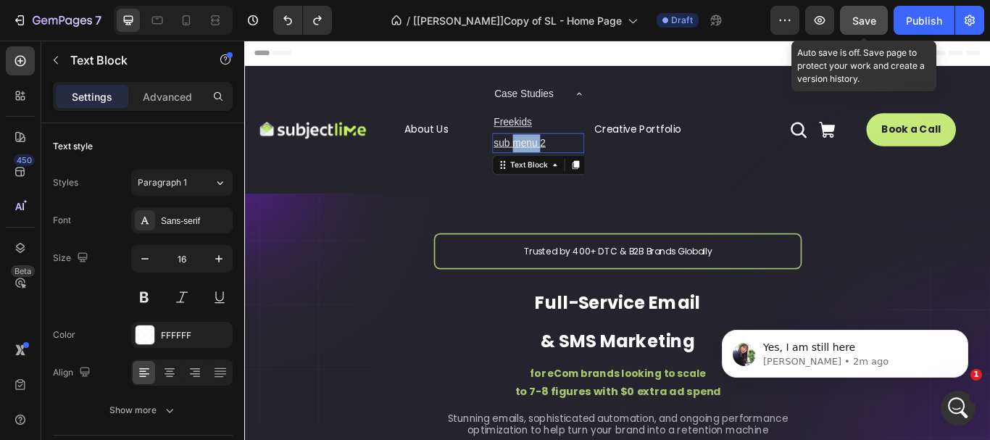
click at [604, 165] on p "sub menu 2" at bounding box center [586, 160] width 104 height 21
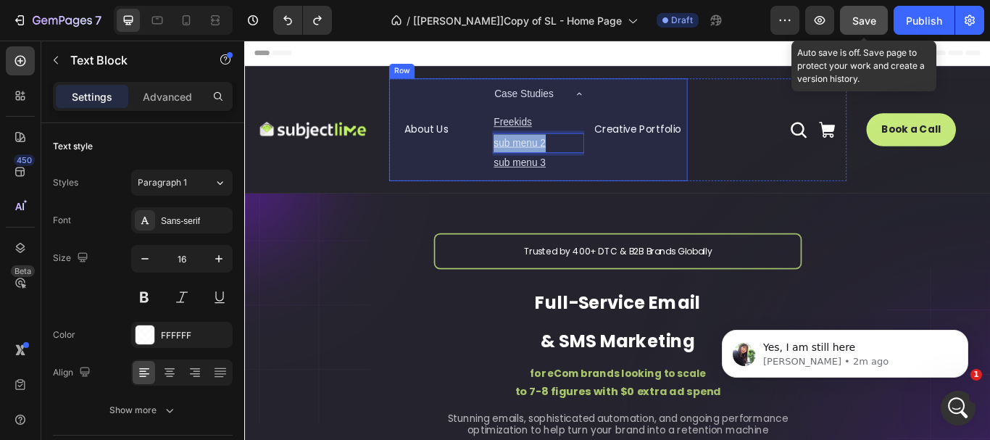
drag, startPoint x: 608, startPoint y: 158, endPoint x: 521, endPoint y: 160, distance: 87.0
click at [521, 160] on div "About Us Button Case Studies Freekids Text Block sub menu 2 Text Block 0 sub me…" at bounding box center [587, 145] width 348 height 120
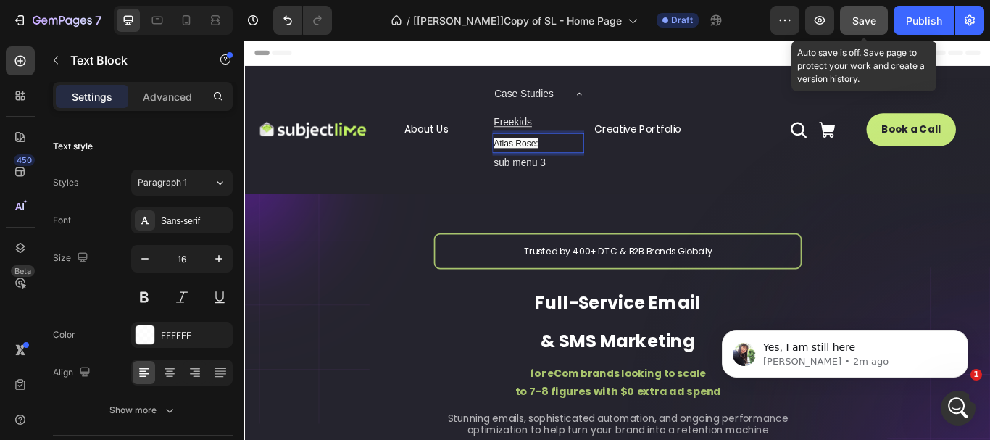
click at [594, 160] on p "Atlas Rose:" at bounding box center [586, 160] width 104 height 21
click at [588, 159] on p "Atlas Rose:" at bounding box center [586, 160] width 104 height 21
click at [587, 159] on p "Atlas Rose:" at bounding box center [586, 160] width 104 height 21
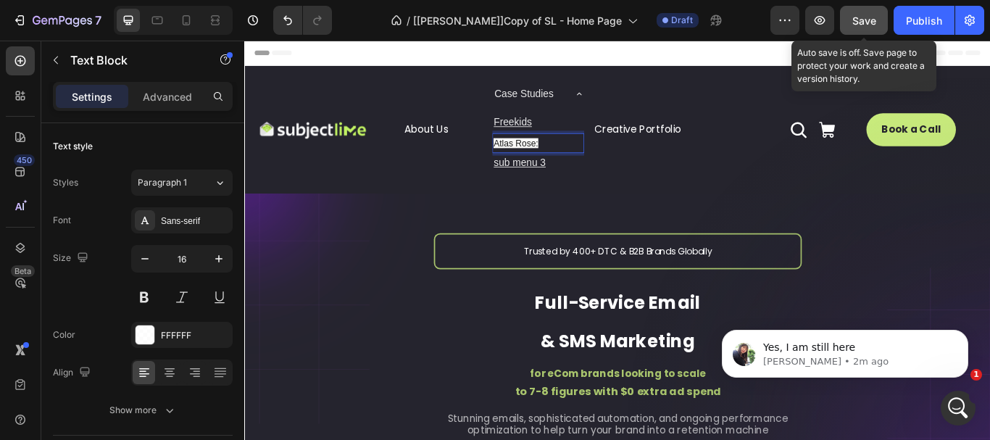
click at [560, 161] on span "Atlas Rose:" at bounding box center [560, 160] width 52 height 12
click at [588, 157] on p "Atlas Rose:" at bounding box center [586, 160] width 104 height 21
click at [574, 157] on span "Atlas Rose:" at bounding box center [560, 160] width 52 height 12
click at [599, 159] on p "Atlas Rose:" at bounding box center [586, 160] width 104 height 21
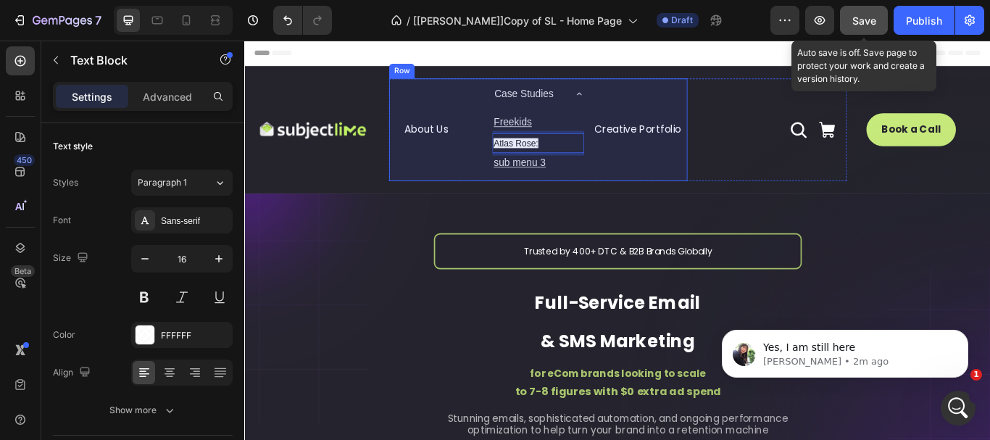
click at [673, 195] on div "Creative Portfolio Button" at bounding box center [707, 145] width 108 height 120
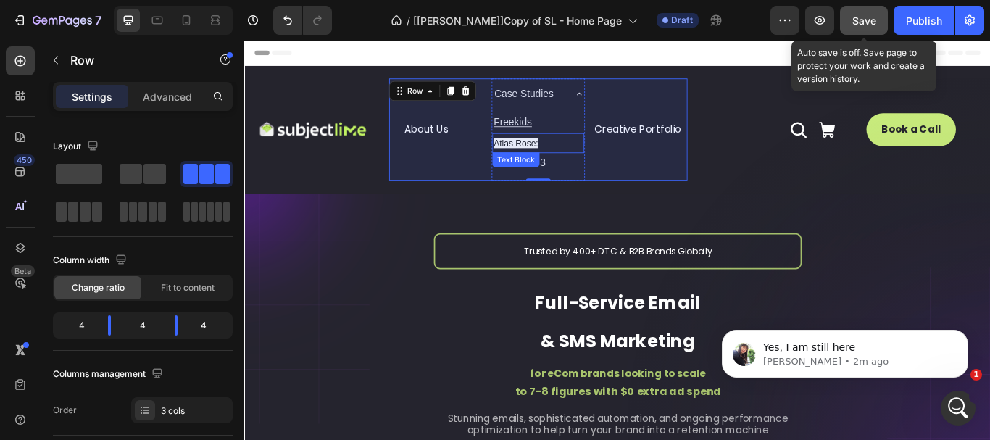
click at [592, 158] on p "Atlas Rose:" at bounding box center [586, 160] width 104 height 21
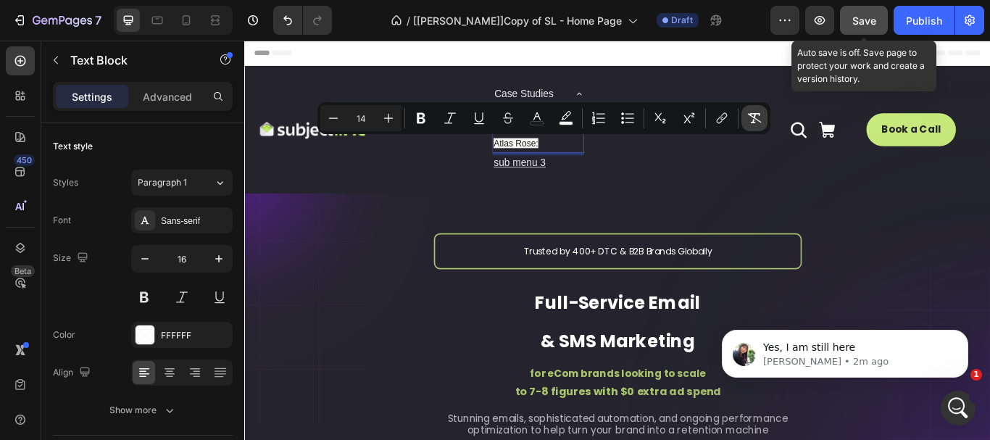
click at [756, 117] on icon "Editor contextual toolbar" at bounding box center [755, 118] width 15 height 15
type input "16"
click at [608, 160] on p "Atlas Rose:" at bounding box center [586, 160] width 104 height 21
click at [597, 166] on p "Atlas Rose:" at bounding box center [586, 160] width 104 height 21
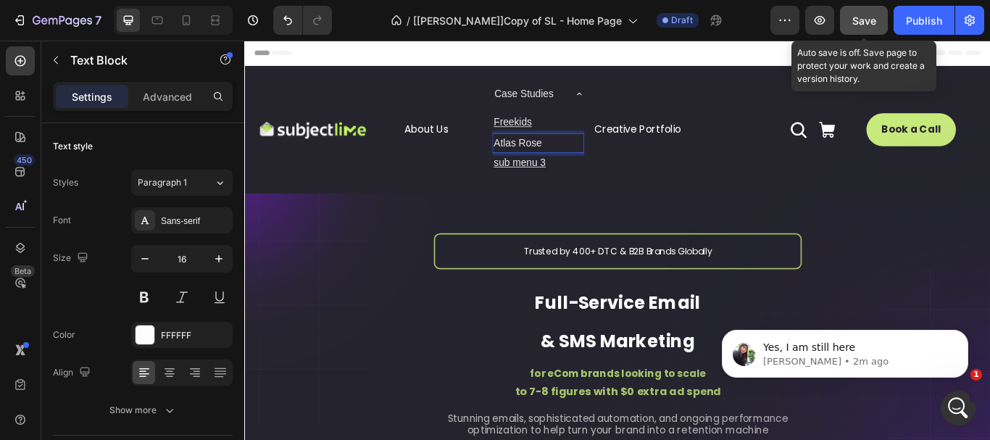
drag, startPoint x: 605, startPoint y: 162, endPoint x: 545, endPoint y: 160, distance: 59.5
click at [532, 162] on div "Case Studies Freekids Text Block Atlas Rose Text Block 0 sub menu 3 Text Block" at bounding box center [586, 145] width 108 height 120
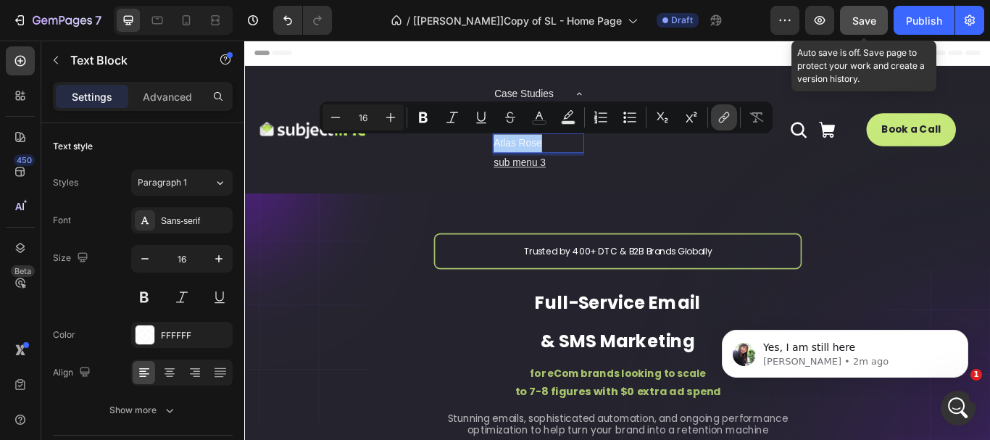
click at [726, 117] on icon "Editor contextual toolbar" at bounding box center [724, 117] width 15 height 15
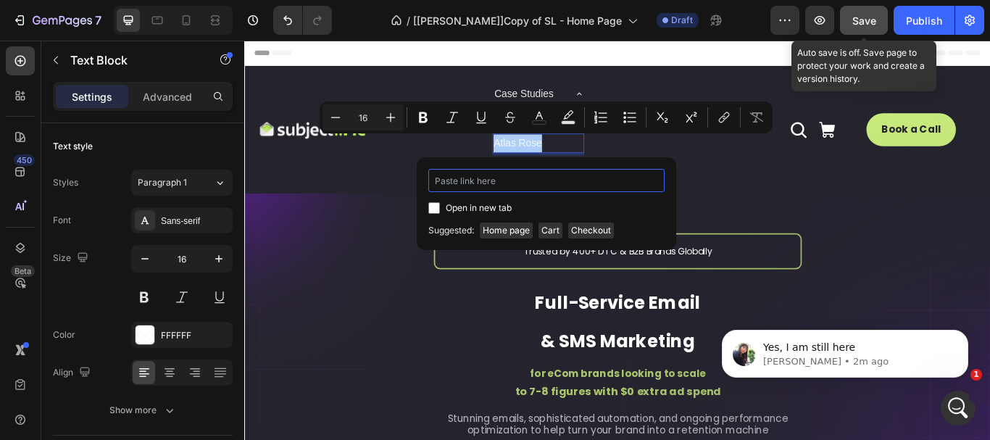
click at [488, 181] on input "Editor contextual toolbar" at bounding box center [547, 180] width 236 height 23
paste input "https://www.subjectlime.com/pages/case-studies-atlasrose"
type input "https://www.subjectlime.com/pages/case-studies-atlasrose"
